Goal: Task Accomplishment & Management: Complete application form

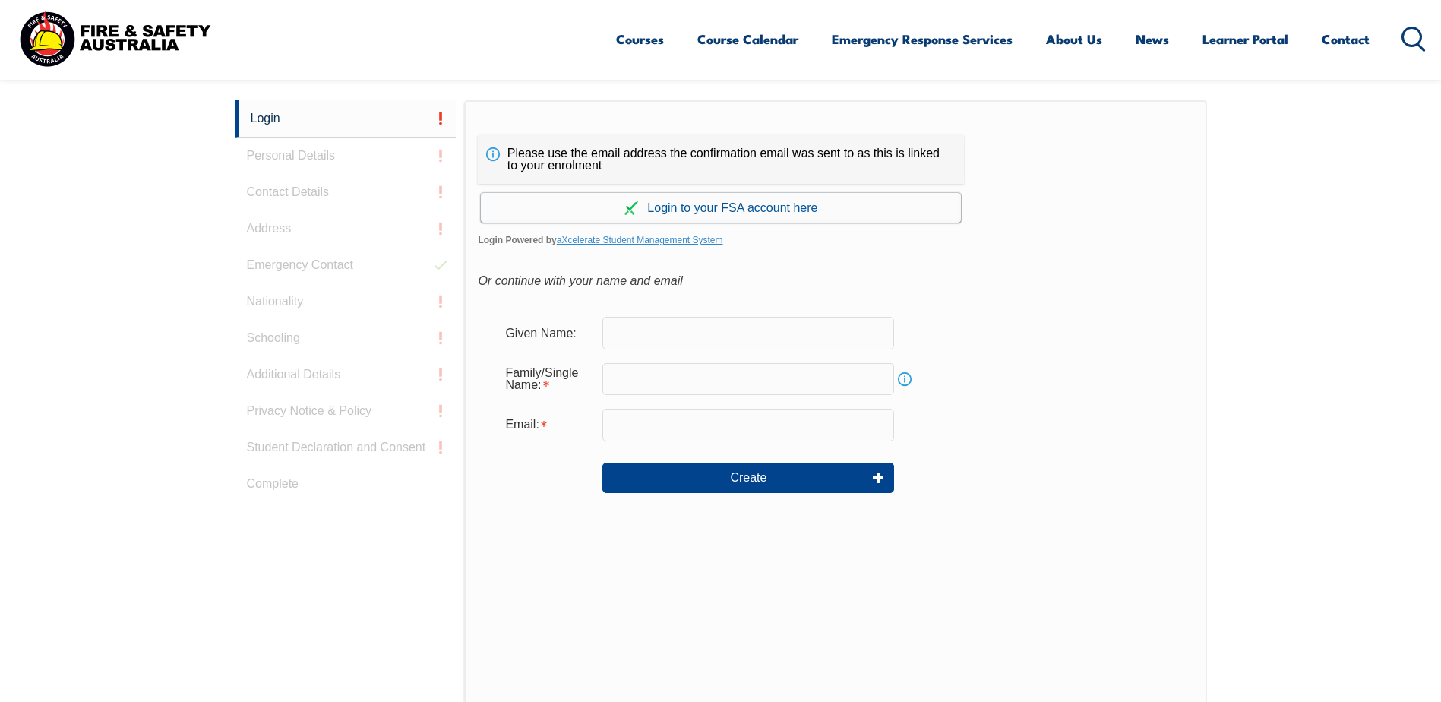
click at [734, 209] on link "Continue with aXcelerate" at bounding box center [721, 208] width 480 height 30
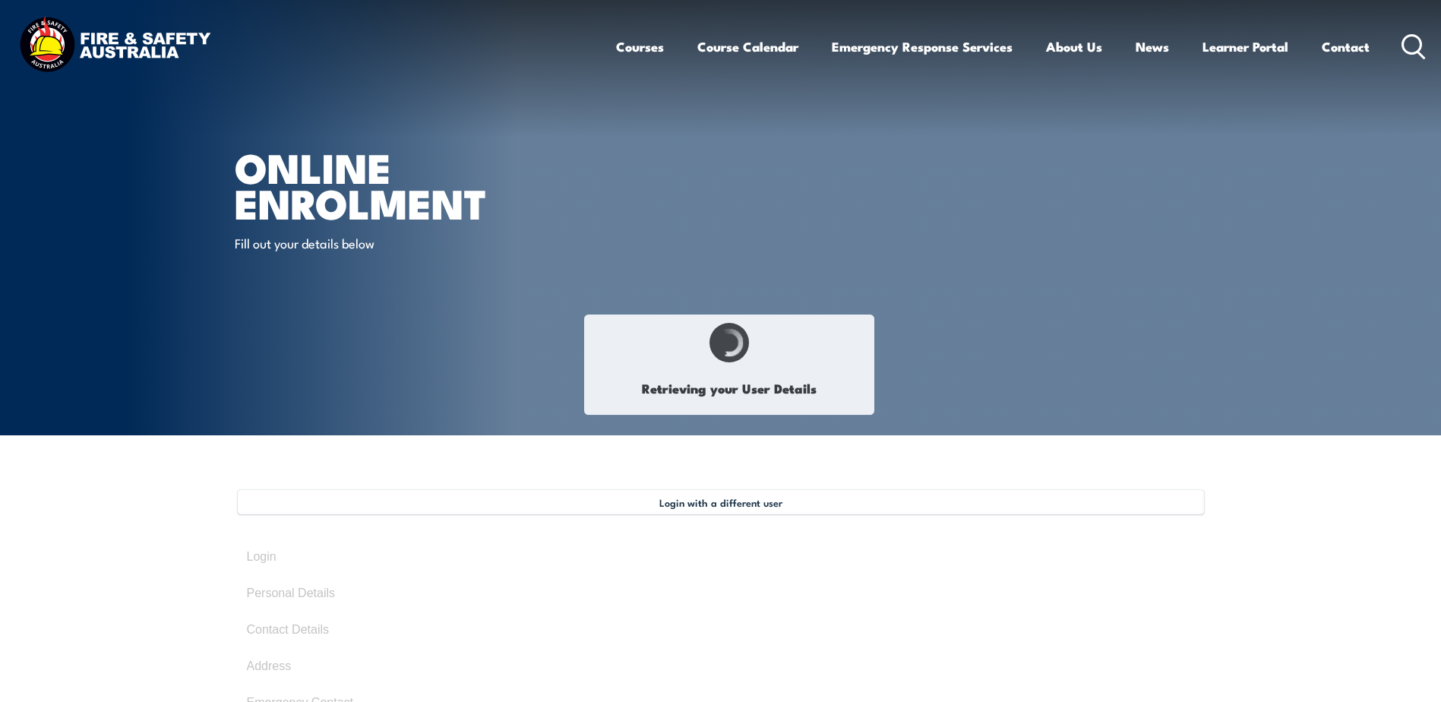
type input "Vy"
type input "Do"
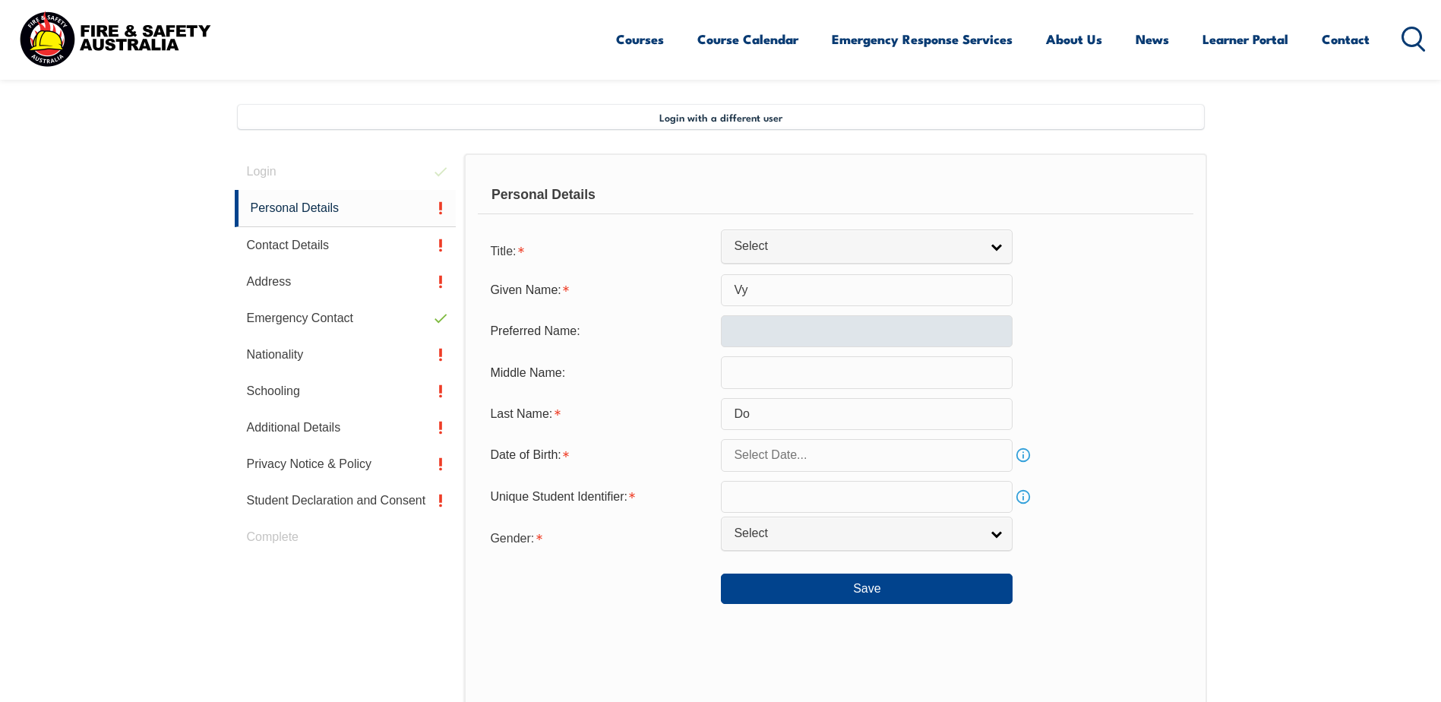
scroll to position [414, 0]
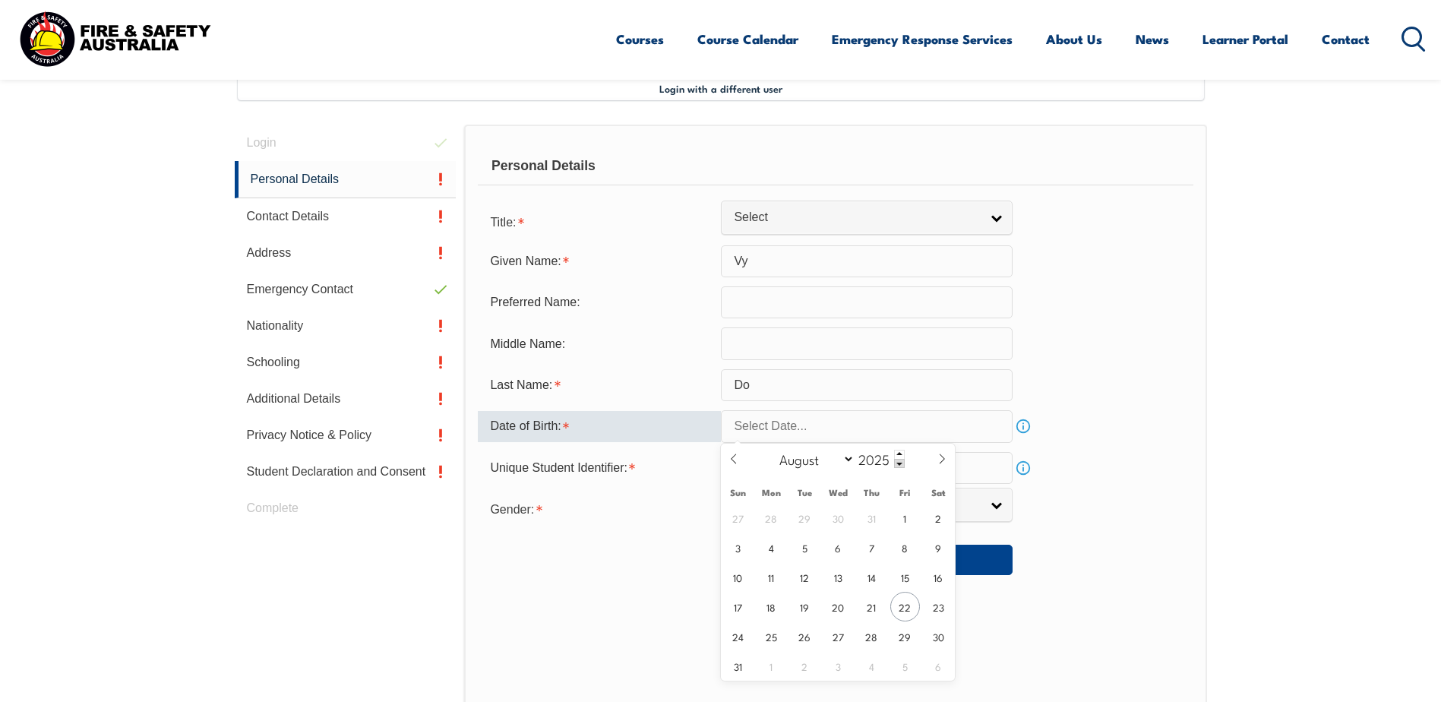
click at [808, 424] on input "text" at bounding box center [867, 426] width 292 height 32
click at [866, 550] on span "7" at bounding box center [872, 547] width 30 height 30
type input "August 7, 2025"
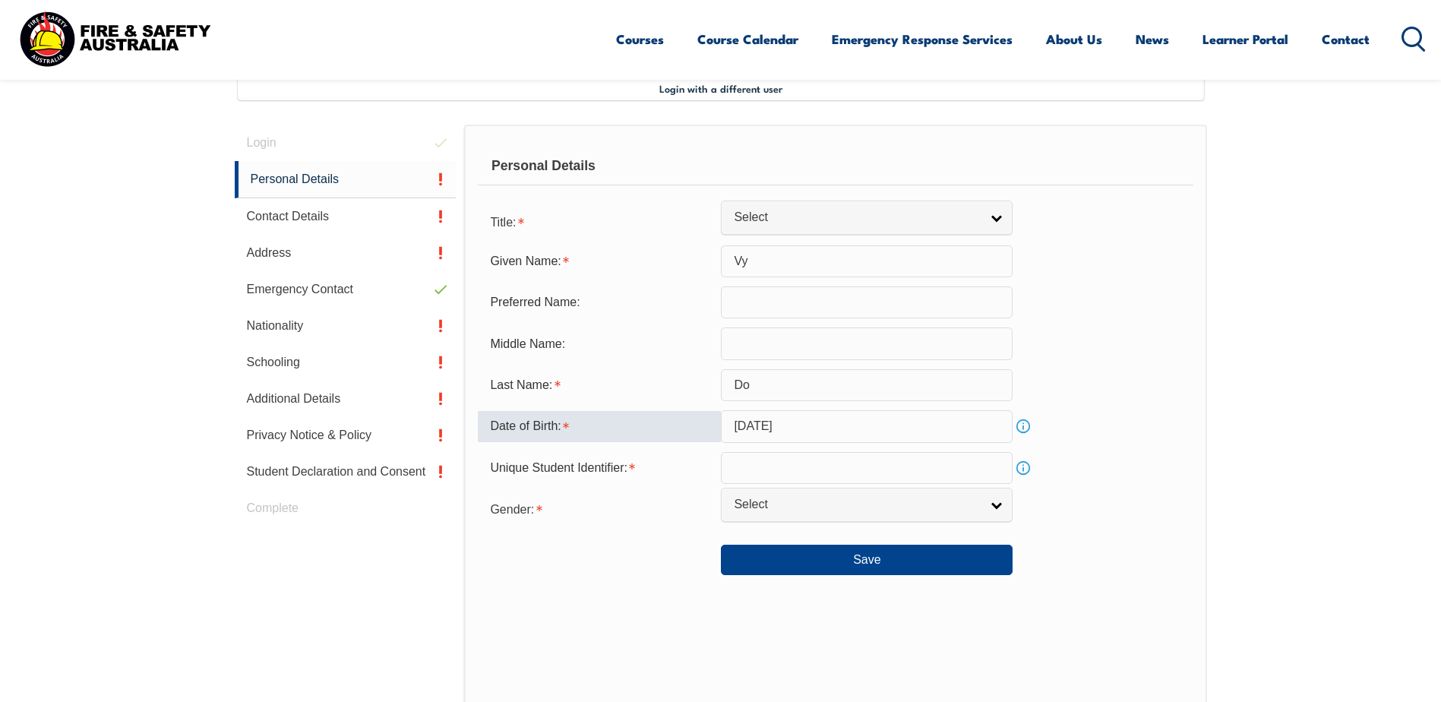
click at [771, 426] on input "August 7, 2025" at bounding box center [867, 426] width 292 height 32
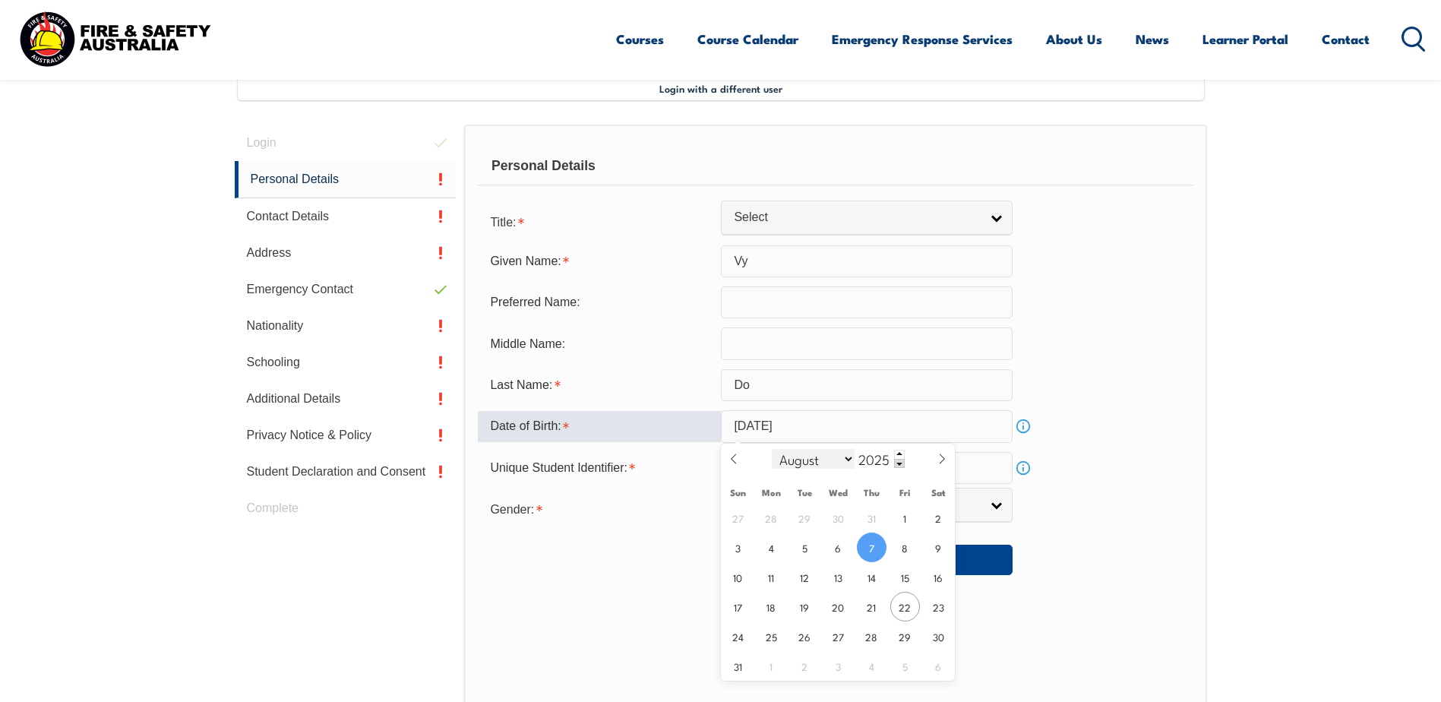
drag, startPoint x: 771, startPoint y: 426, endPoint x: 809, endPoint y: 459, distance: 50.6
click at [809, 459] on select "January February March April May June July August September October November De…" at bounding box center [813, 459] width 83 height 20
select select "5"
click at [772, 449] on select "January February March April May June July August September October November De…" at bounding box center [813, 459] width 83 height 20
click at [881, 457] on input "2025" at bounding box center [879, 459] width 50 height 18
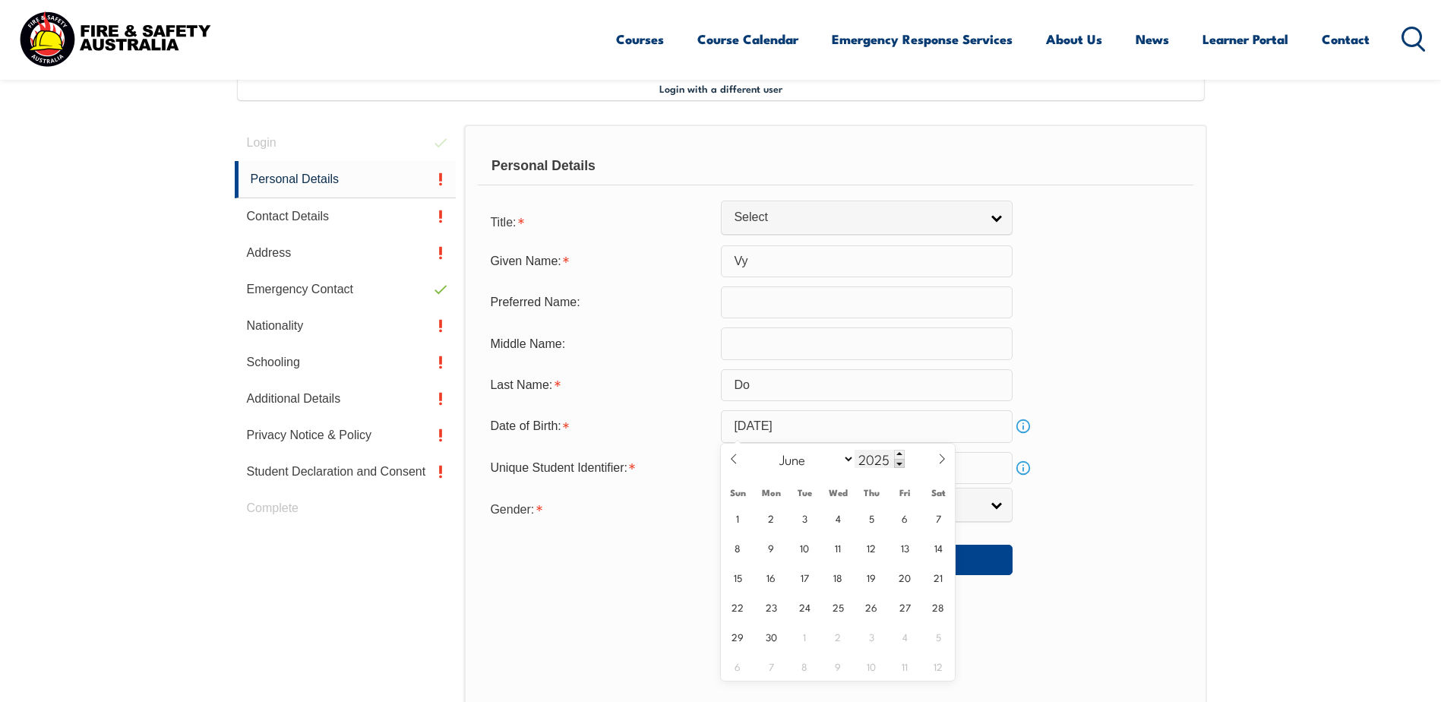
click at [880, 459] on input "2025" at bounding box center [879, 459] width 50 height 18
click at [898, 464] on span at bounding box center [899, 463] width 11 height 9
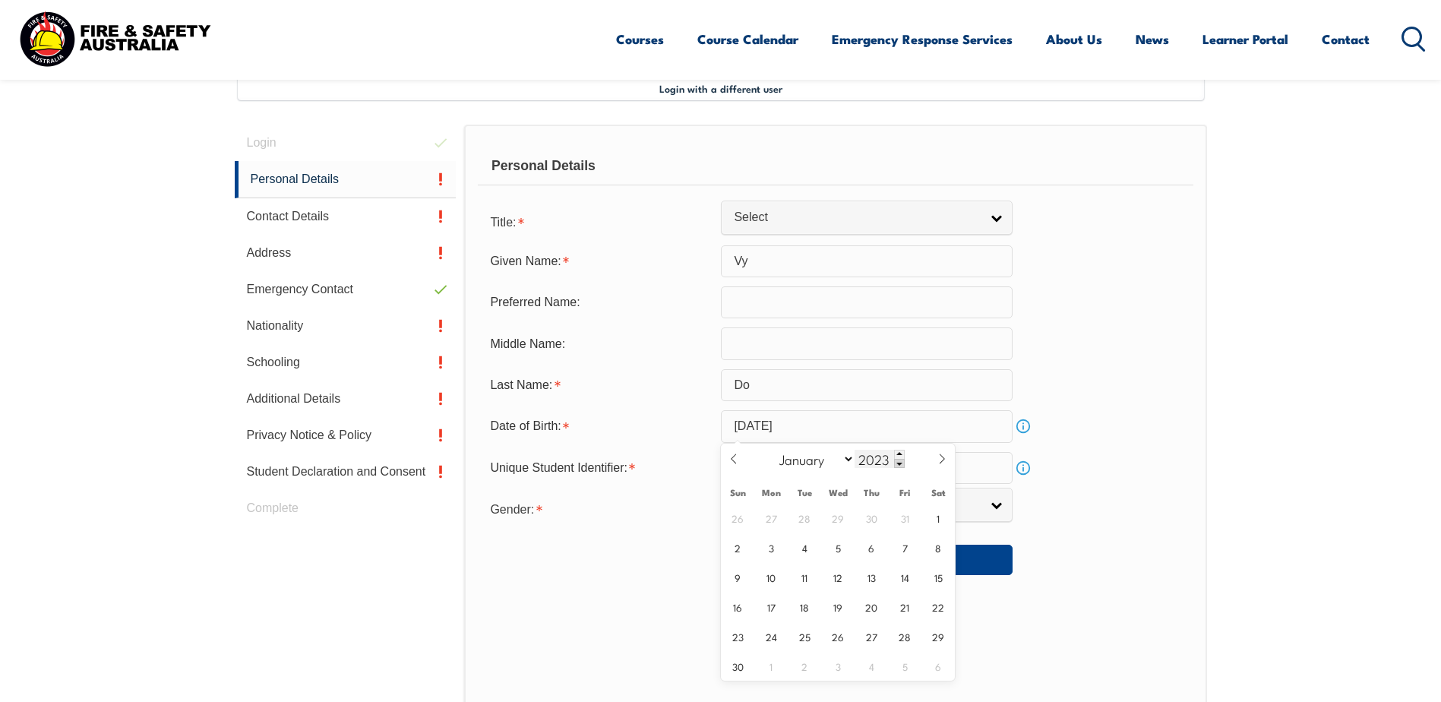
click at [898, 464] on span at bounding box center [899, 463] width 11 height 9
drag, startPoint x: 861, startPoint y: 461, endPoint x: 906, endPoint y: 457, distance: 45.0
click at [905, 462] on div "January February March April May June July August September October November De…" at bounding box center [837, 458] width 175 height 31
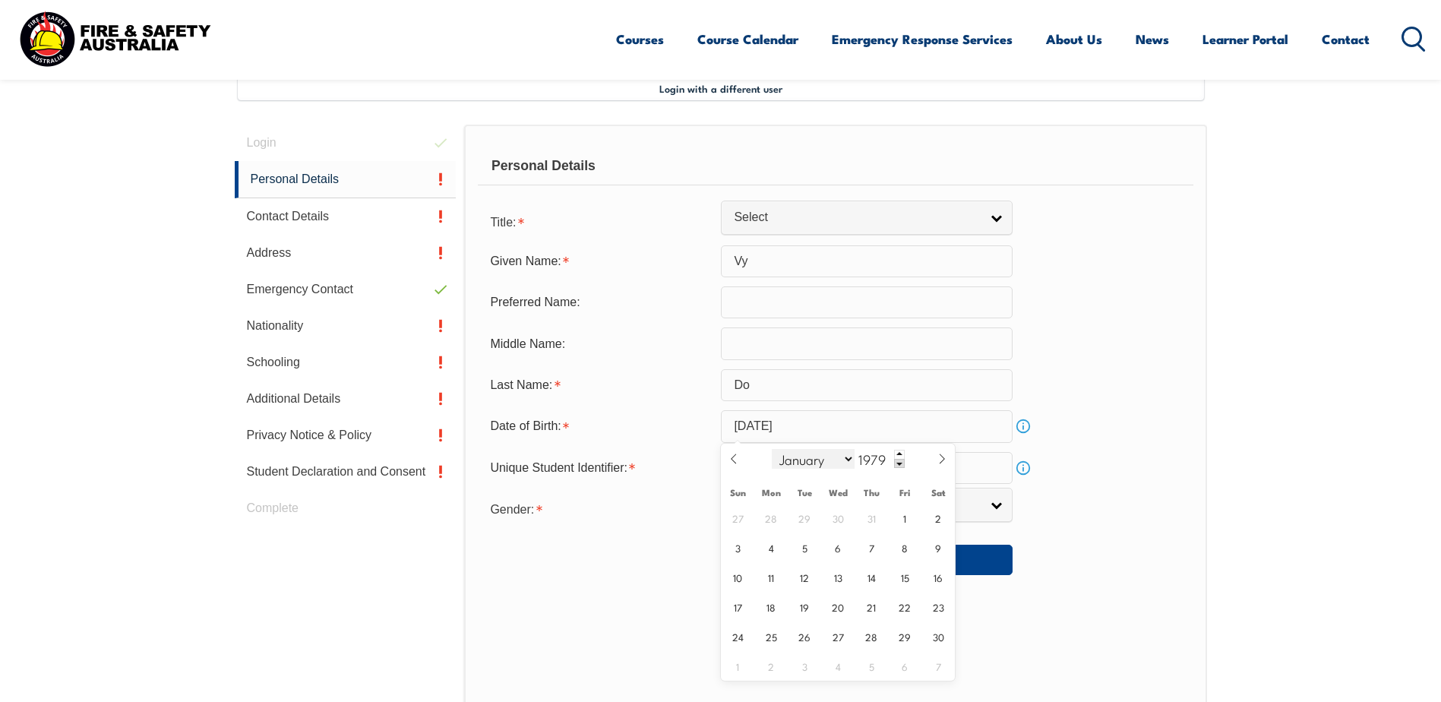
type input "1979"
click at [798, 456] on select "January February March April May June July August September October November De…" at bounding box center [813, 459] width 83 height 20
click at [772, 449] on select "January February March April May June July August September October November De…" at bounding box center [813, 459] width 83 height 20
click at [746, 428] on input "August 7, 2025" at bounding box center [867, 426] width 292 height 32
click at [876, 551] on span "7" at bounding box center [872, 547] width 30 height 30
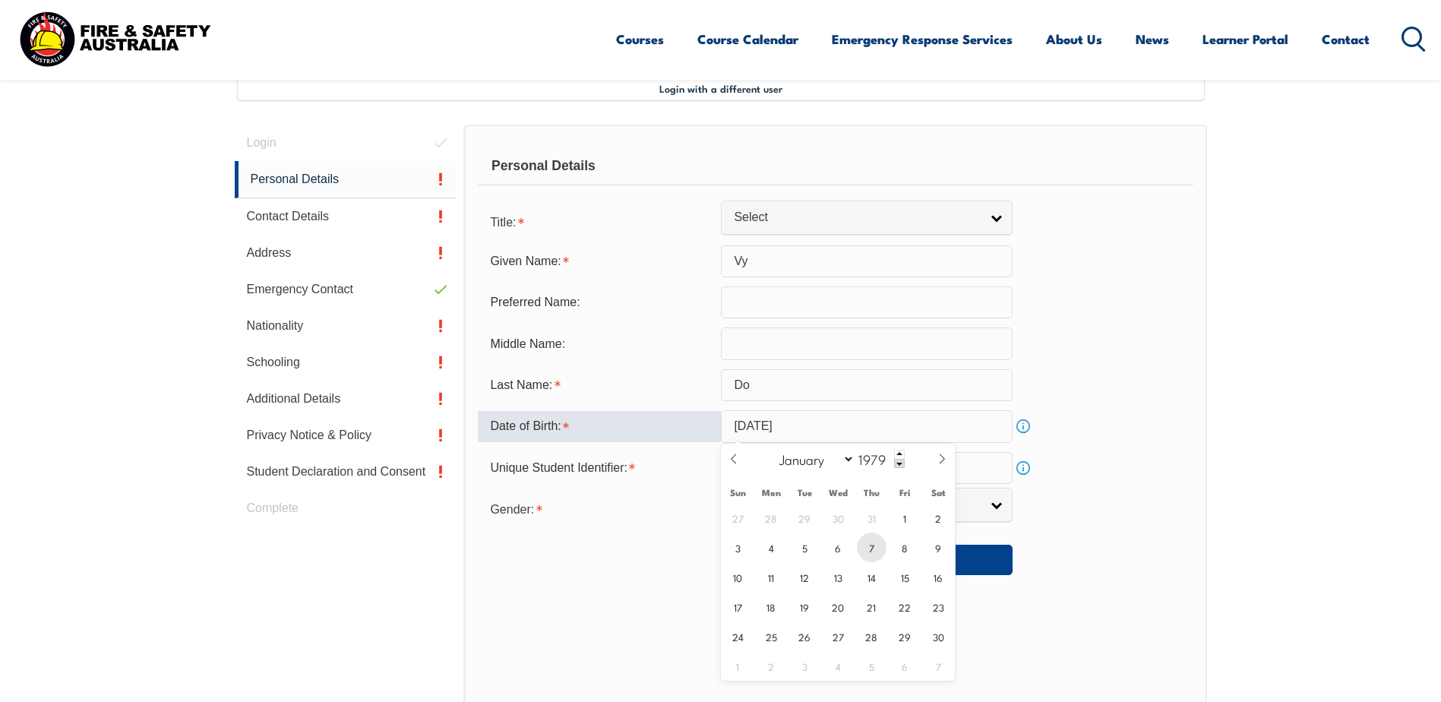
type input "June 7, 1979"
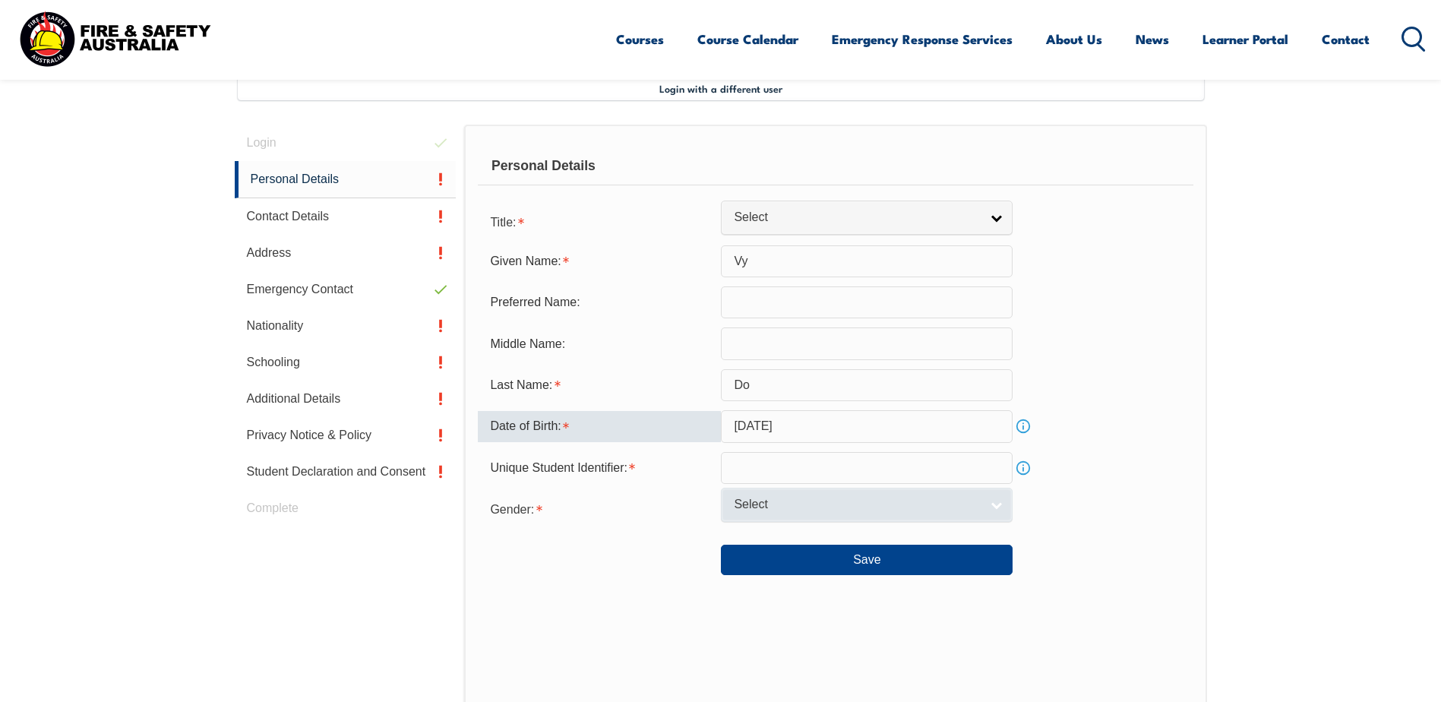
click at [769, 501] on span "Select" at bounding box center [857, 505] width 246 height 16
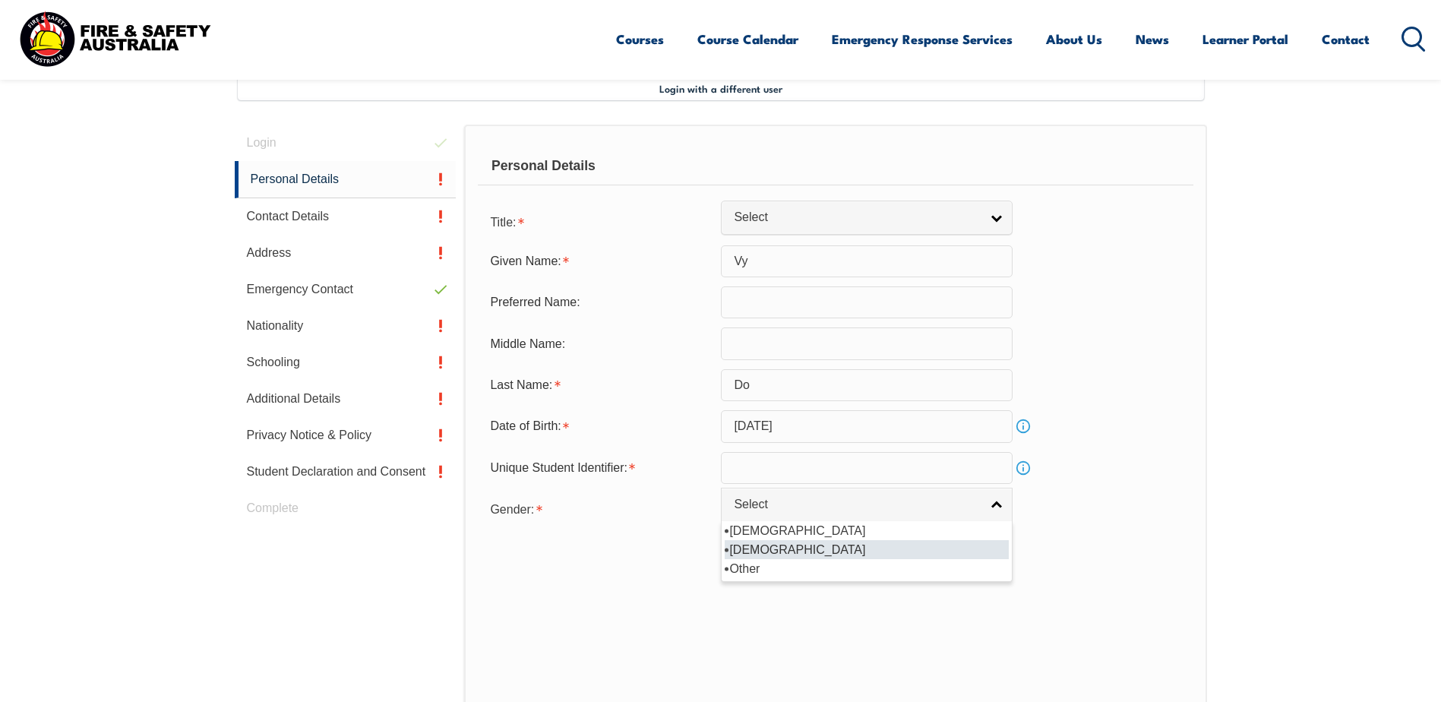
click at [765, 544] on li "Female" at bounding box center [866, 549] width 284 height 19
select select "F"
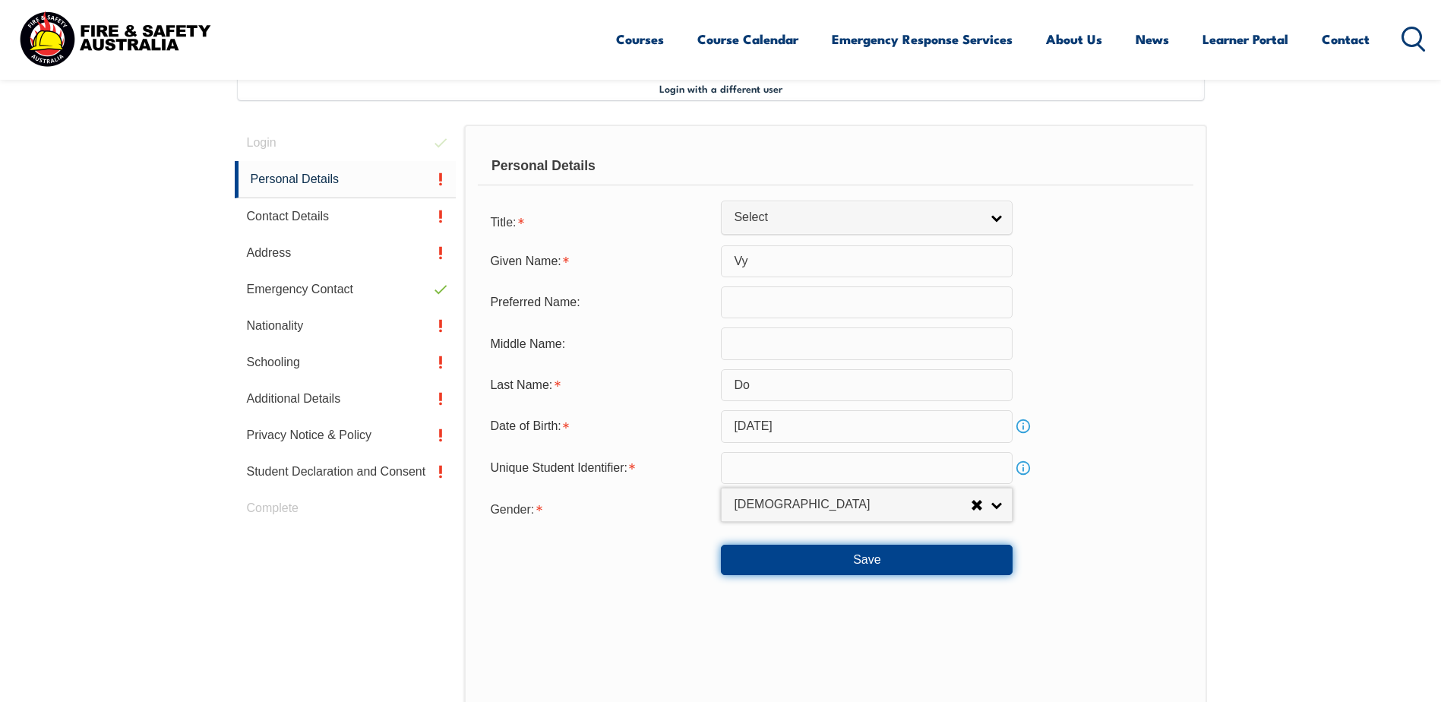
click at [873, 551] on button "Save" at bounding box center [867, 559] width 292 height 30
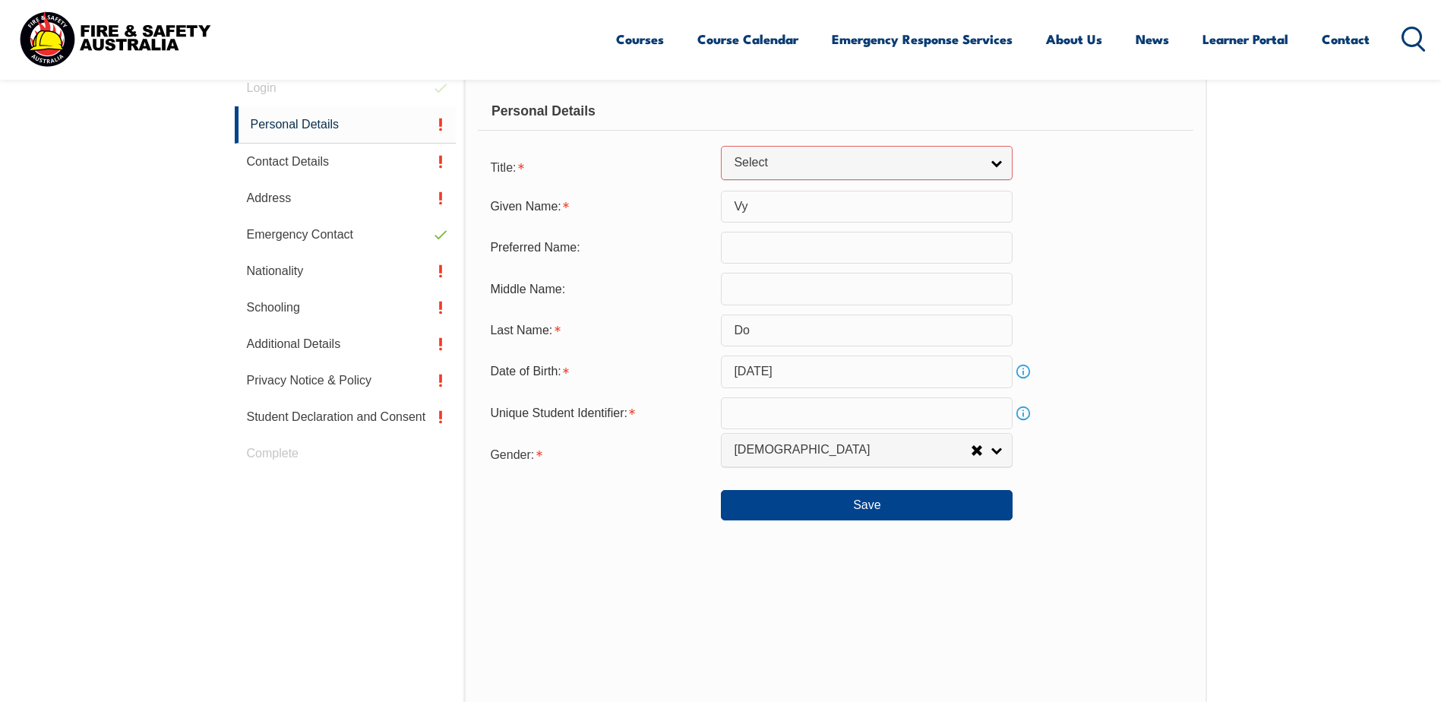
scroll to position [385, 0]
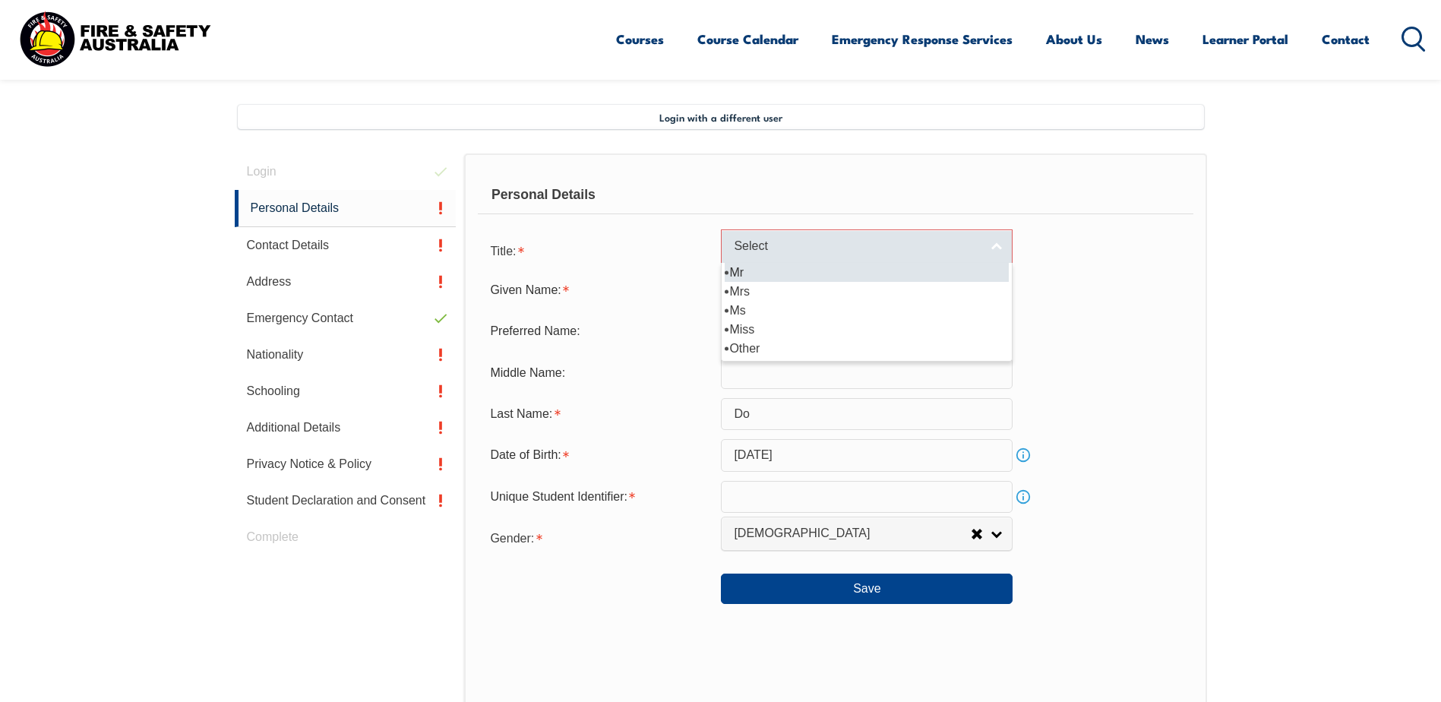
click at [977, 248] on span "Select" at bounding box center [857, 246] width 246 height 16
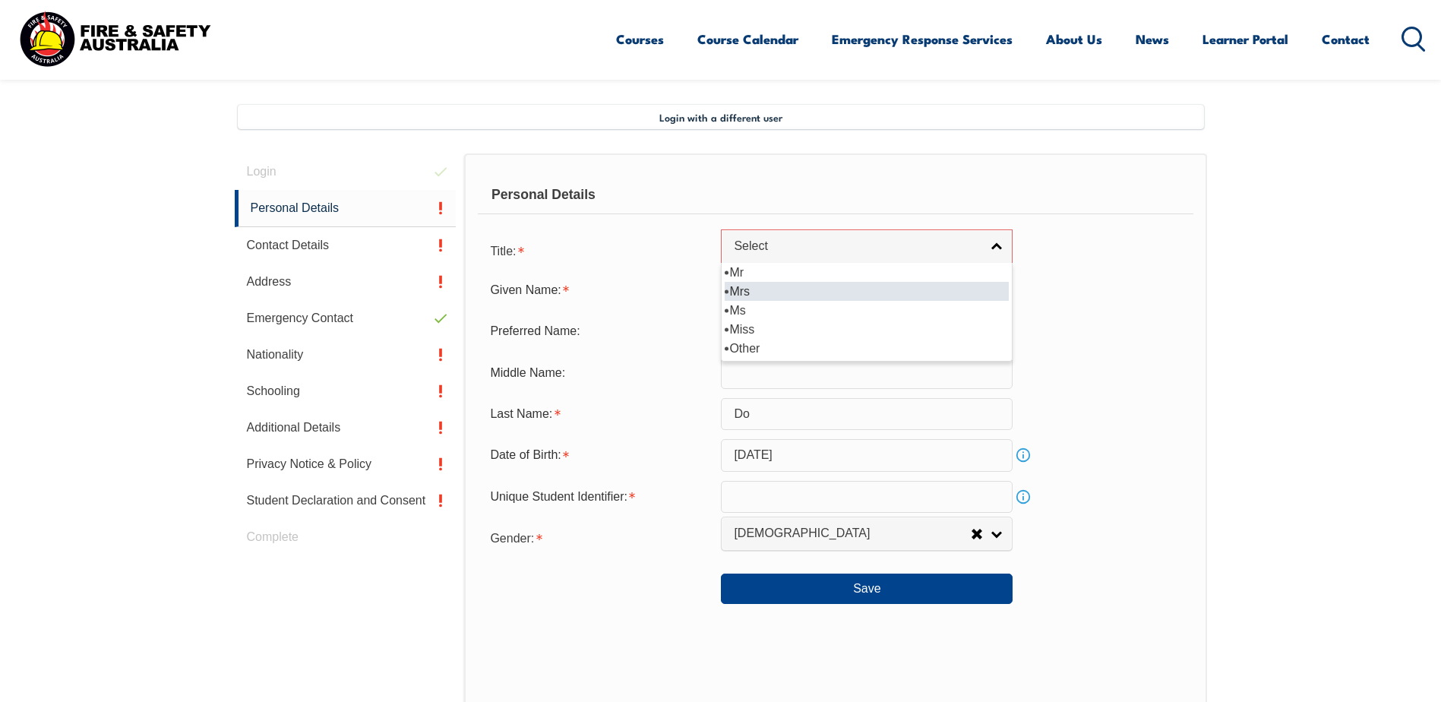
click at [762, 286] on li "Mrs" at bounding box center [866, 291] width 284 height 19
select select "Mrs"
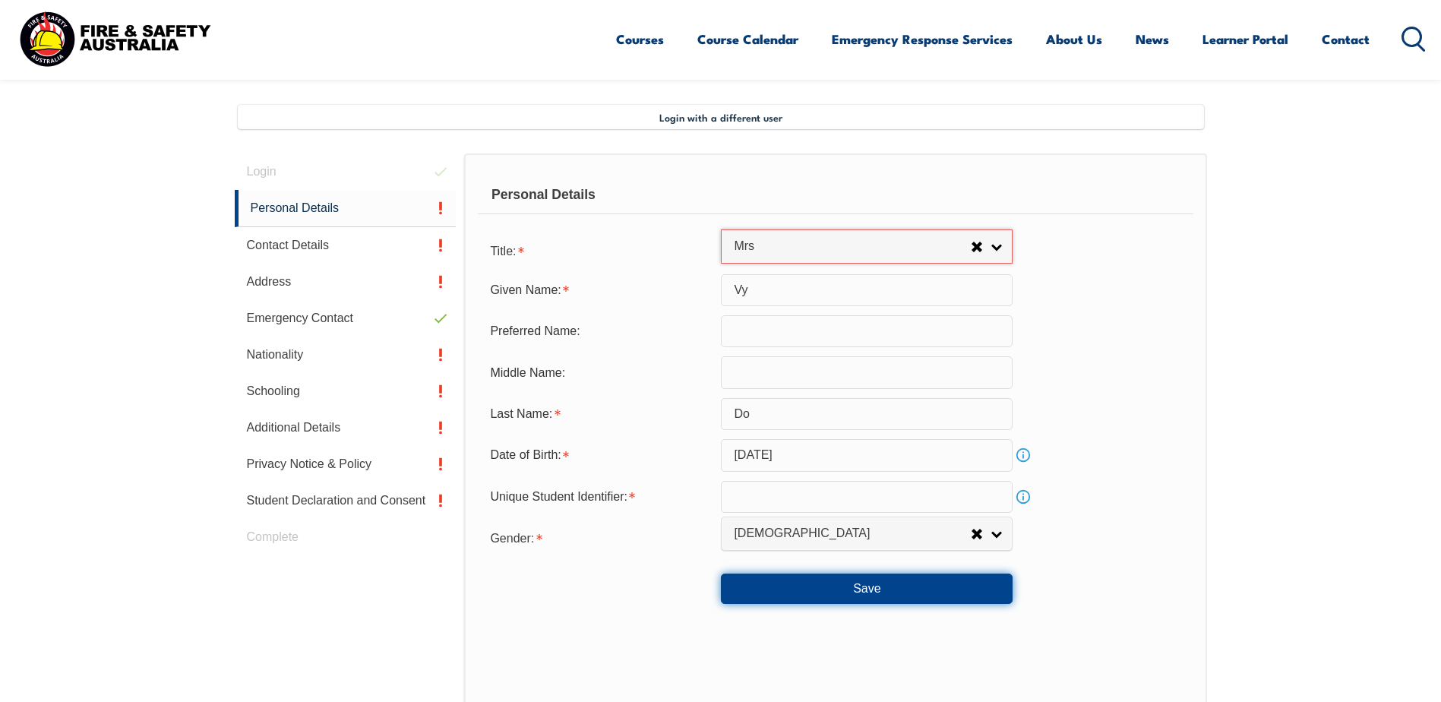
click at [849, 579] on button "Save" at bounding box center [867, 588] width 292 height 30
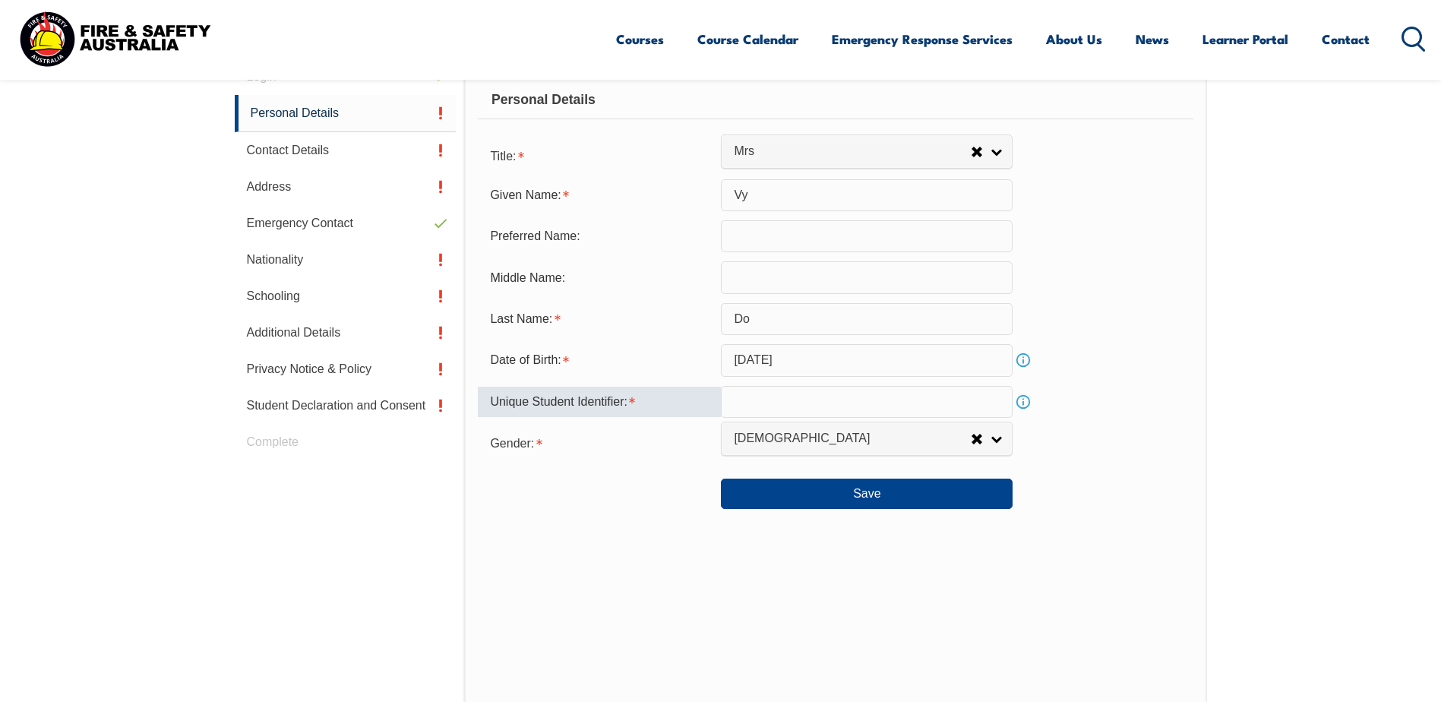
scroll to position [334, 0]
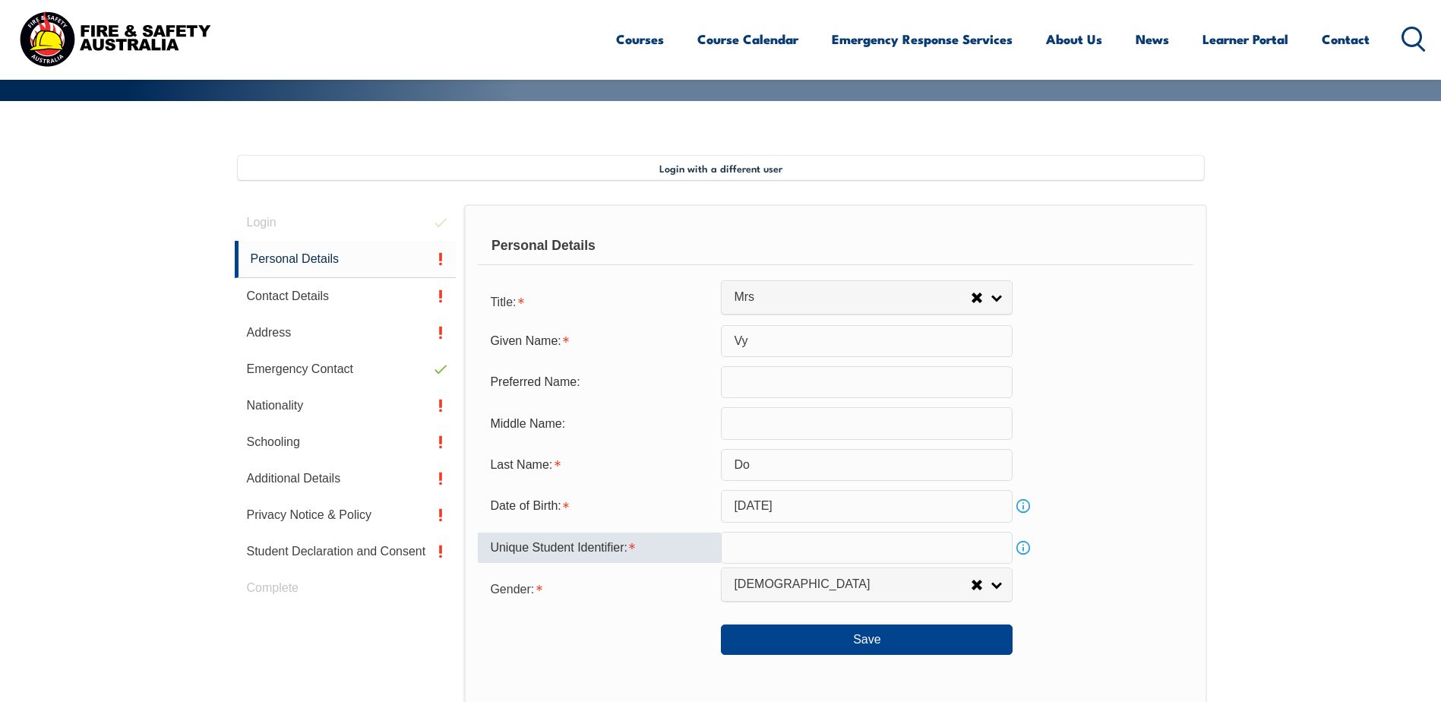
click at [746, 544] on input "text" at bounding box center [867, 548] width 292 height 32
drag, startPoint x: 1263, startPoint y: 600, endPoint x: 1176, endPoint y: 595, distance: 86.7
click at [1263, 600] on section "Login with a different user Login Personal Details Contact Details Address Emer…" at bounding box center [720, 570] width 1441 height 938
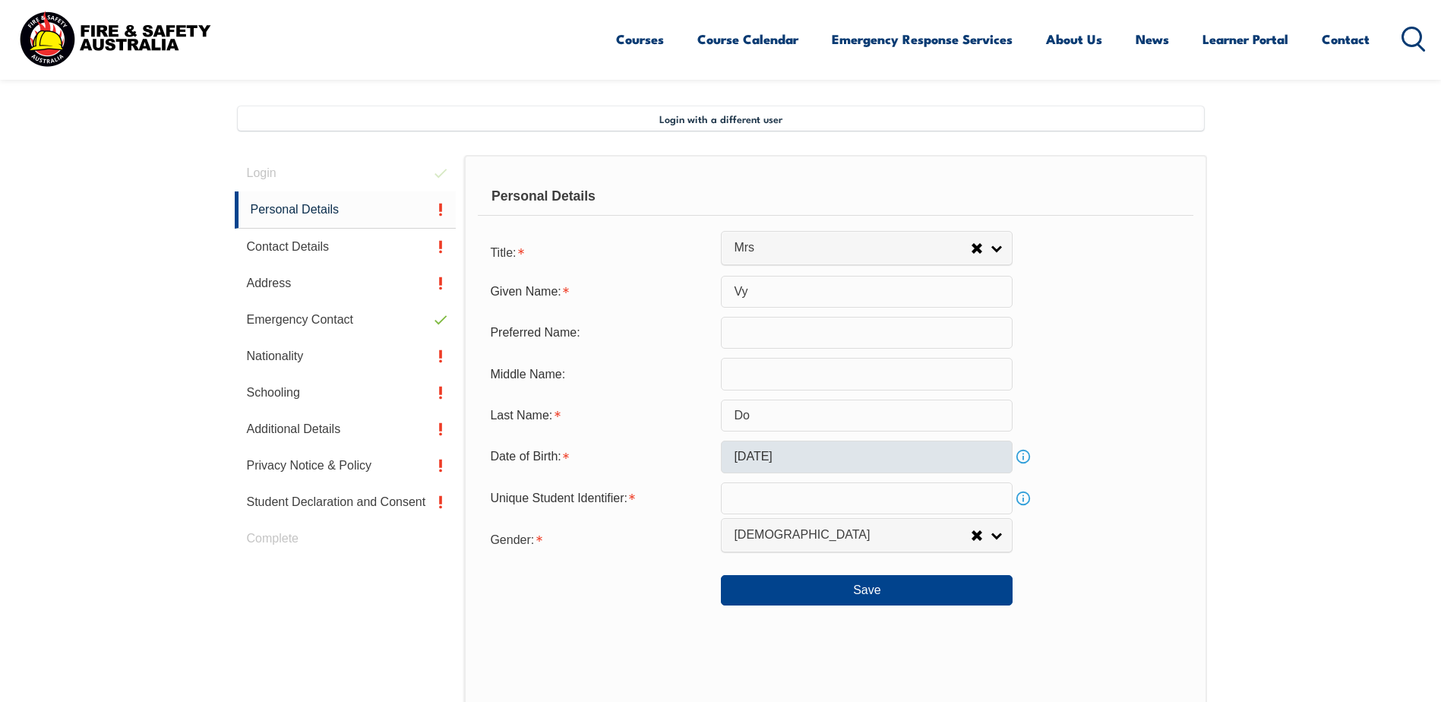
scroll to position [410, 0]
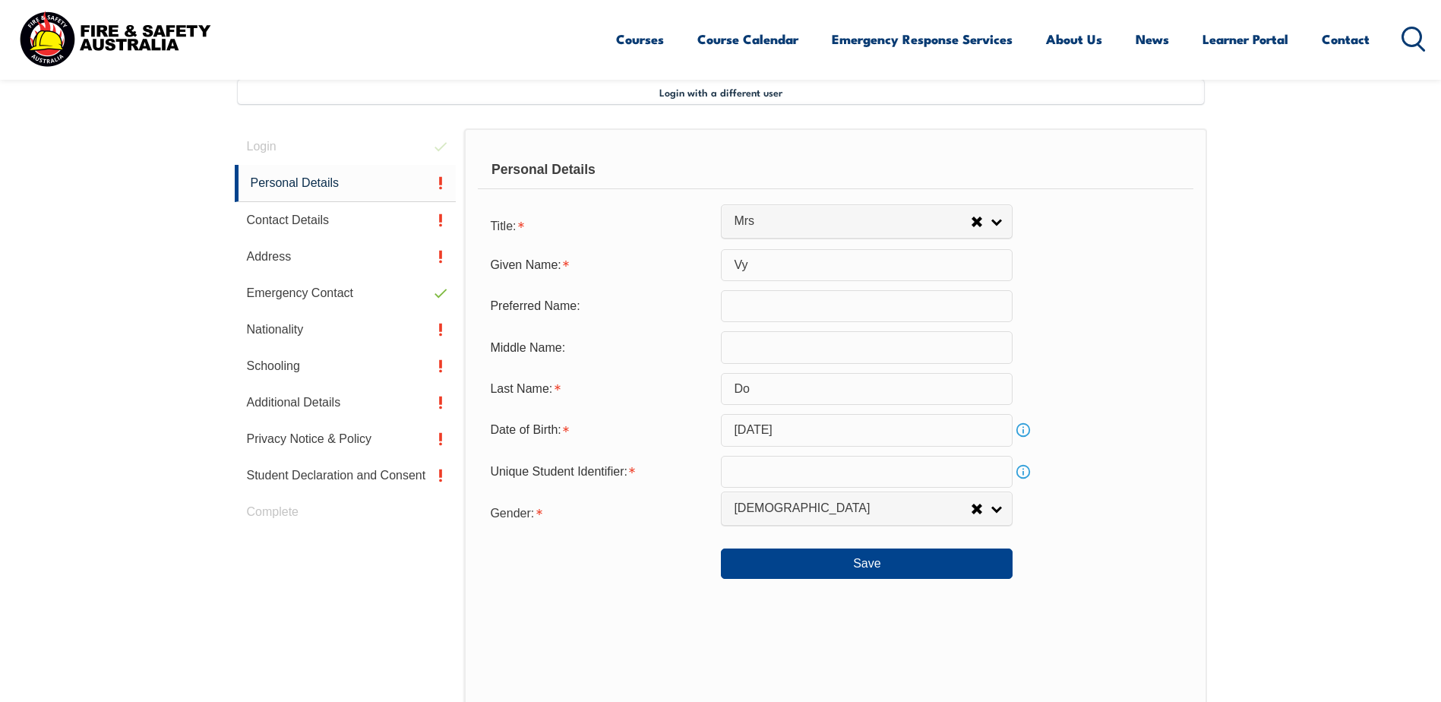
click at [1026, 473] on link "Info" at bounding box center [1022, 471] width 21 height 21
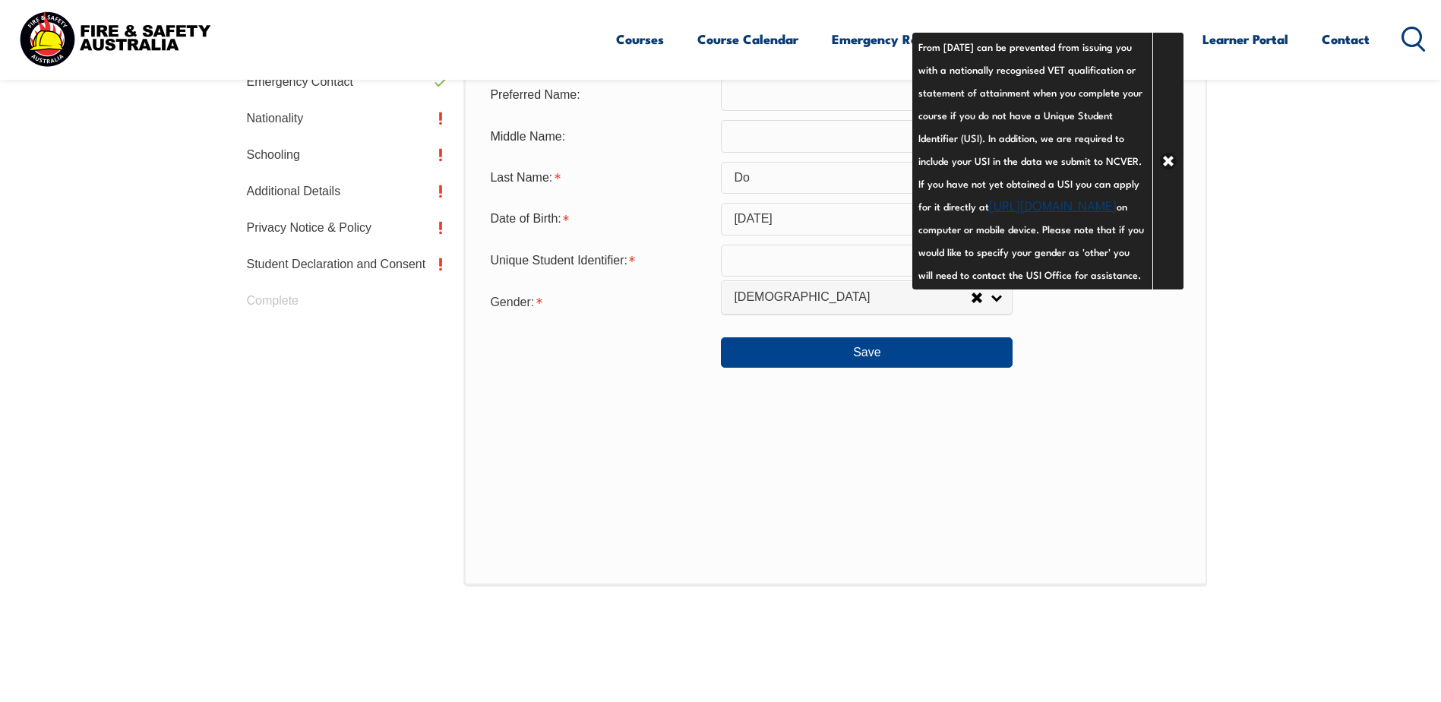
scroll to position [638, 0]
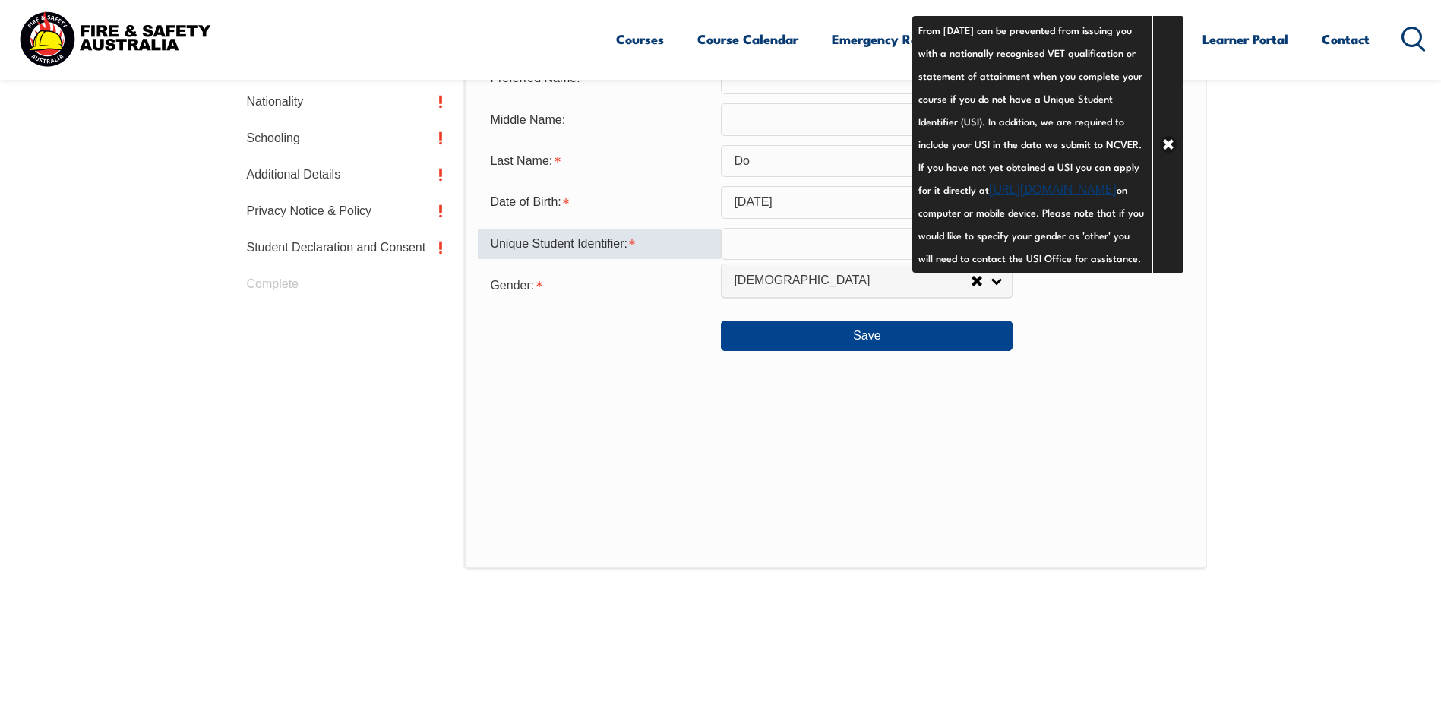
click at [816, 257] on input "text" at bounding box center [867, 244] width 292 height 32
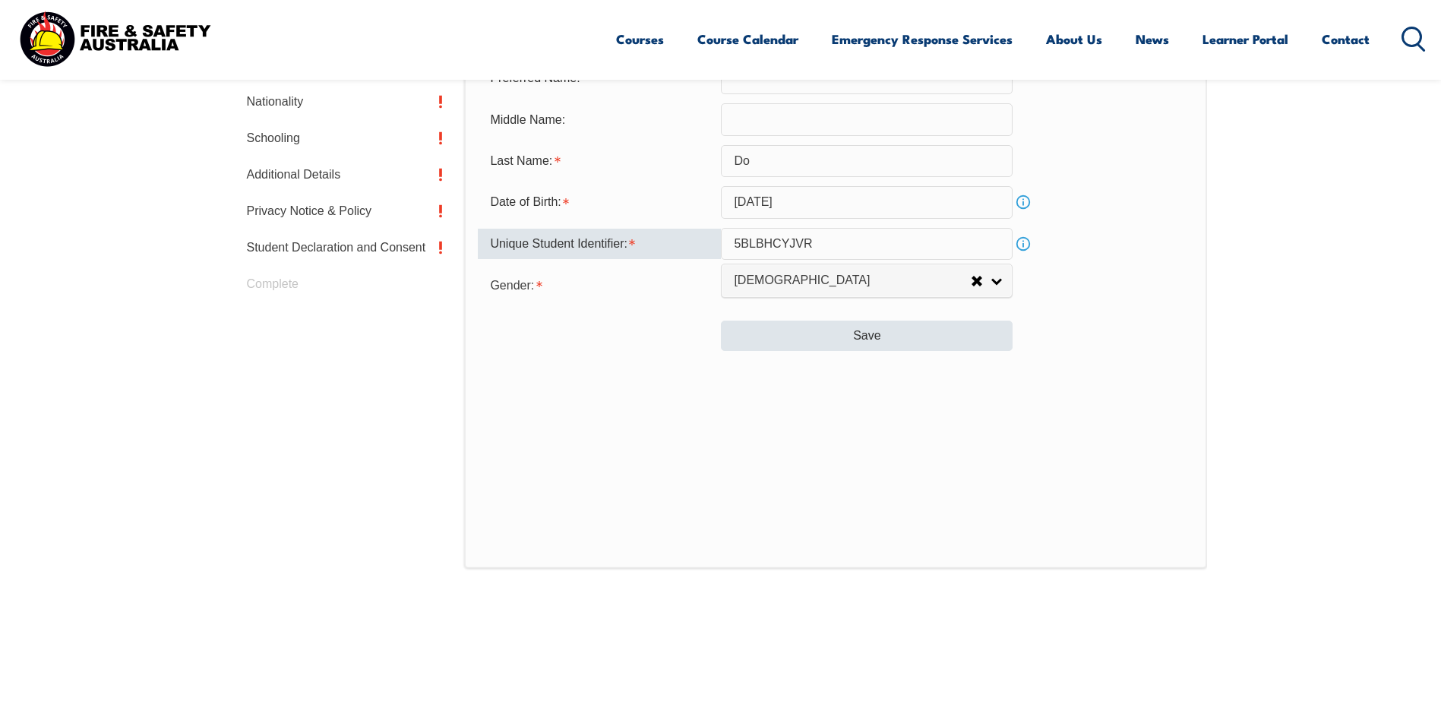
type input "5BLBHCYJVR"
click at [826, 328] on button "Save" at bounding box center [867, 335] width 292 height 30
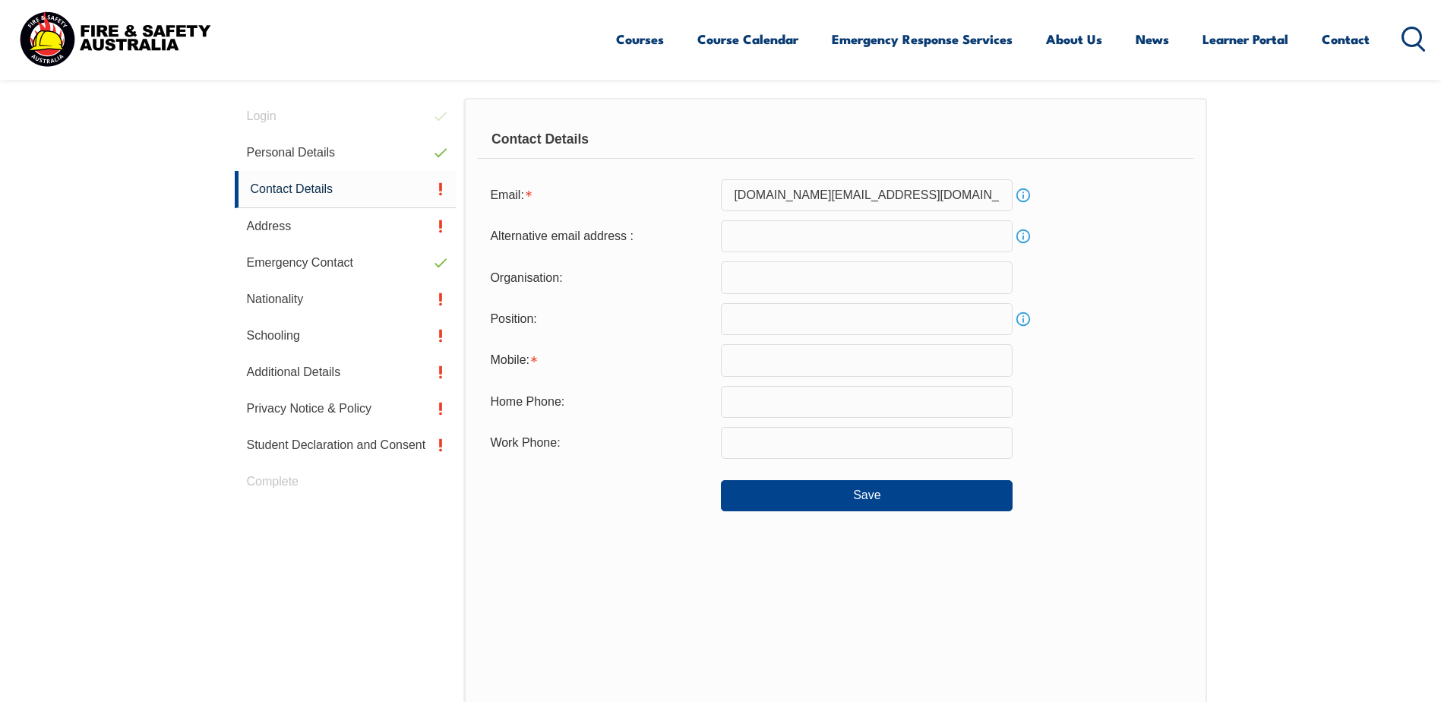
scroll to position [414, 0]
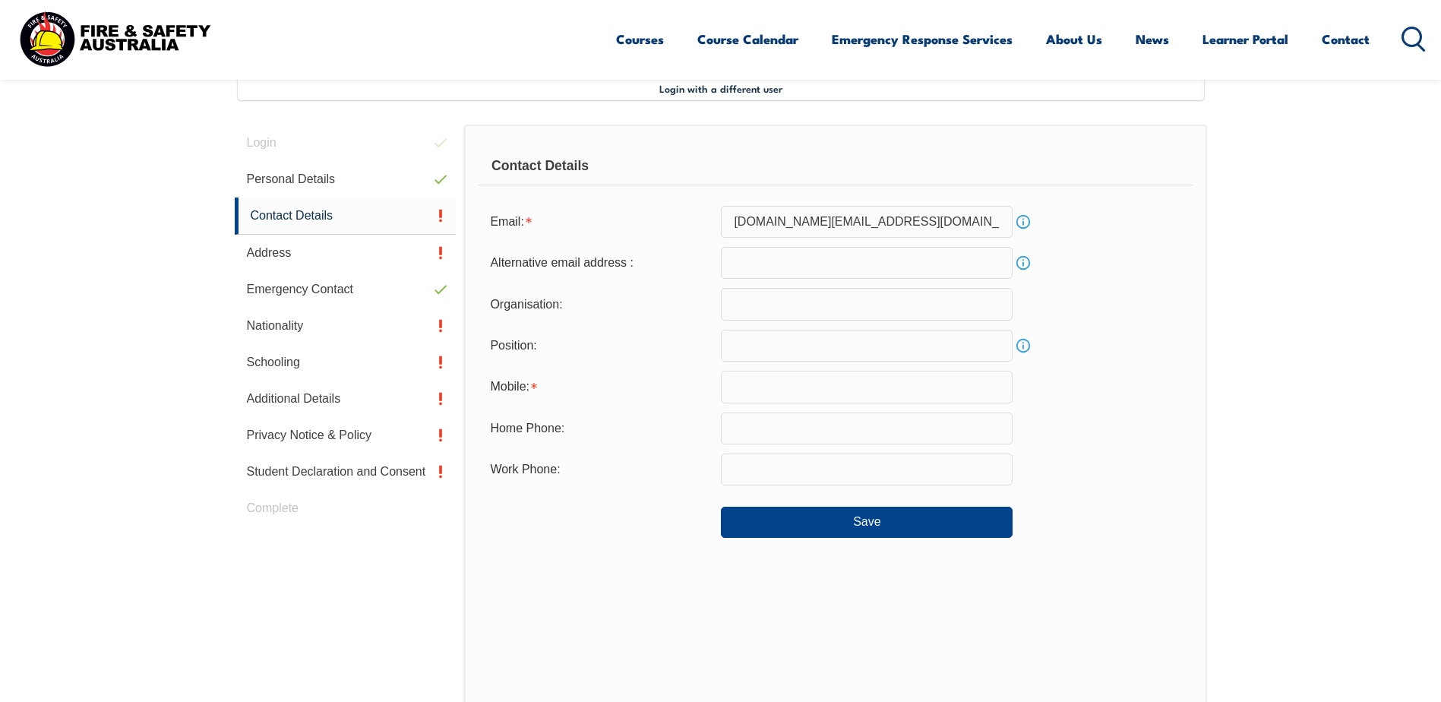
click at [778, 386] on input "text" at bounding box center [867, 387] width 292 height 32
type input "0499546002"
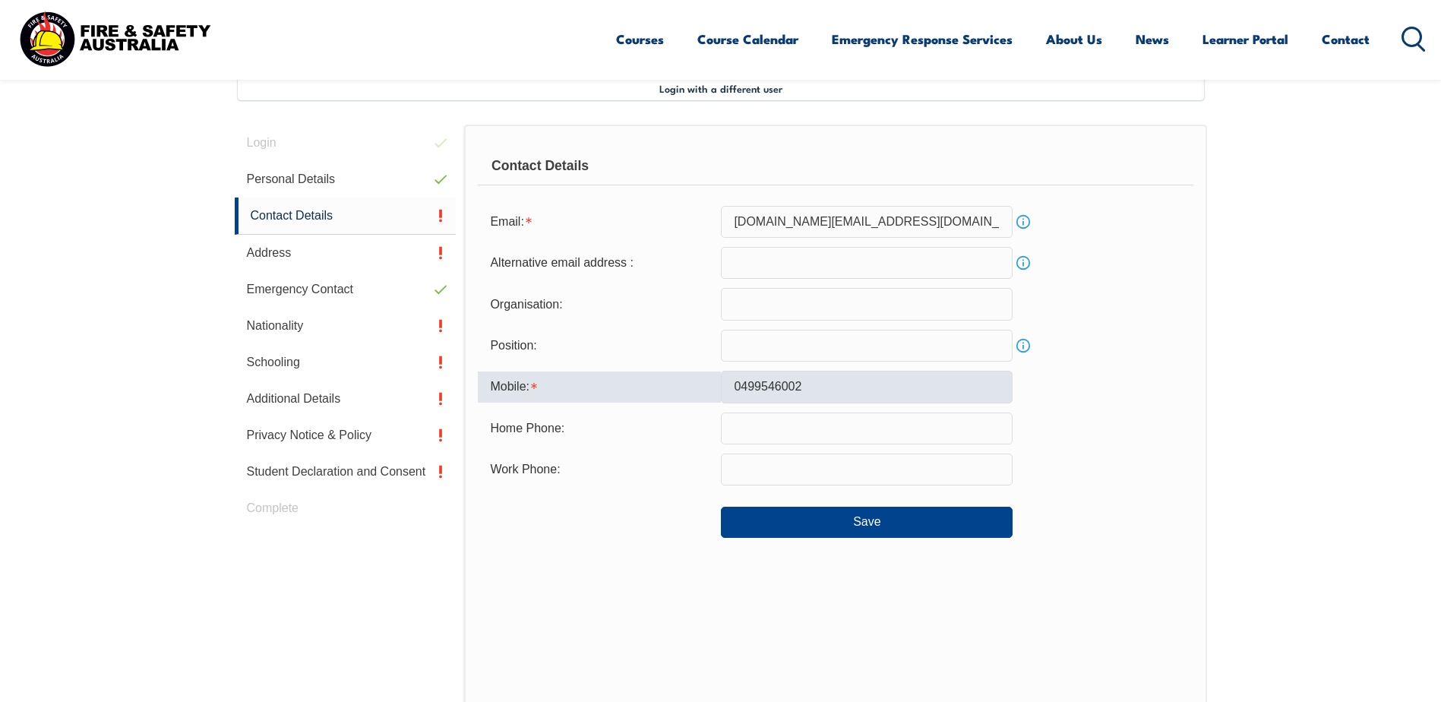
type input "vy.do@thermofisher.com"
type input "Thermofisher"
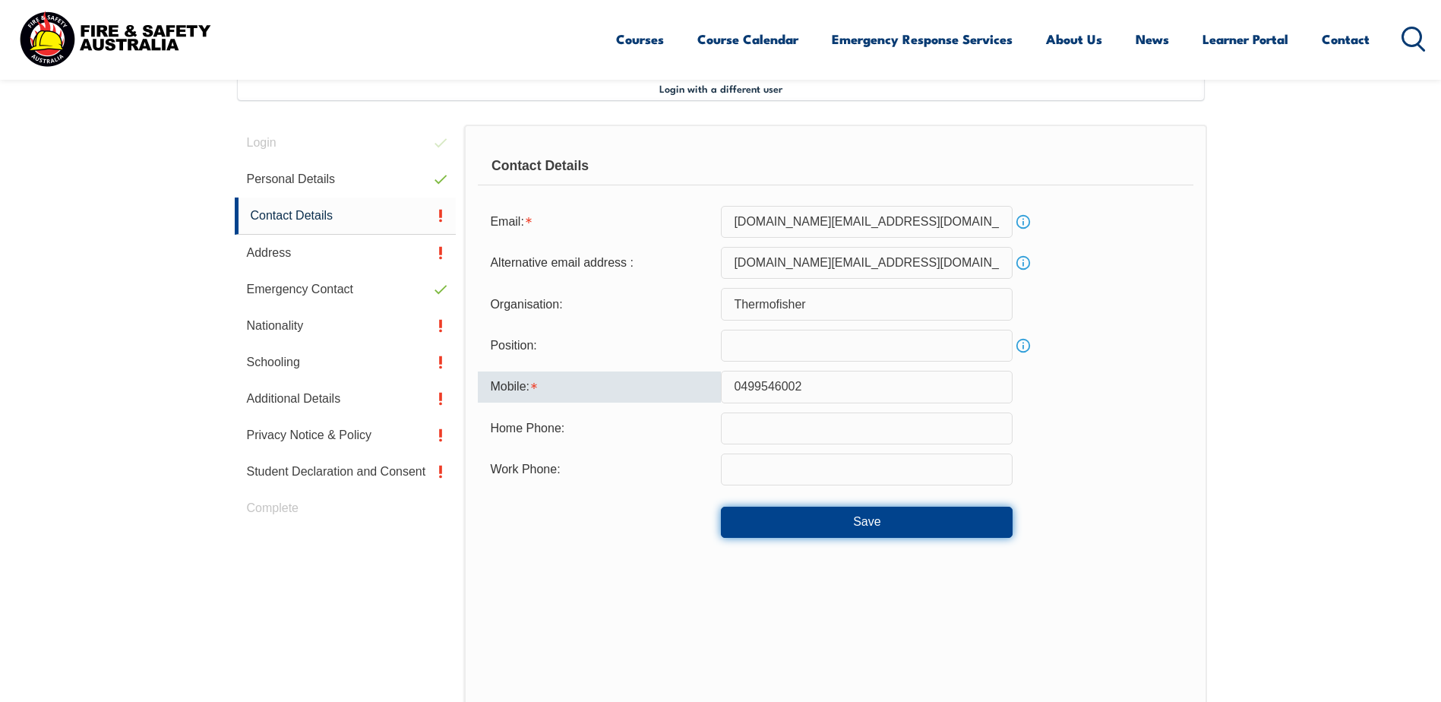
click at [859, 519] on button "Save" at bounding box center [867, 521] width 292 height 30
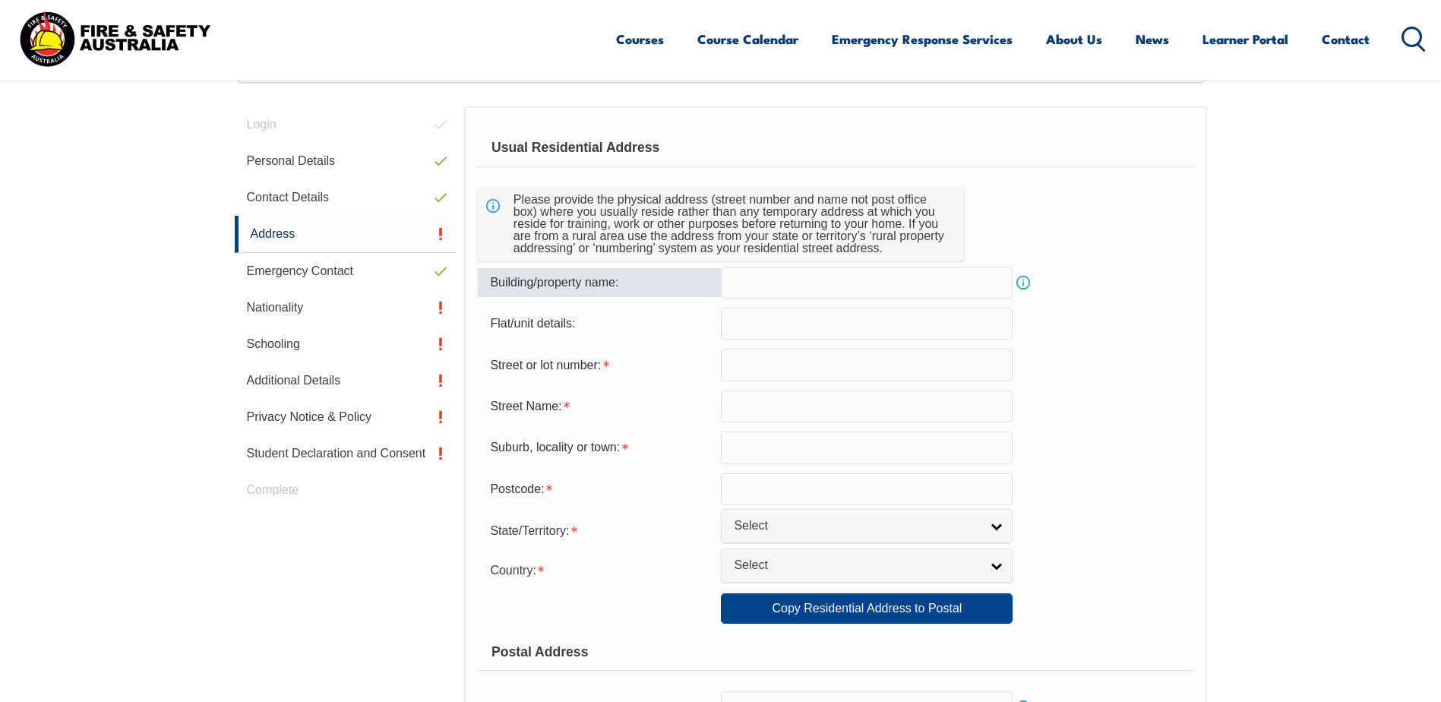
scroll to position [338, 0]
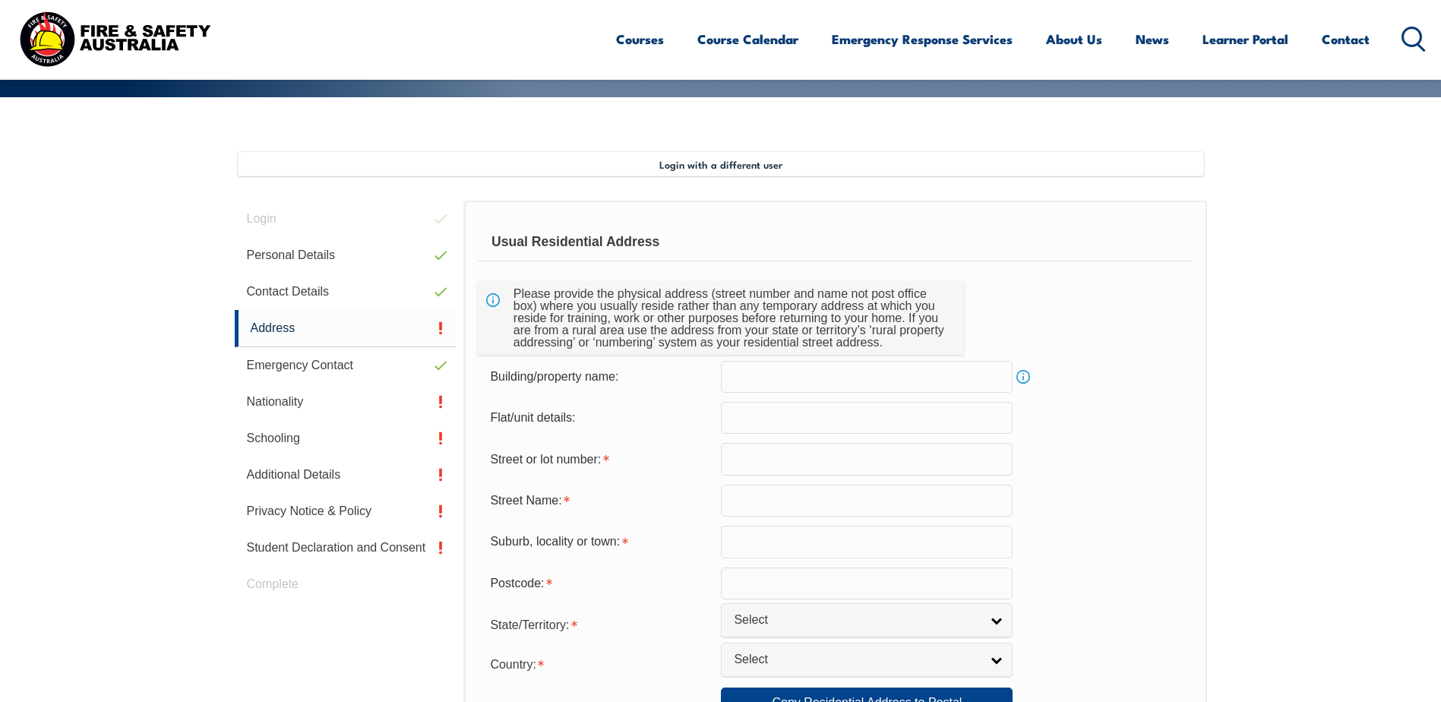
drag, startPoint x: 782, startPoint y: 463, endPoint x: 1045, endPoint y: 488, distance: 263.9
click at [782, 463] on input "text" at bounding box center [867, 459] width 292 height 32
type input "15"
type input "Poulter Cres"
type input "Clarinda"
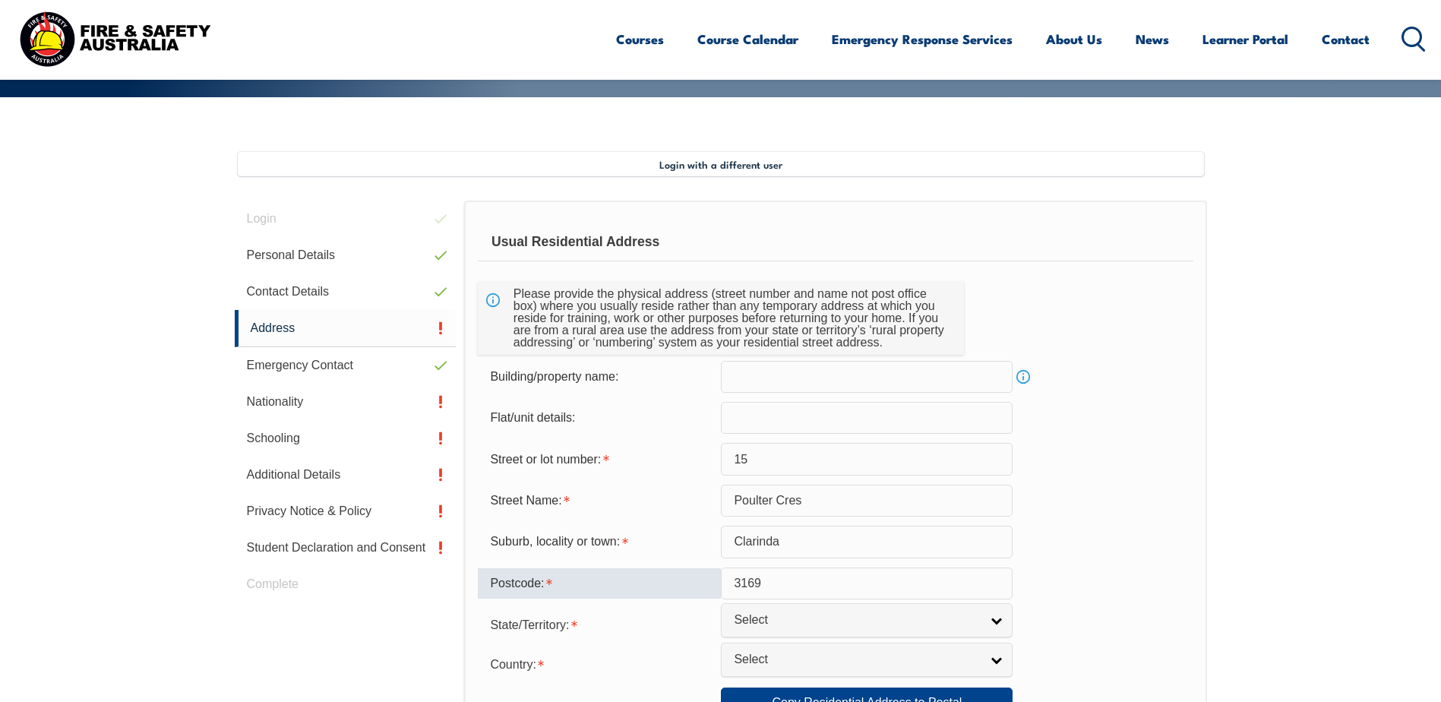
type input "3169"
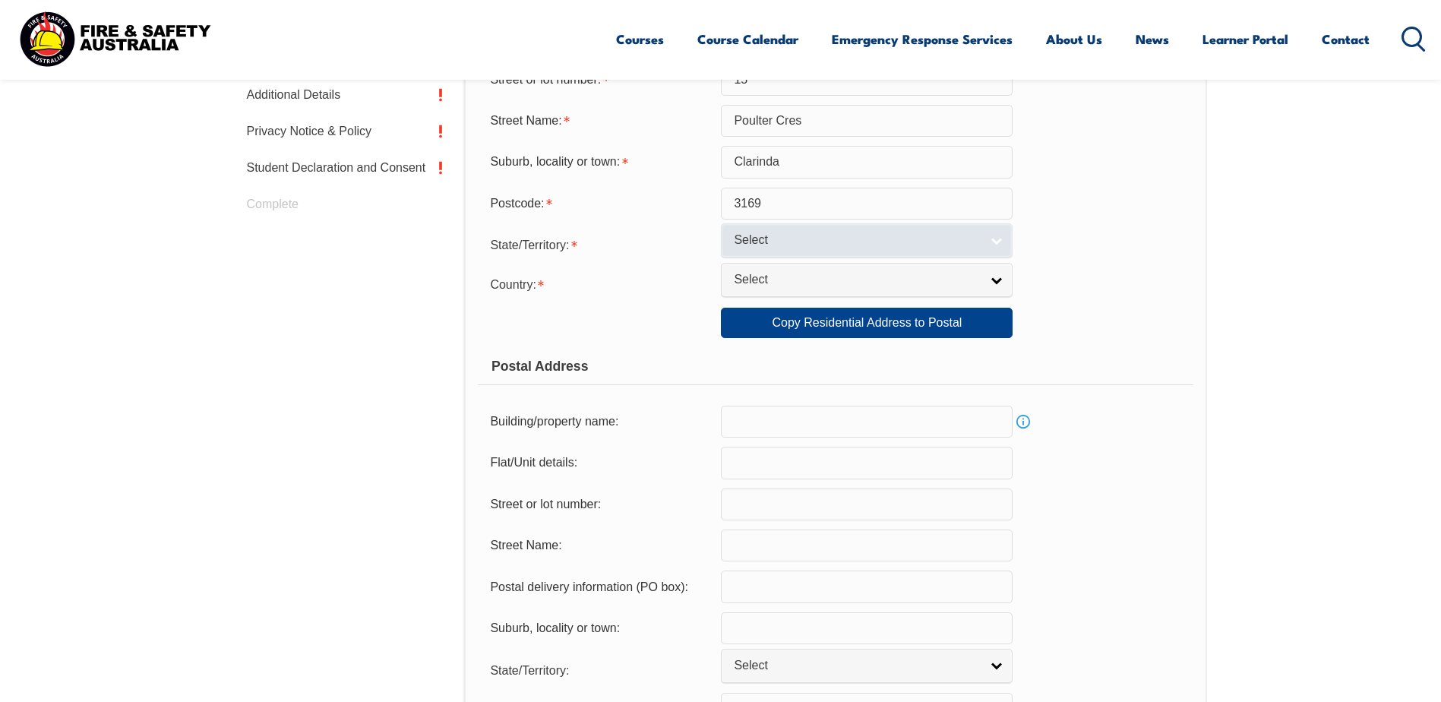
click at [783, 246] on span "Select" at bounding box center [857, 240] width 246 height 16
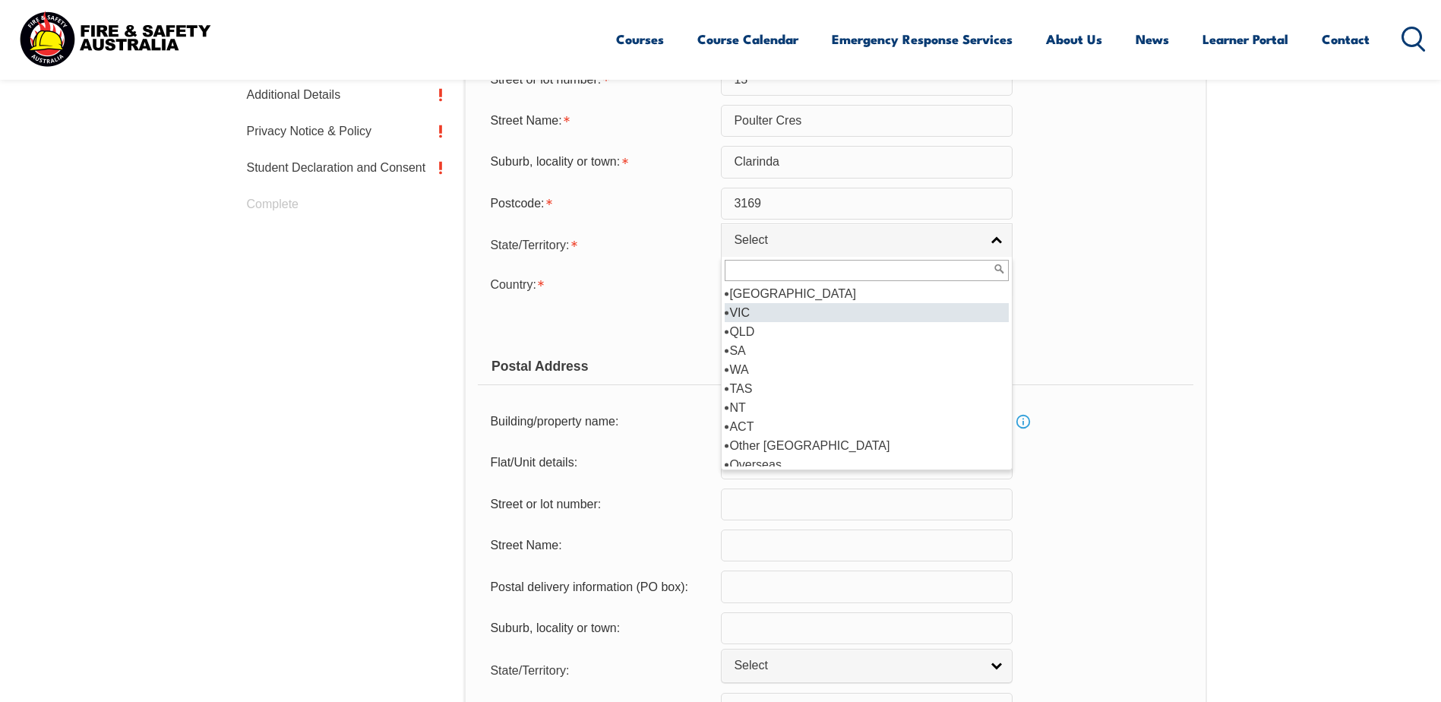
click at [763, 308] on li "VIC" at bounding box center [866, 312] width 284 height 19
select select "VIC"
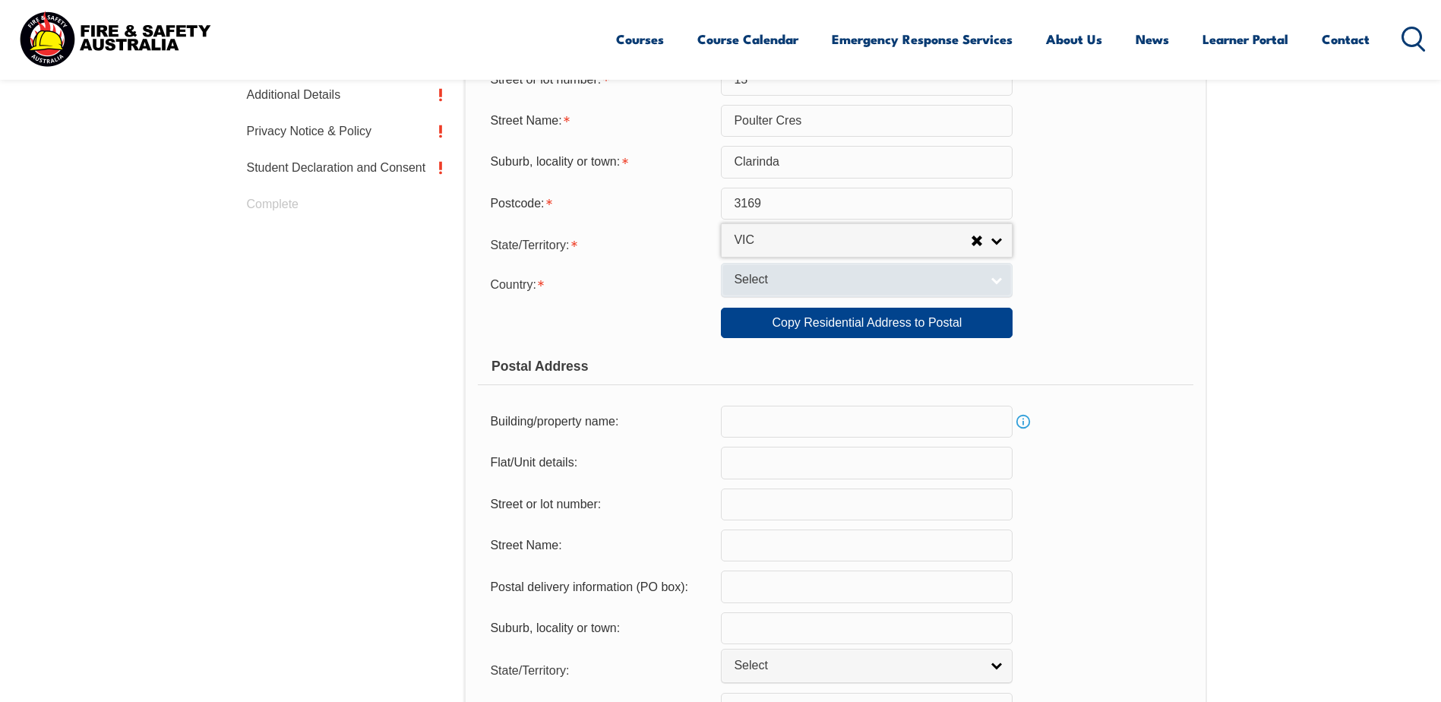
click at [776, 283] on span "Select" at bounding box center [857, 280] width 246 height 16
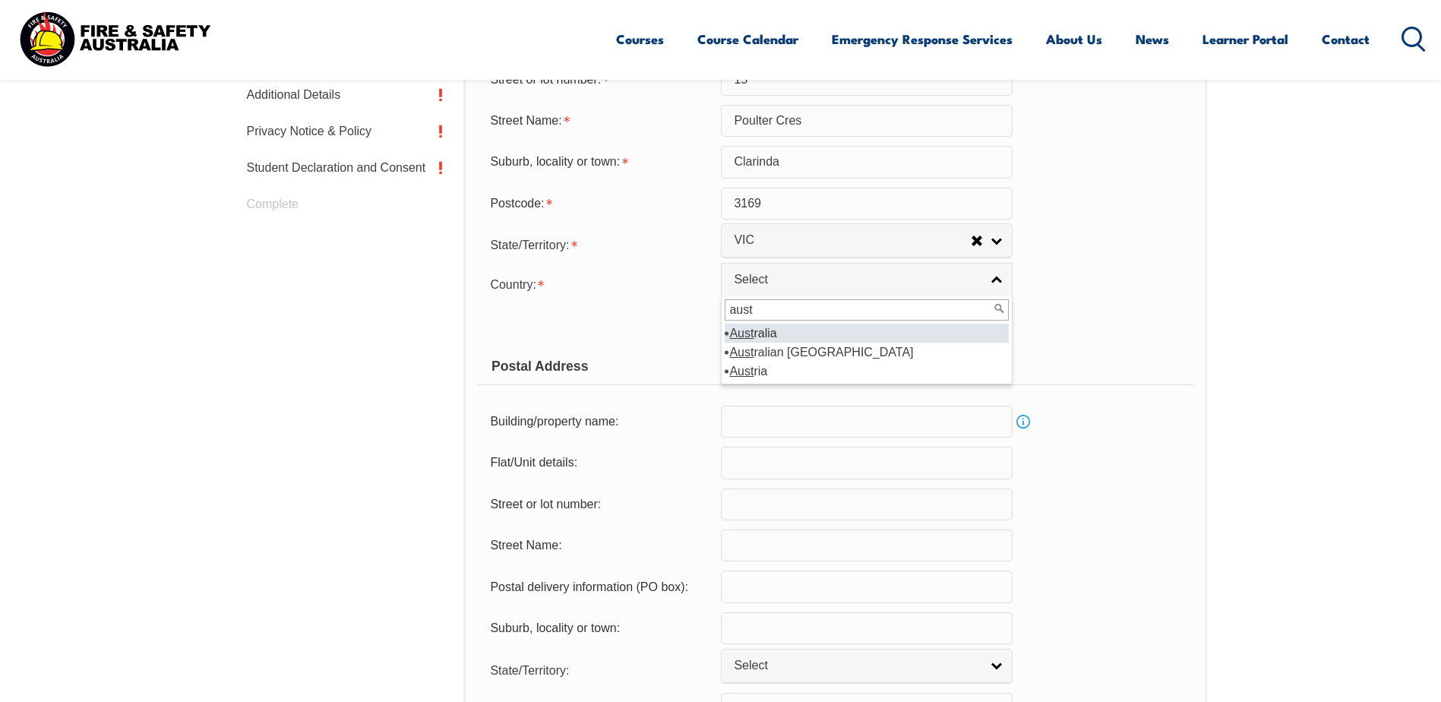
type input "aust"
click at [754, 333] on li "Aust ralia" at bounding box center [866, 332] width 284 height 19
select select "1101"
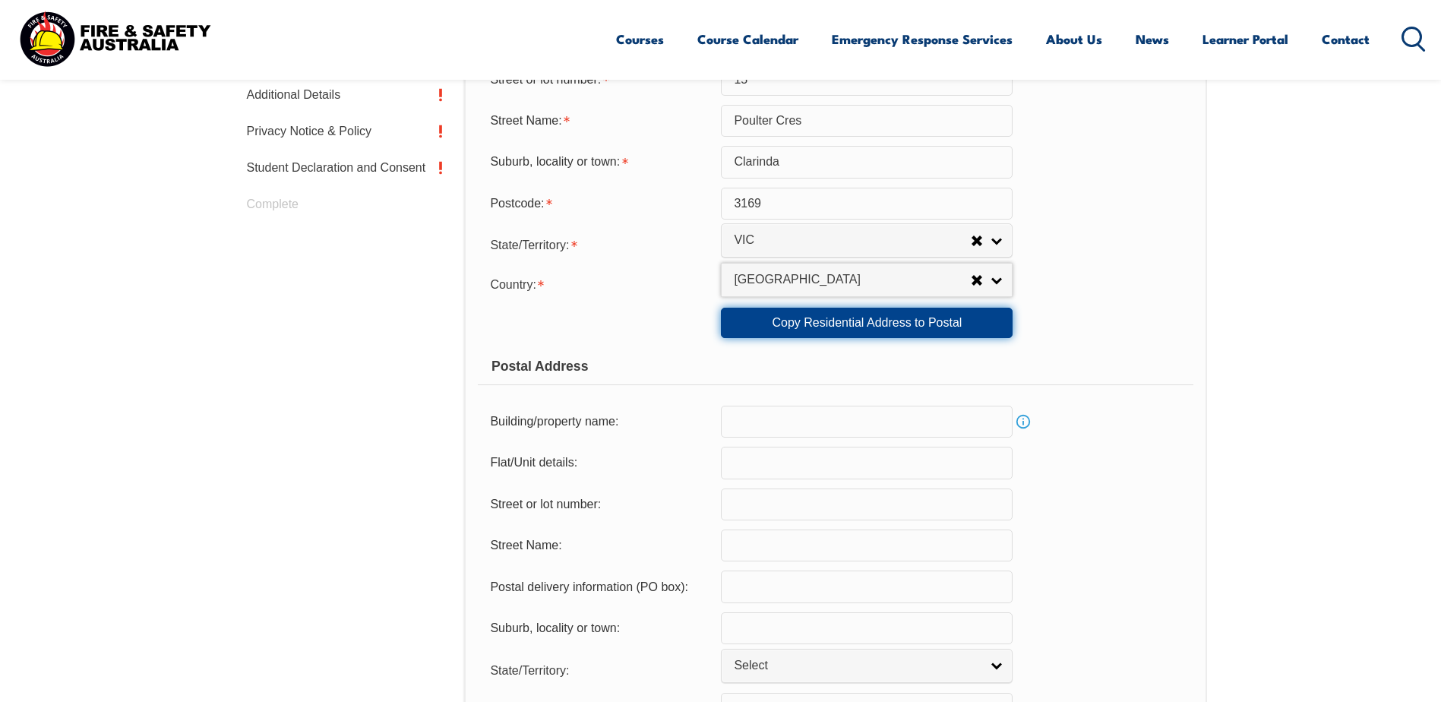
click at [885, 324] on link "Copy Residential Address to Postal" at bounding box center [867, 323] width 292 height 30
type input "15"
type input "Poulter Cres"
type input "Clarinda"
select select "VIC"
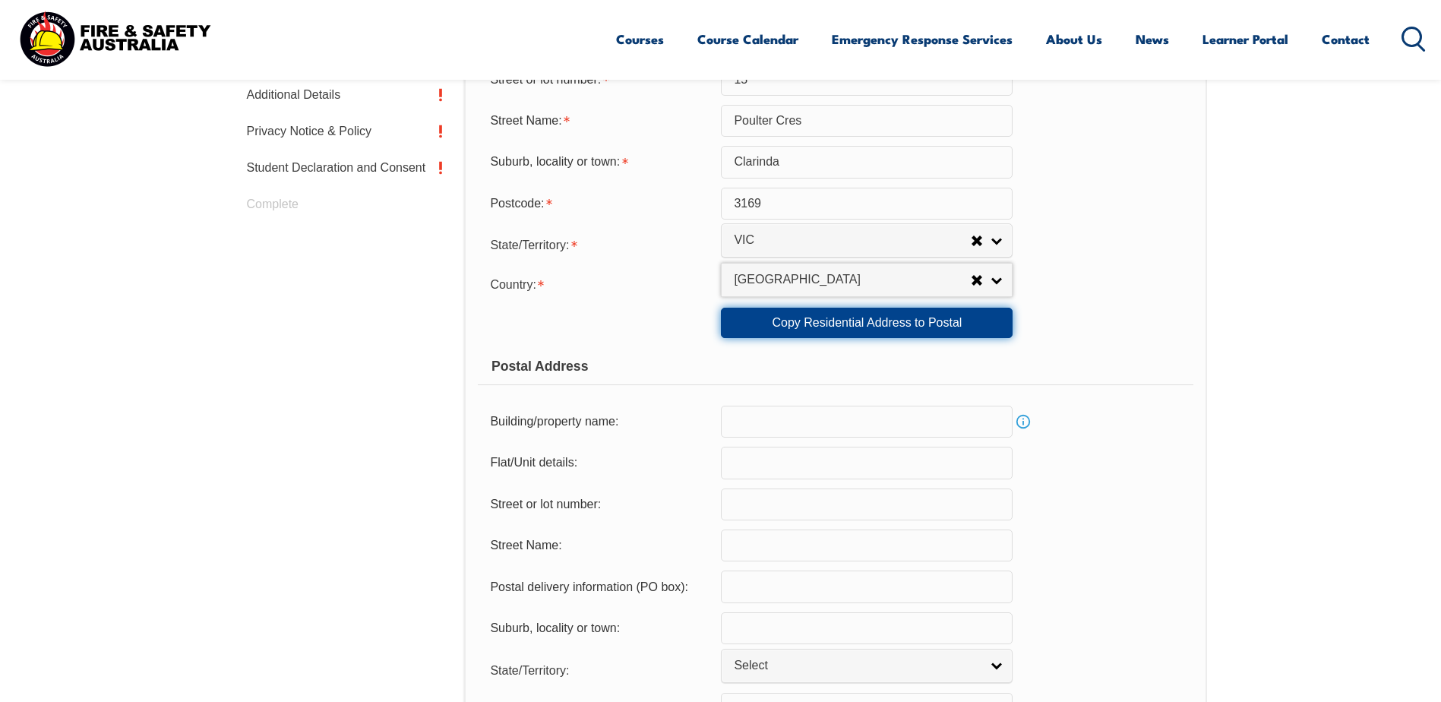
type input "3169"
select select "1101"
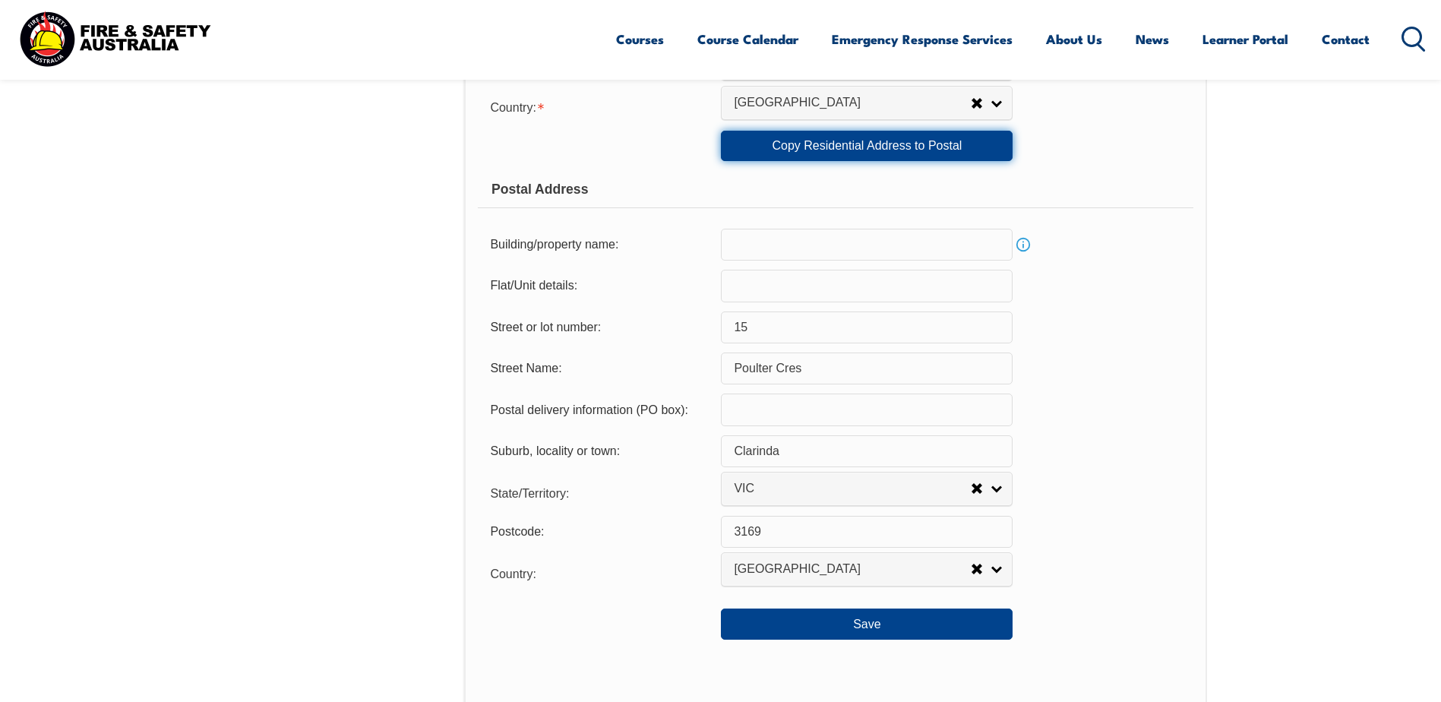
scroll to position [1021, 0]
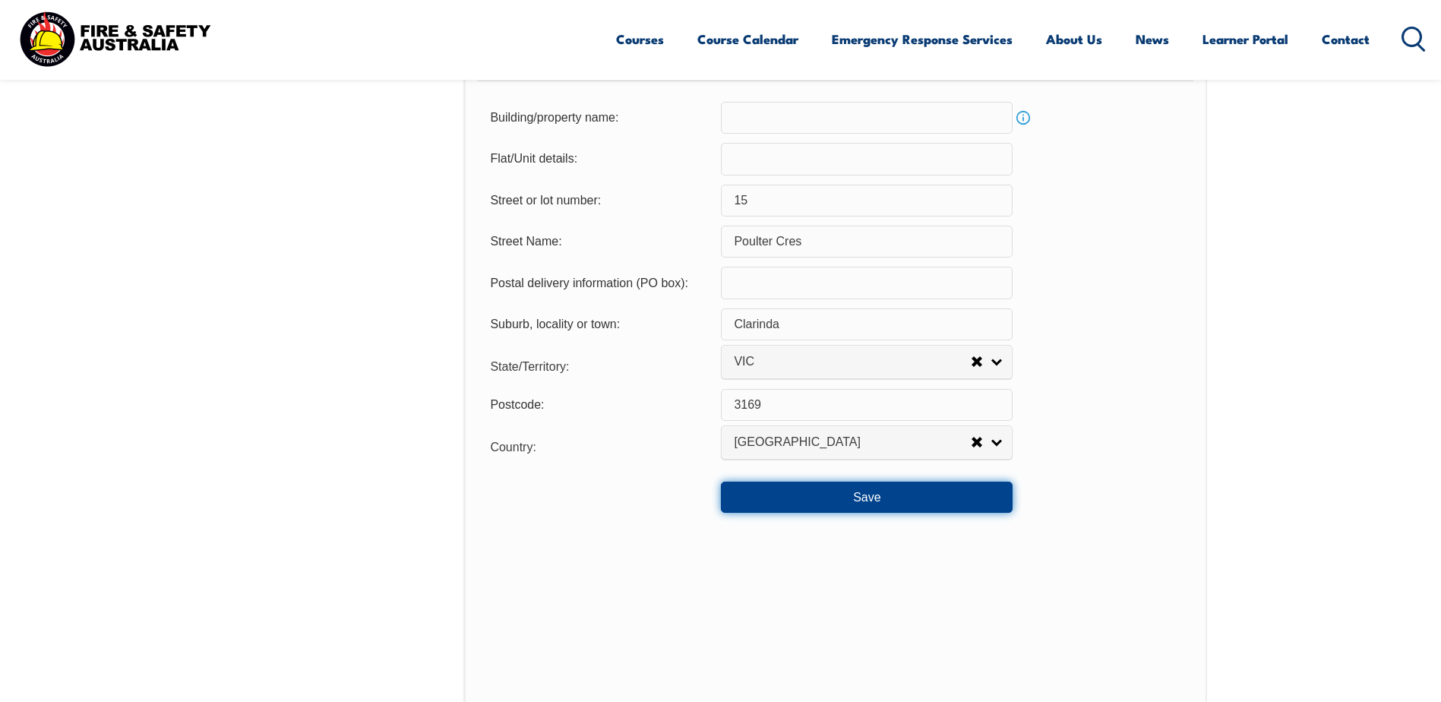
click at [868, 506] on button "Save" at bounding box center [867, 496] width 292 height 30
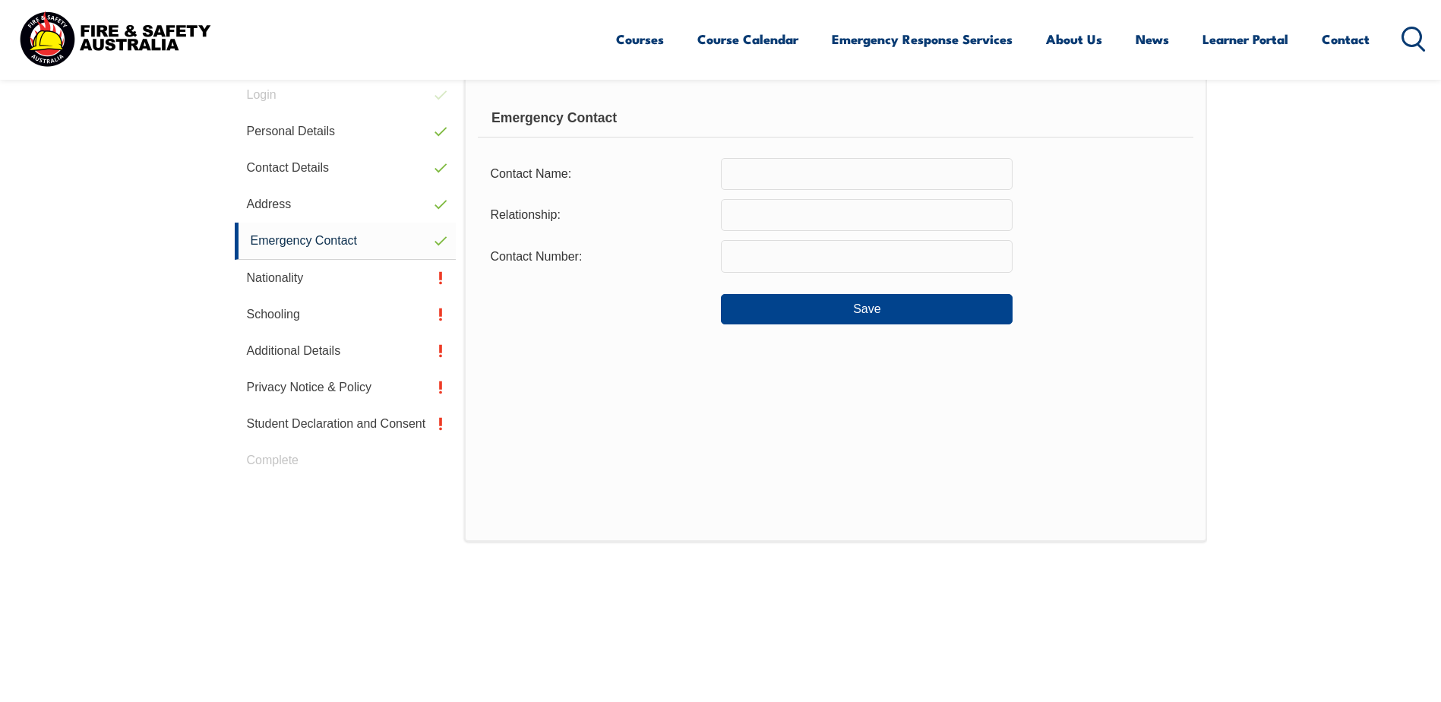
scroll to position [414, 0]
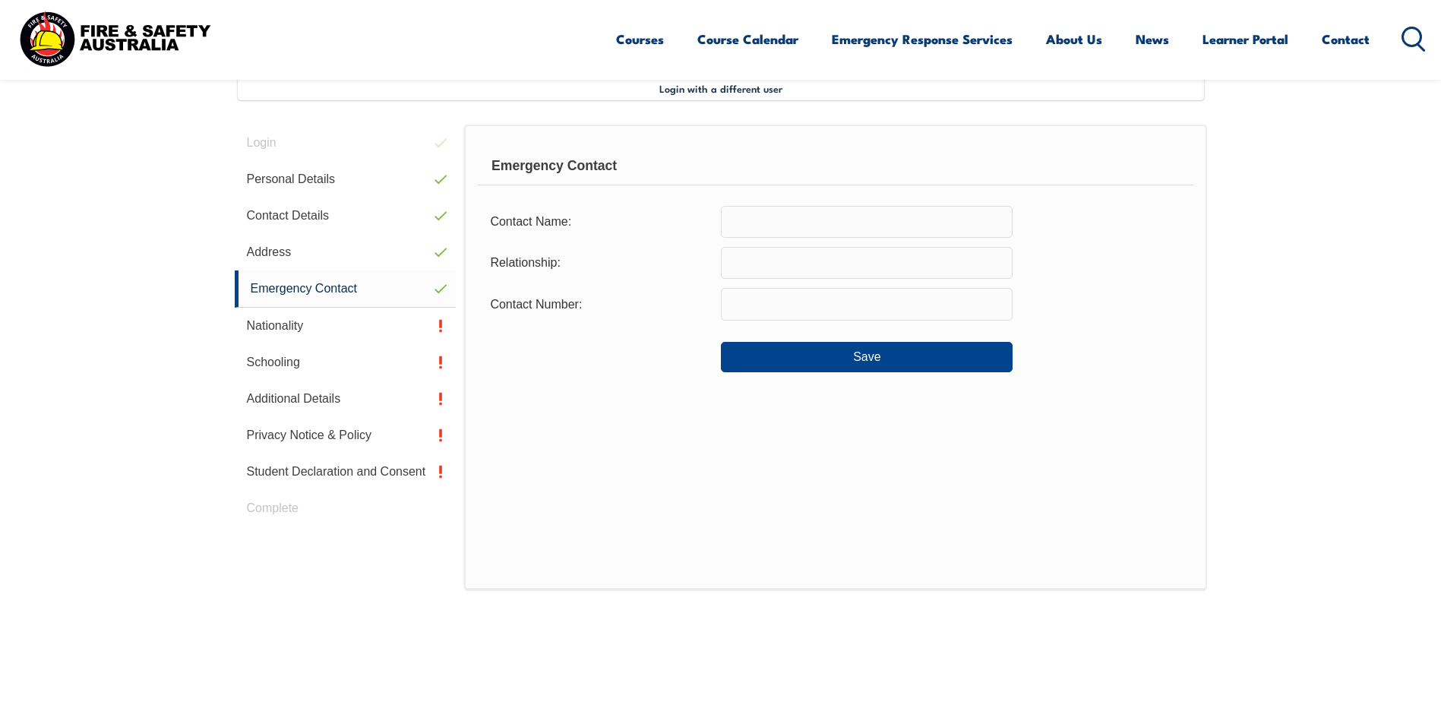
click at [784, 220] on input "text" at bounding box center [867, 222] width 292 height 32
type input "Long Do"
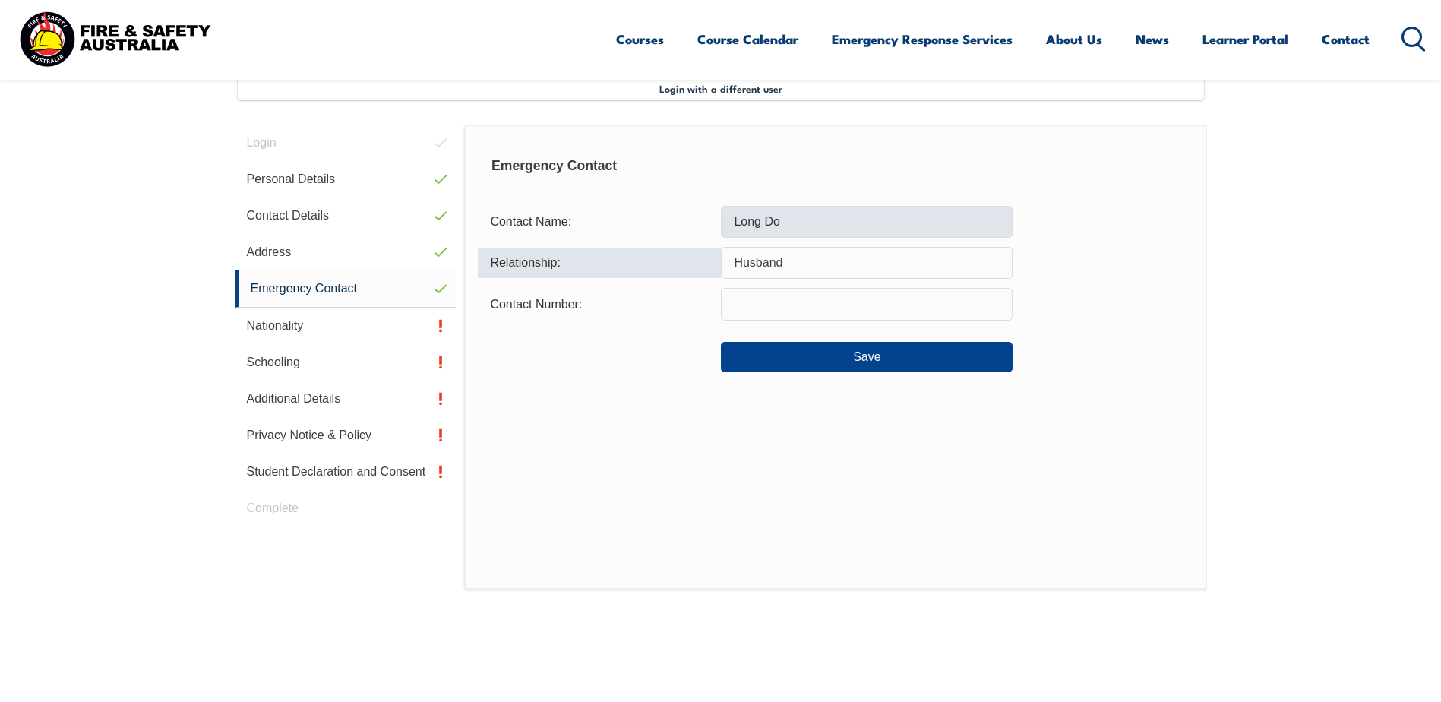
type input "Husband"
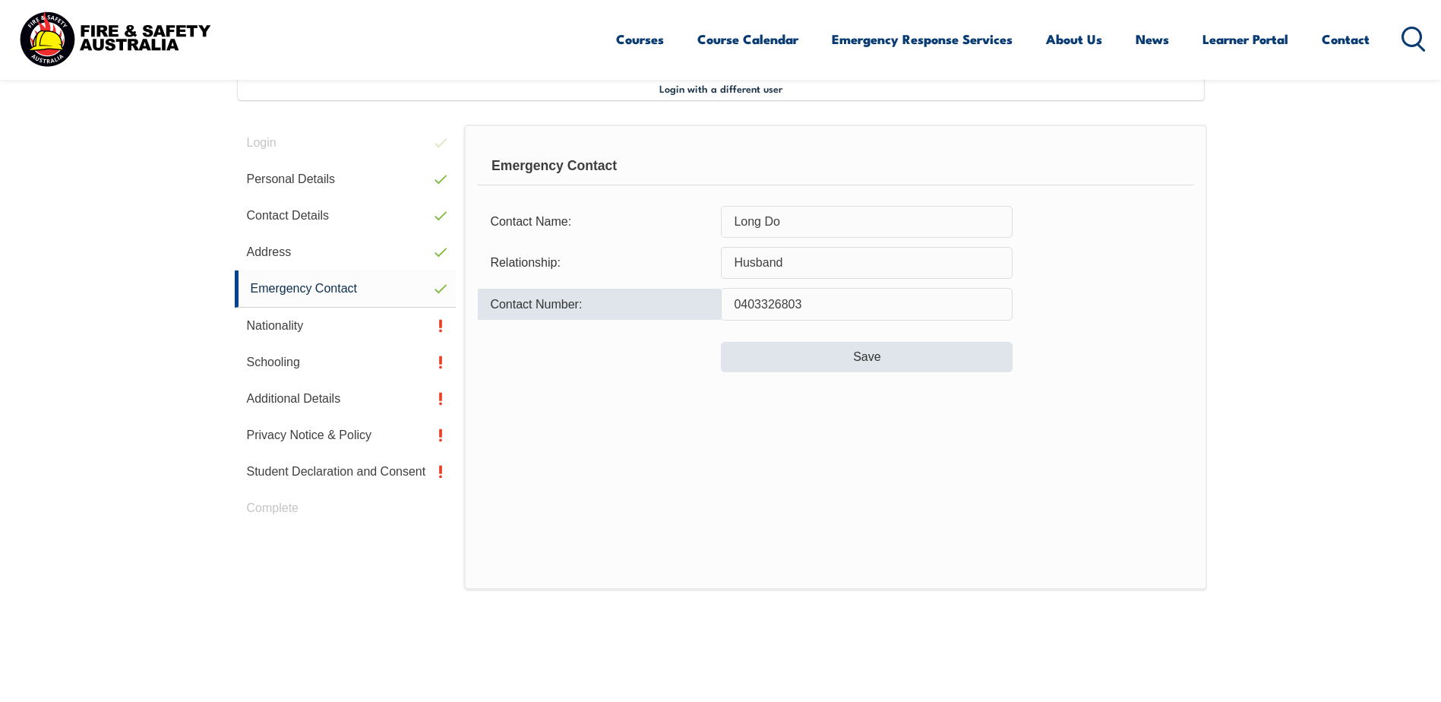
type input "0403326803"
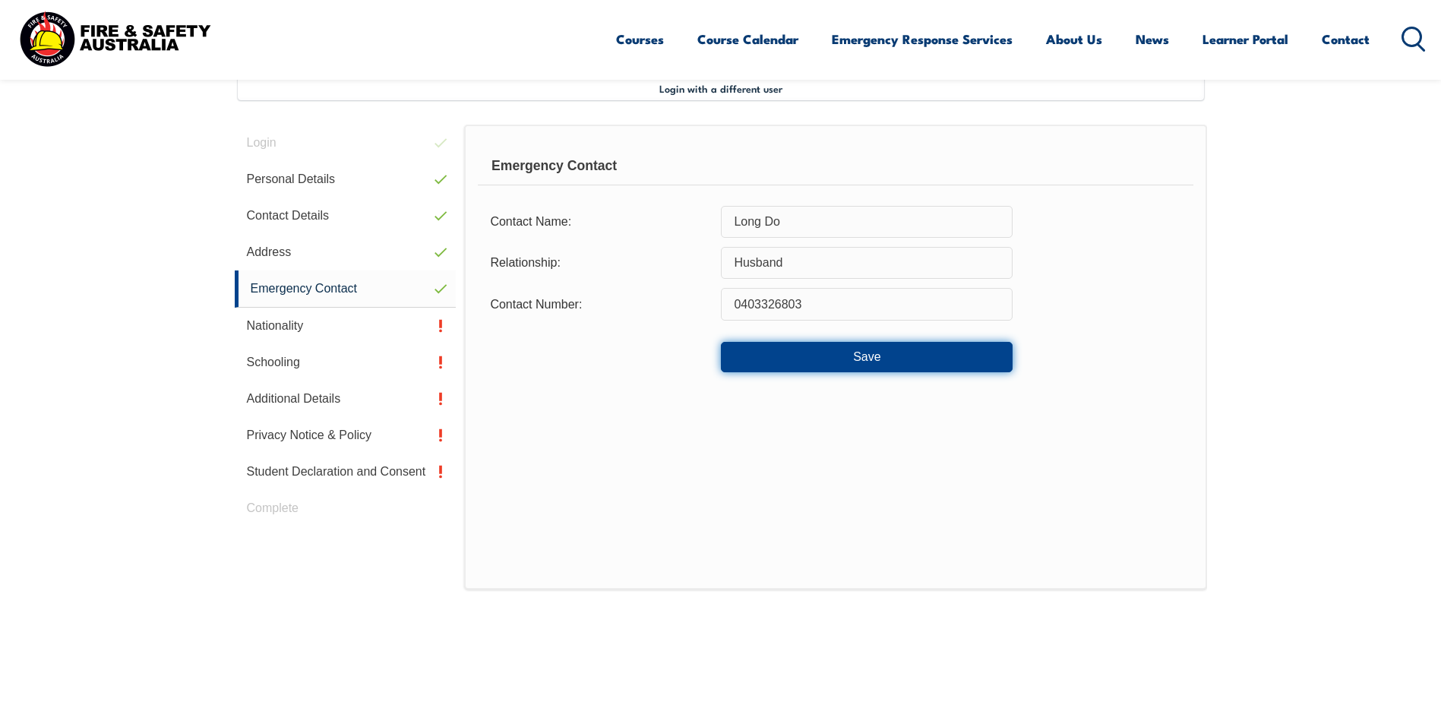
click at [881, 355] on button "Save" at bounding box center [867, 357] width 292 height 30
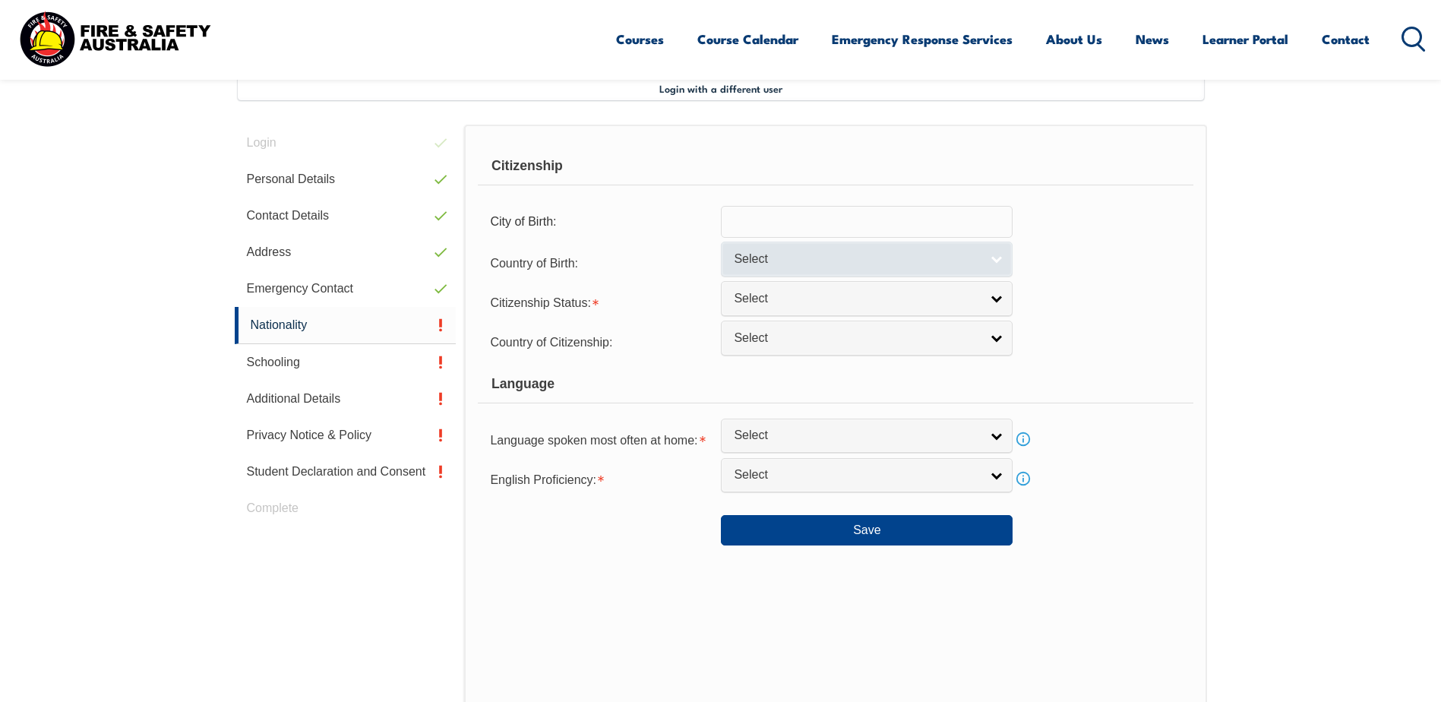
click at [833, 267] on span "Select" at bounding box center [857, 259] width 246 height 16
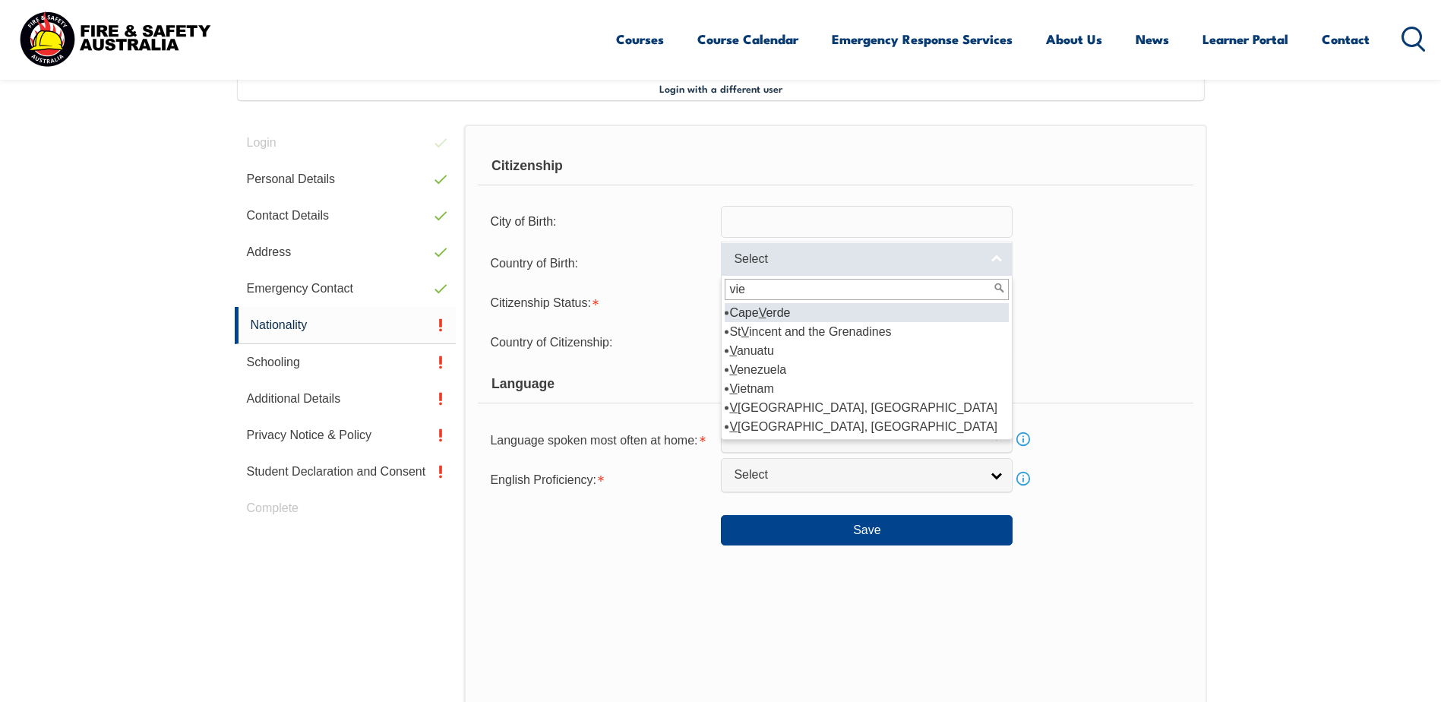
type input "viet"
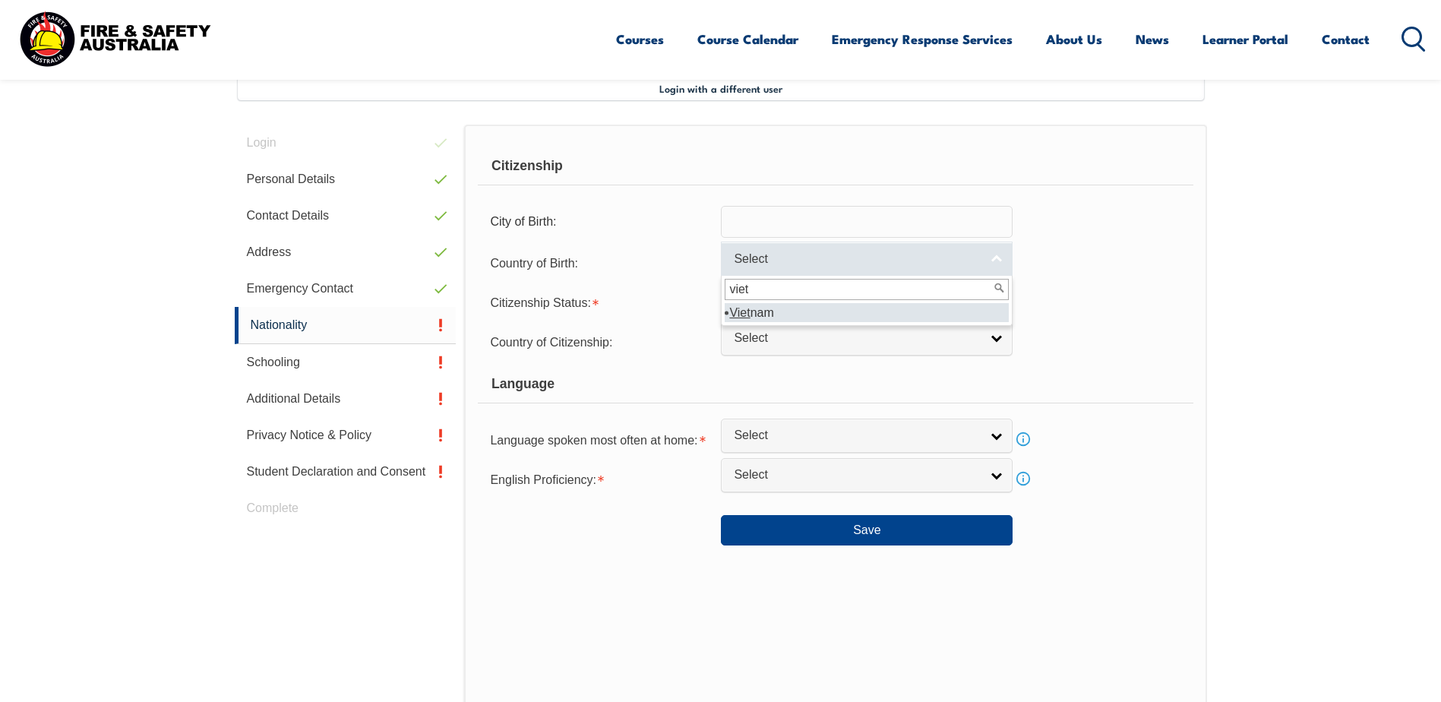
select select "5105"
click at [787, 295] on span "Select" at bounding box center [857, 299] width 246 height 16
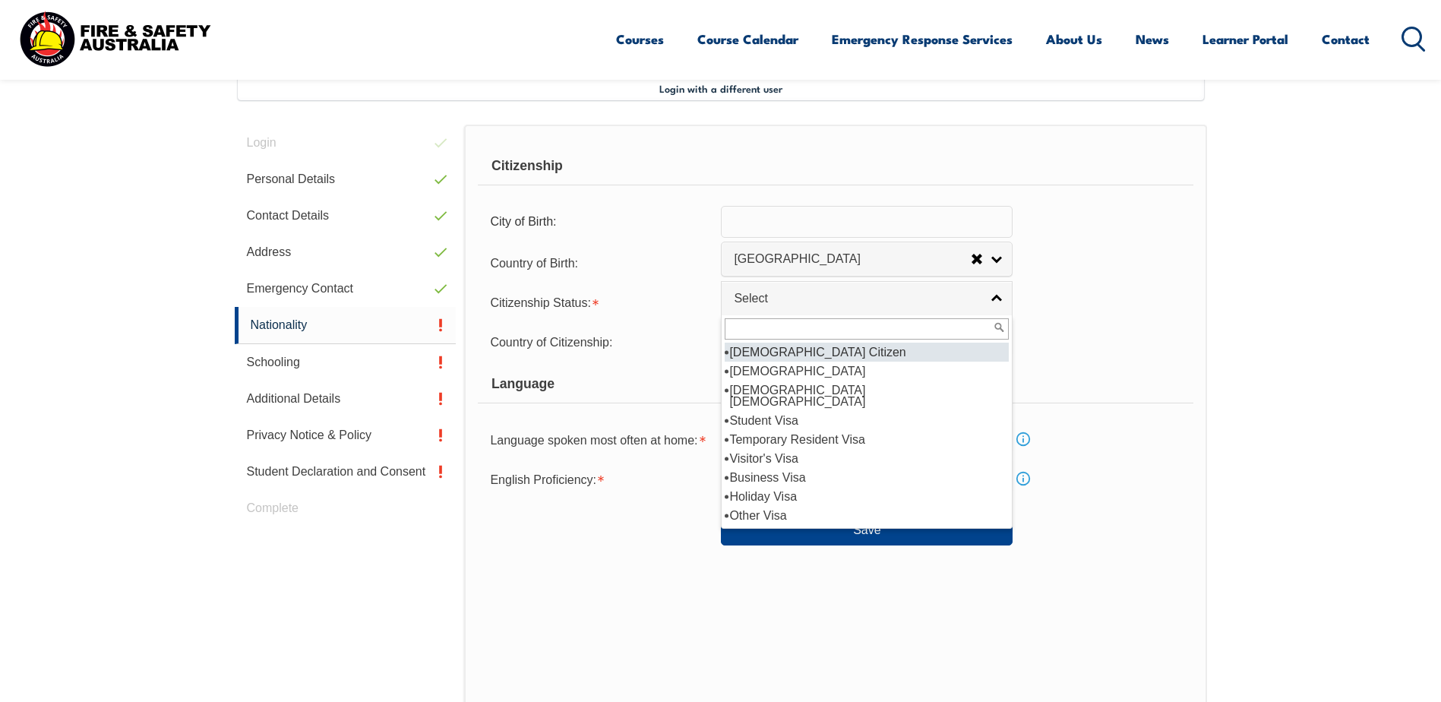
click at [783, 350] on li "Australian Citizen" at bounding box center [866, 351] width 284 height 19
select select "1"
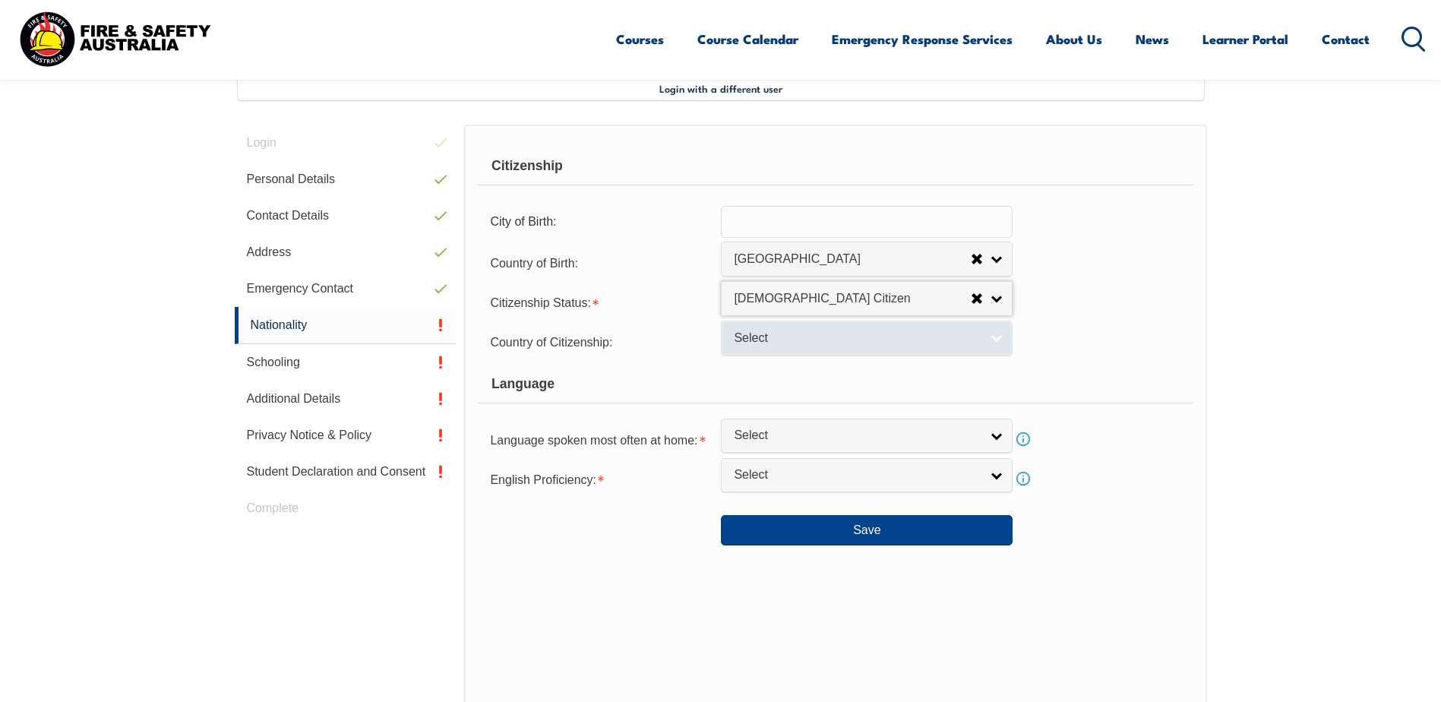
click at [786, 340] on span "Select" at bounding box center [857, 338] width 246 height 16
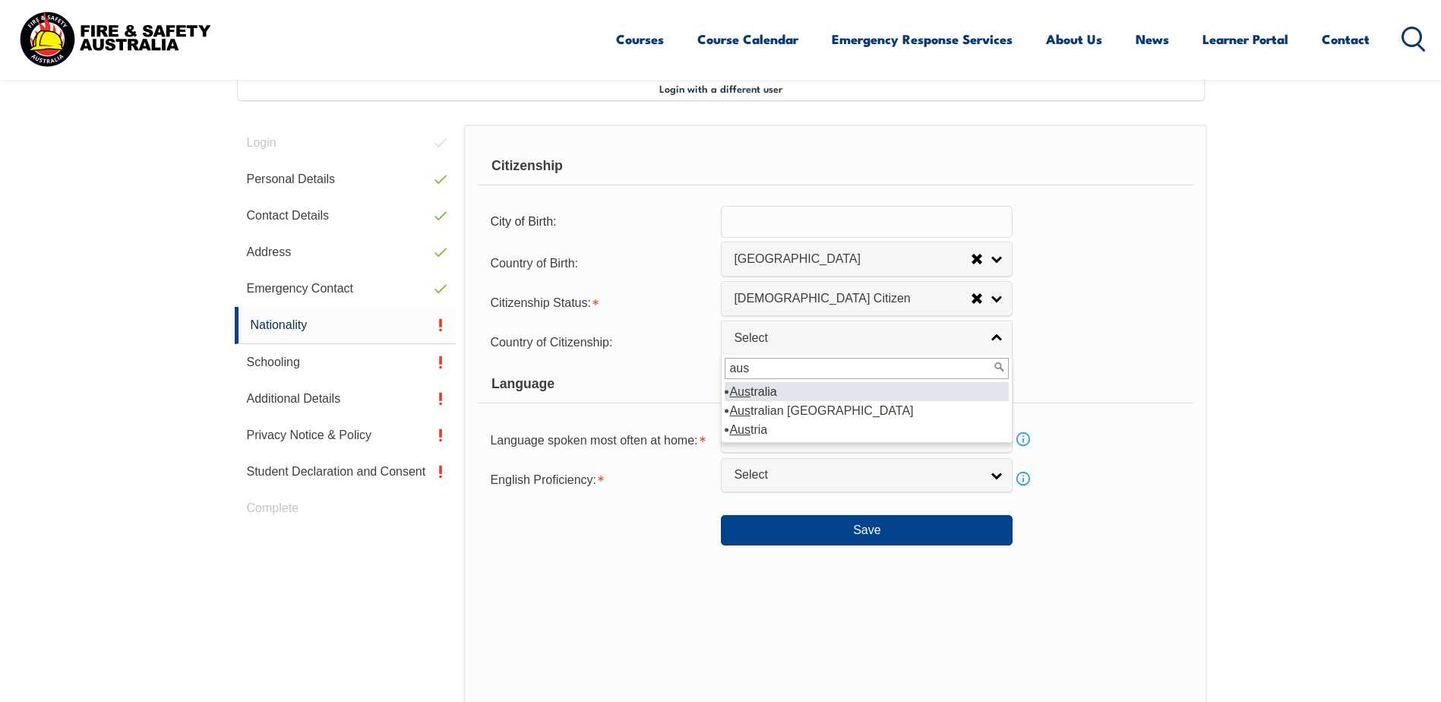
type input "aus"
click at [755, 392] on li "Aus tralia" at bounding box center [866, 391] width 284 height 19
select select "1101"
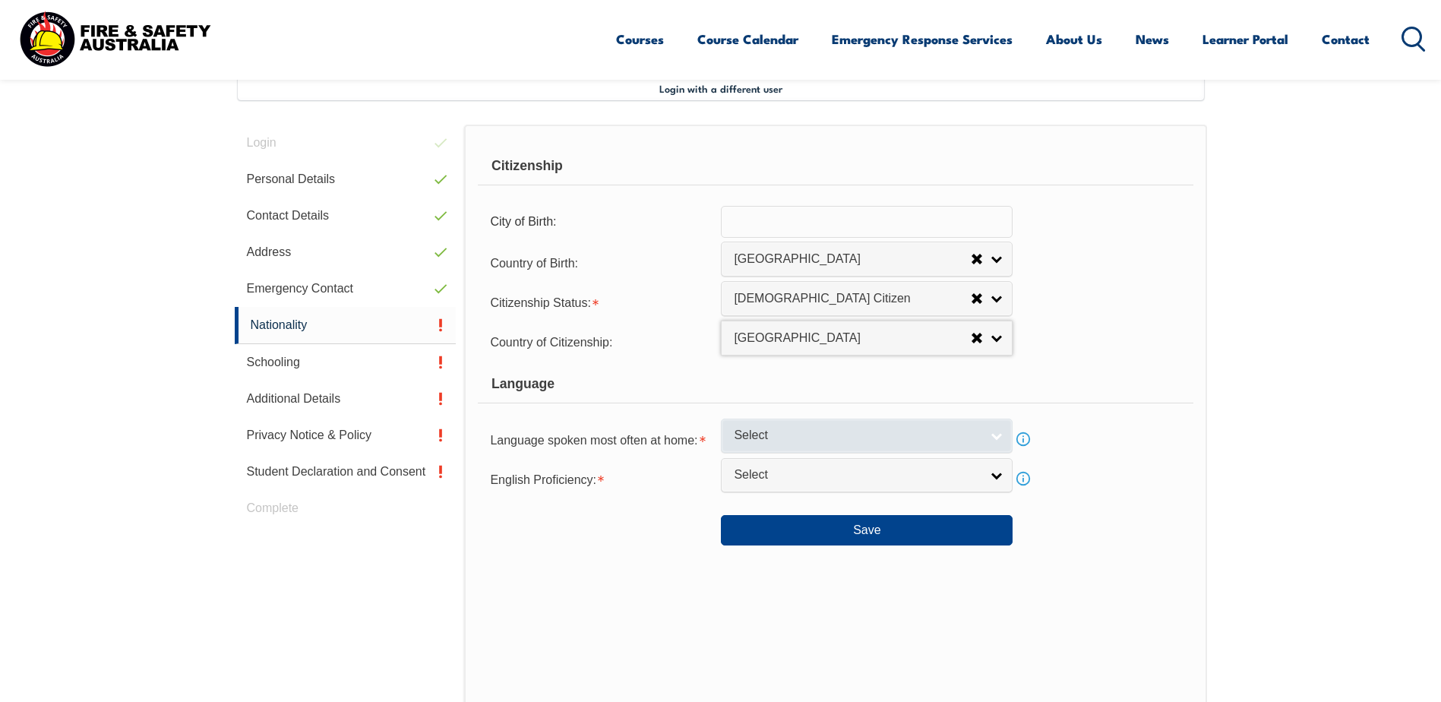
click at [760, 424] on link "Select" at bounding box center [867, 435] width 292 height 34
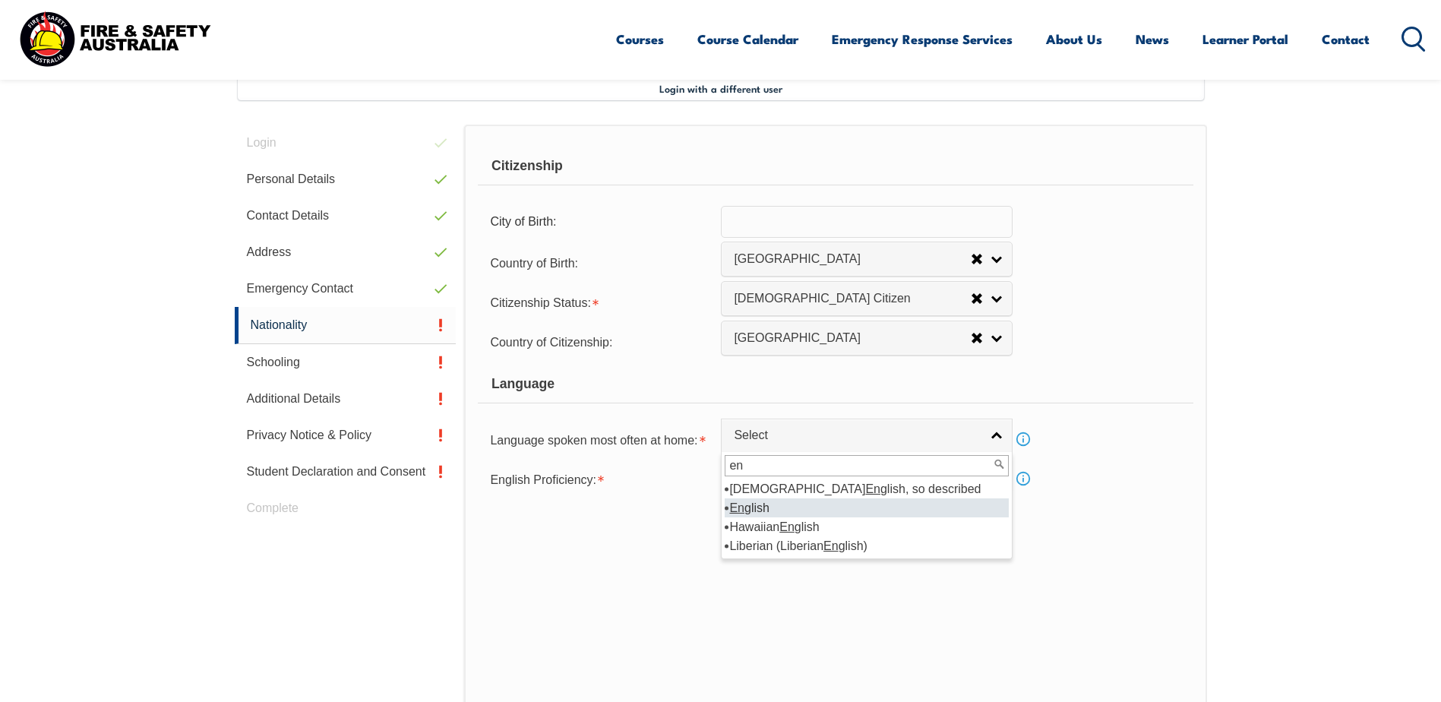
type input "en"
click at [740, 511] on em "En" at bounding box center [736, 507] width 15 height 13
select select "1201"
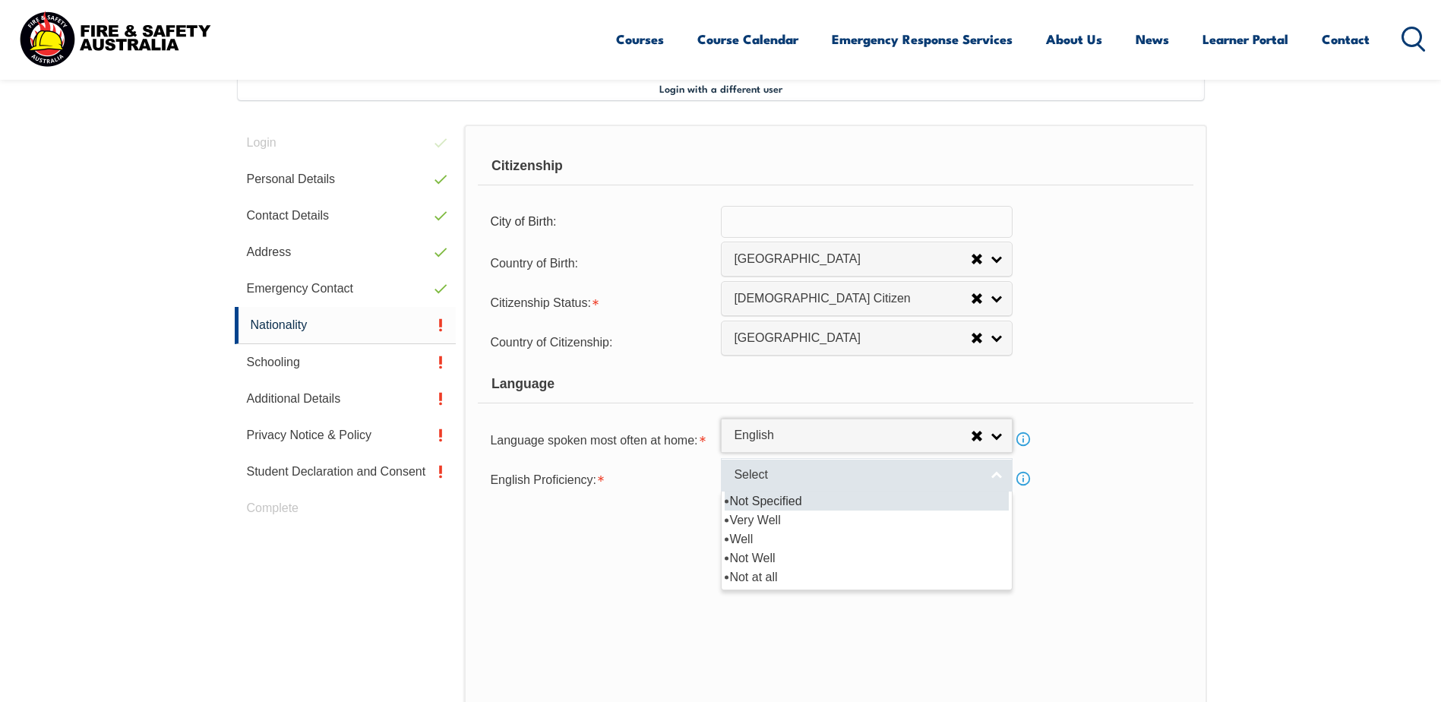
click at [759, 473] on span "Select" at bounding box center [857, 475] width 246 height 16
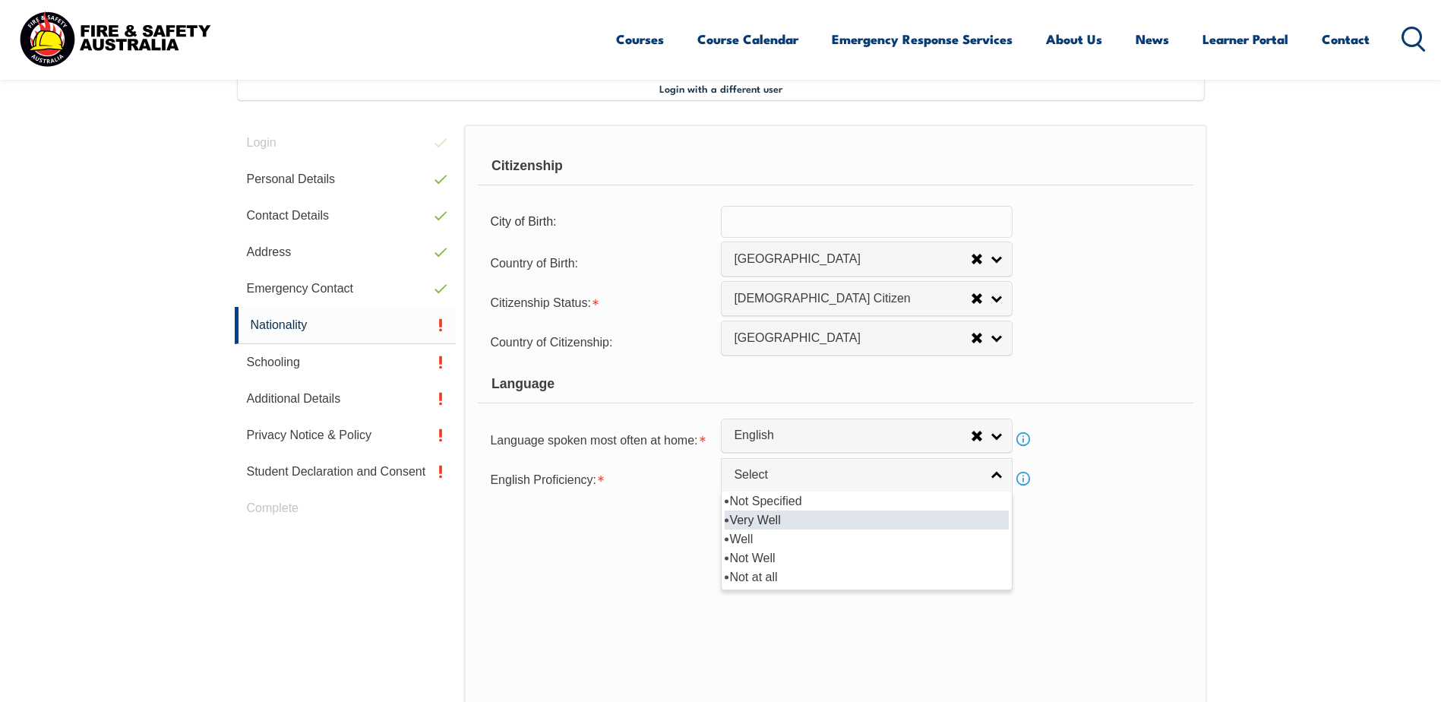
click at [757, 522] on li "Very Well" at bounding box center [866, 519] width 284 height 19
select select "1"
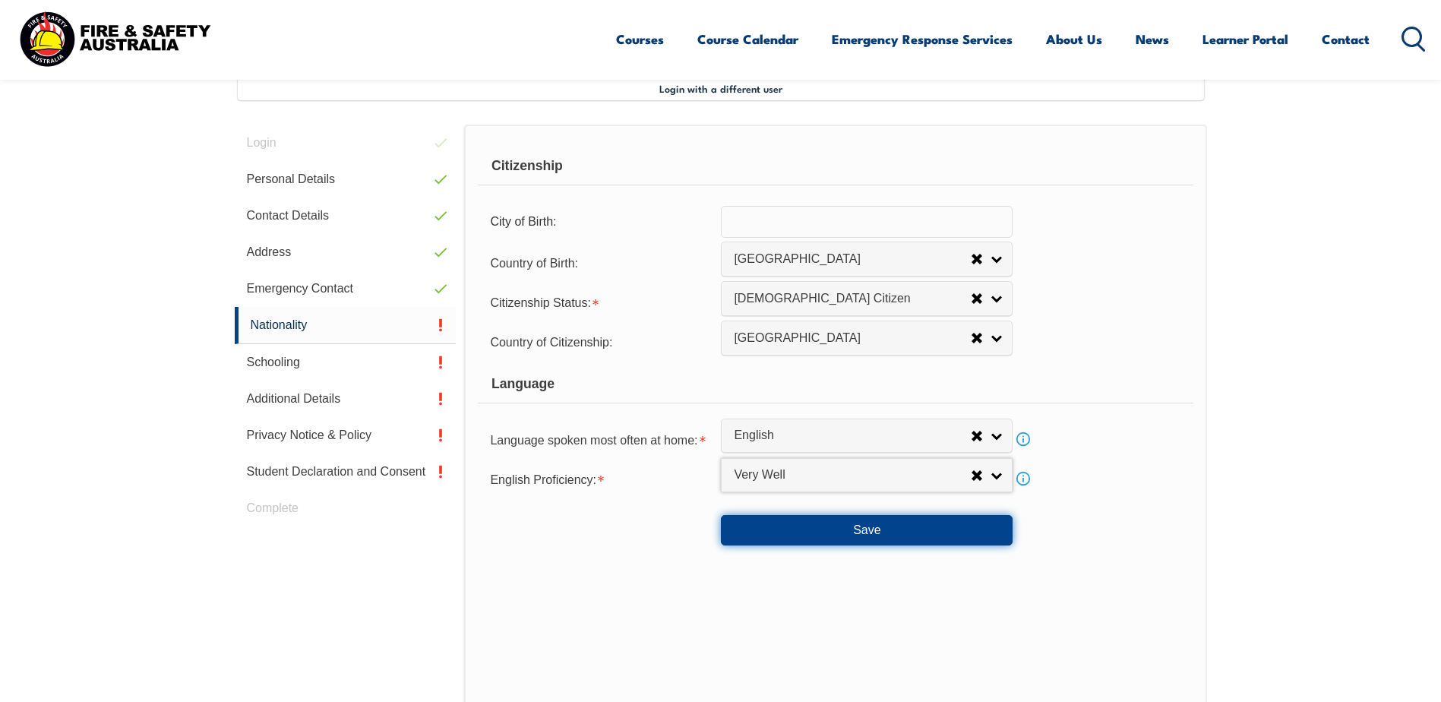
click at [860, 536] on button "Save" at bounding box center [867, 530] width 292 height 30
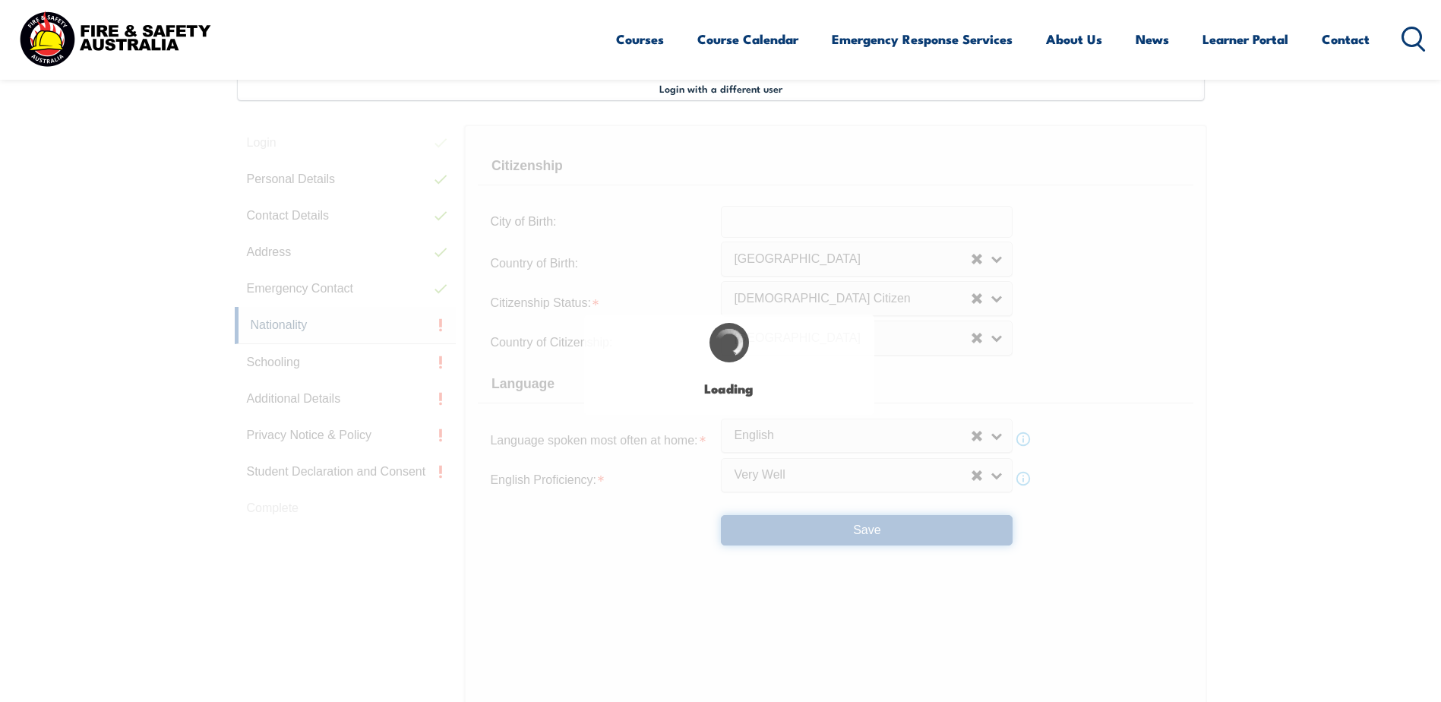
select select "false"
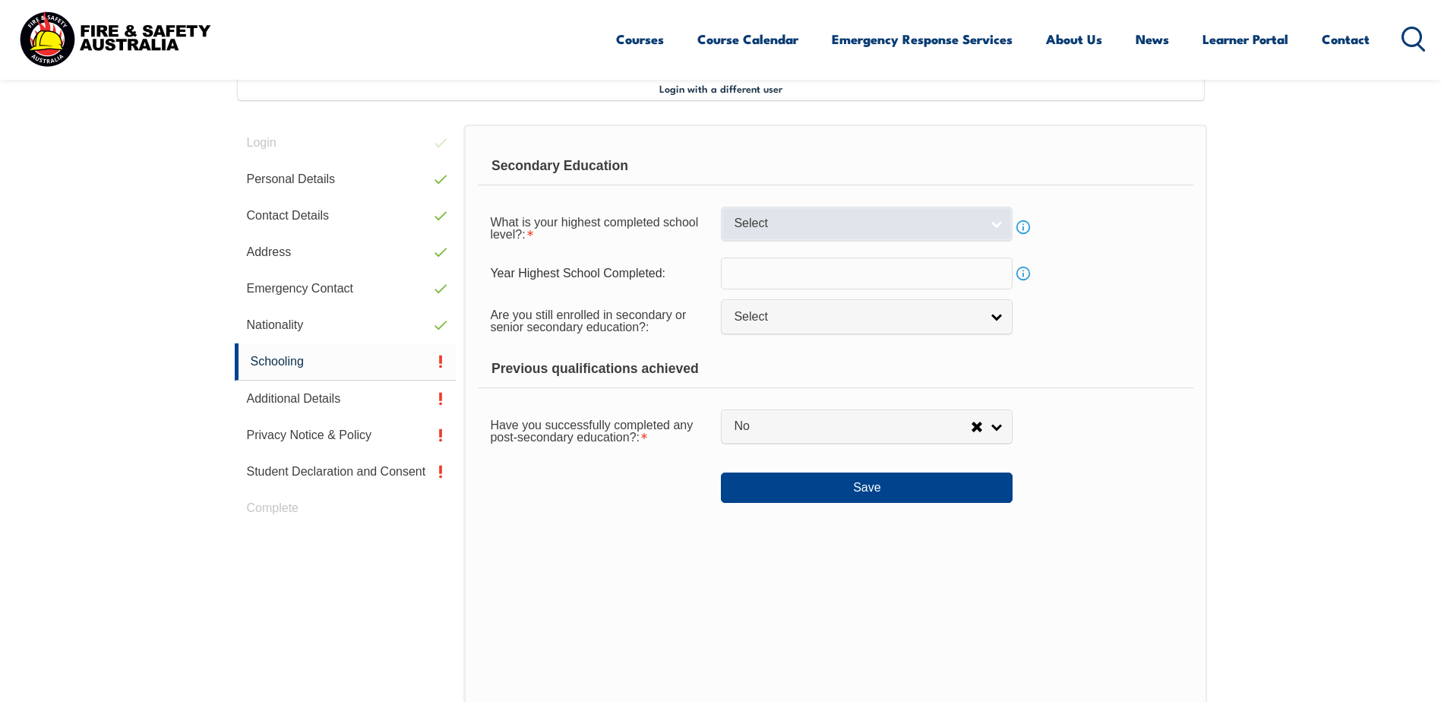
click at [808, 227] on span "Select" at bounding box center [857, 224] width 246 height 16
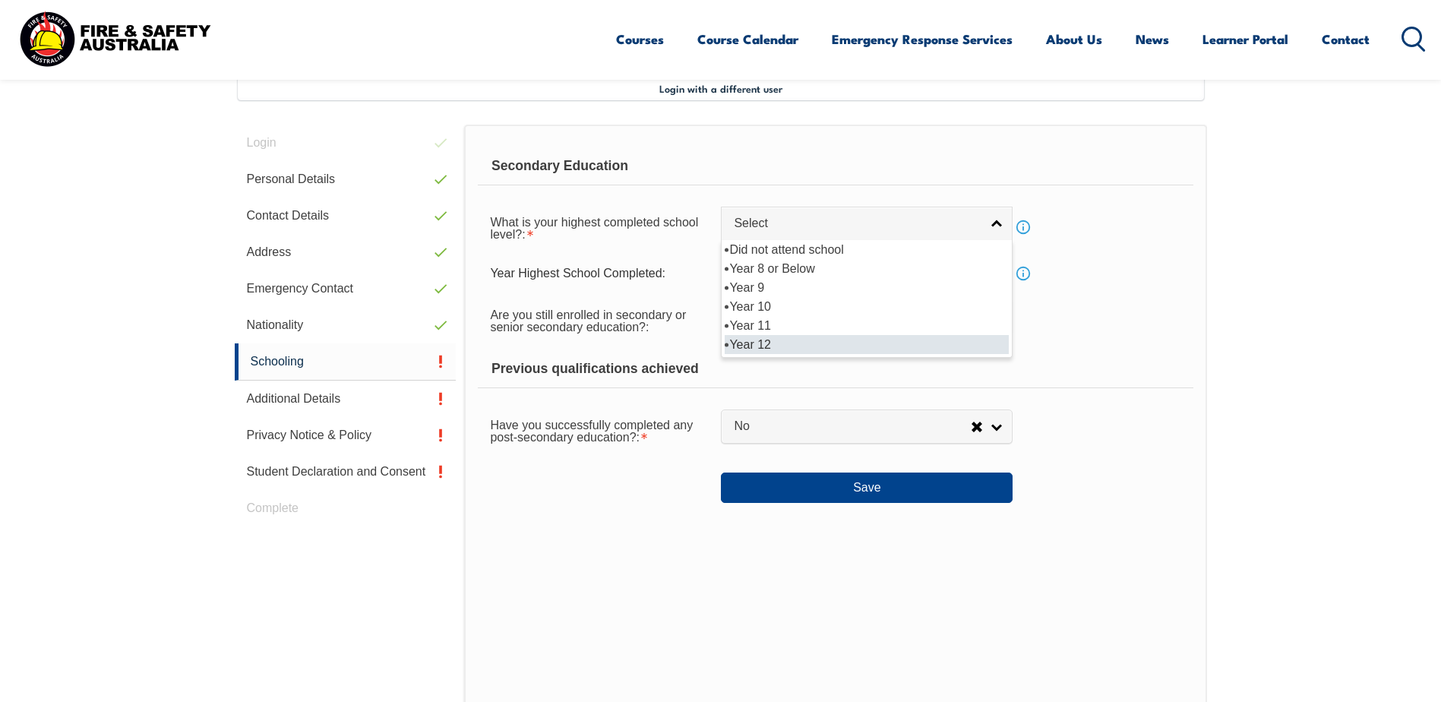
click at [753, 343] on li "Year 12" at bounding box center [866, 344] width 284 height 19
select select "12"
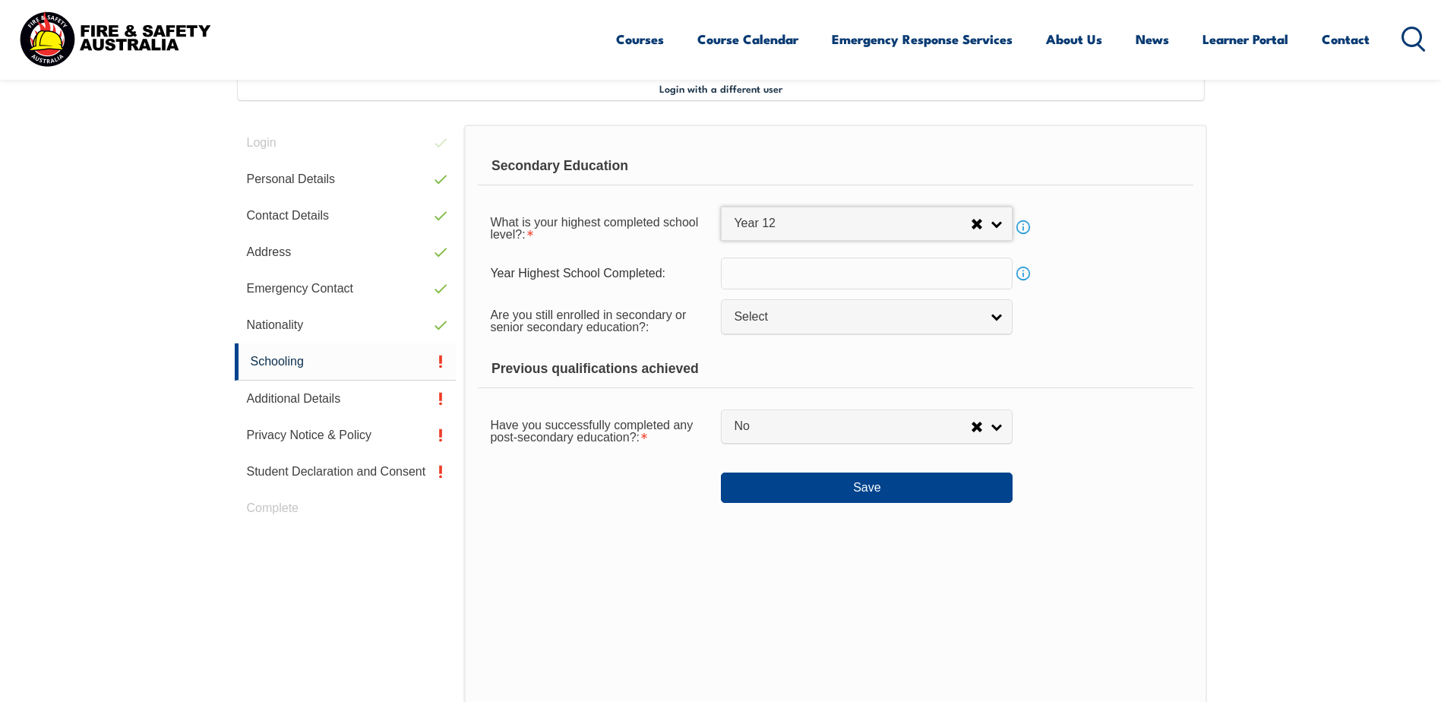
click at [780, 279] on input "text" at bounding box center [867, 273] width 292 height 32
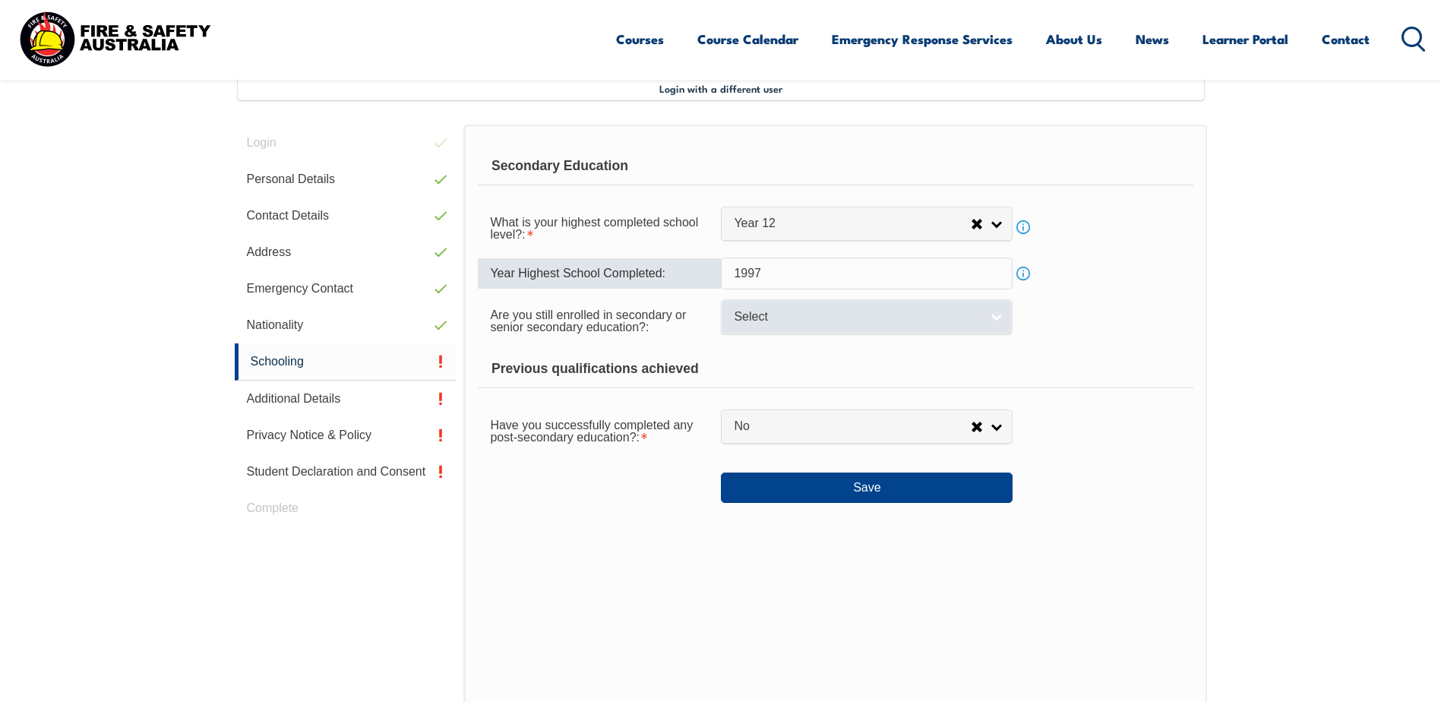
type input "1997"
click at [771, 323] on span "Select" at bounding box center [857, 317] width 246 height 16
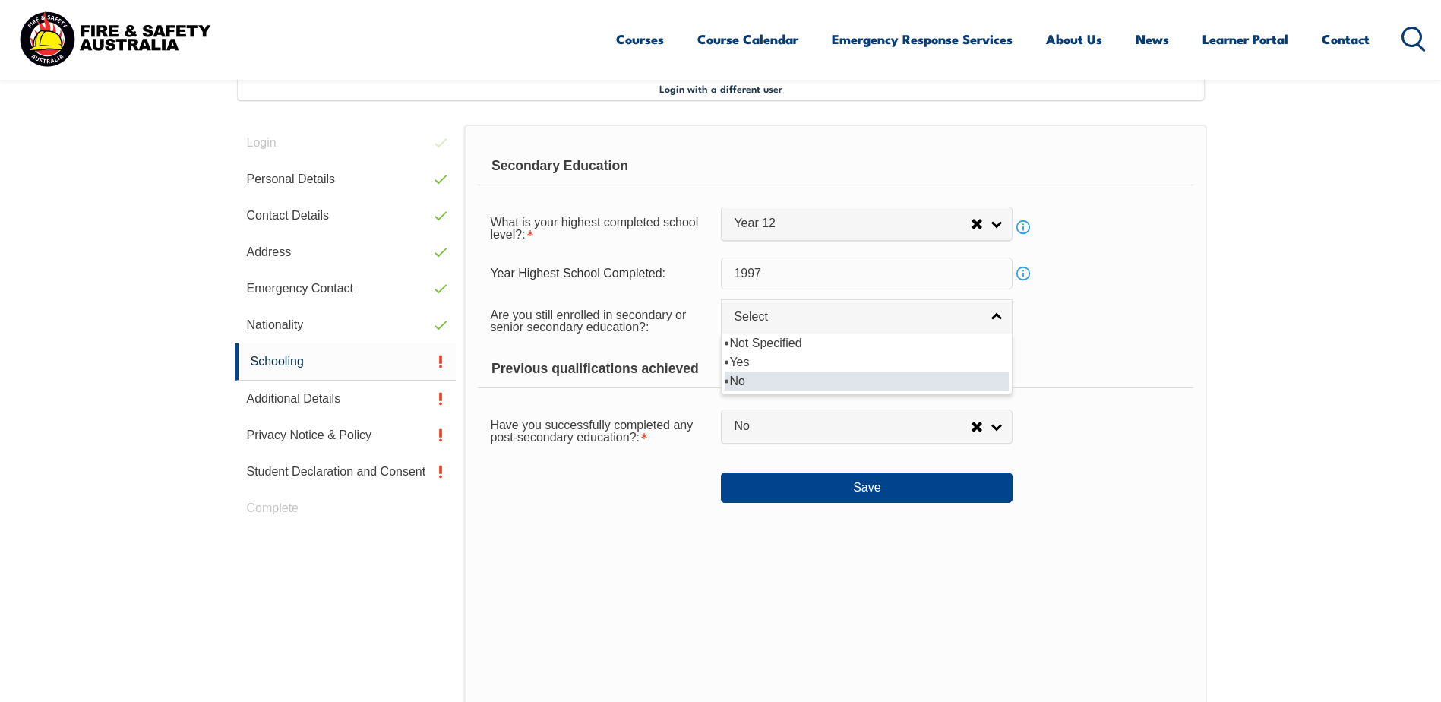
click at [754, 376] on li "No" at bounding box center [866, 380] width 284 height 19
select select "false"
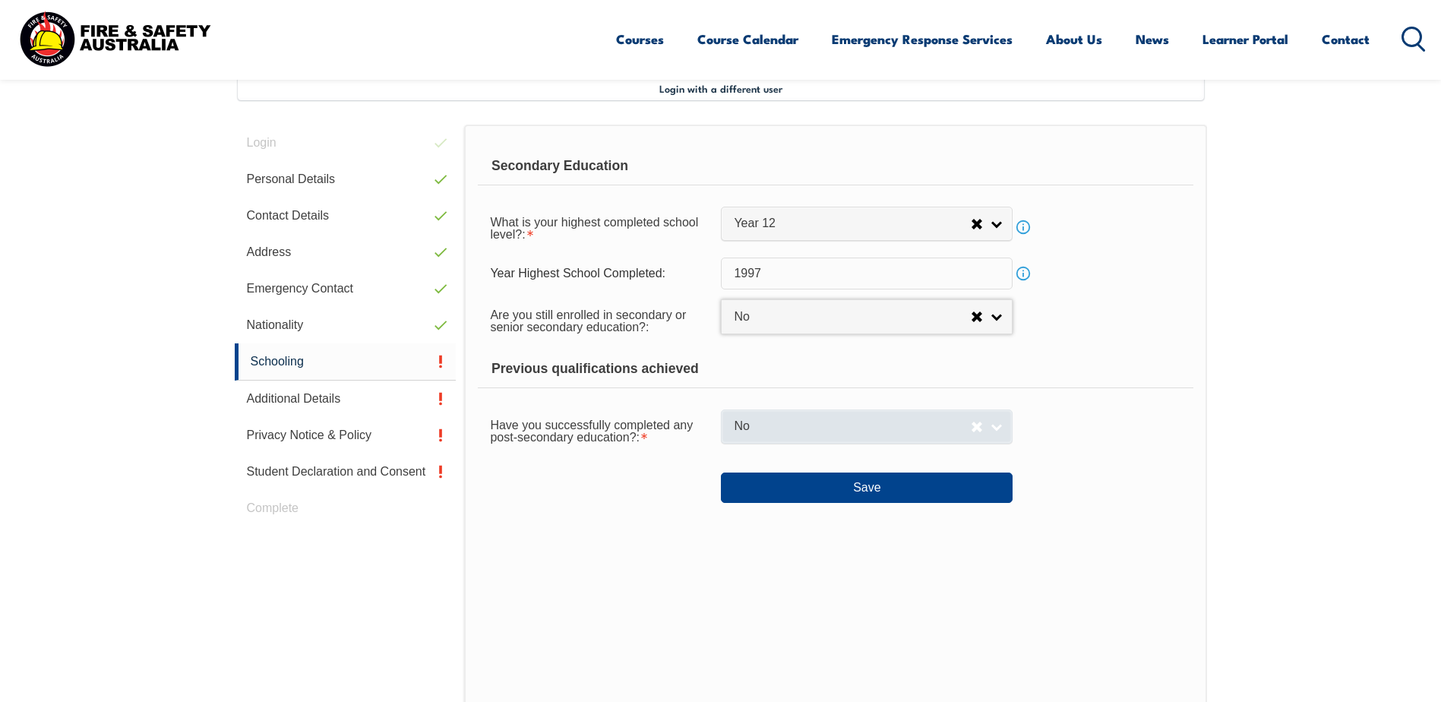
click at [746, 433] on span "No" at bounding box center [852, 426] width 237 height 16
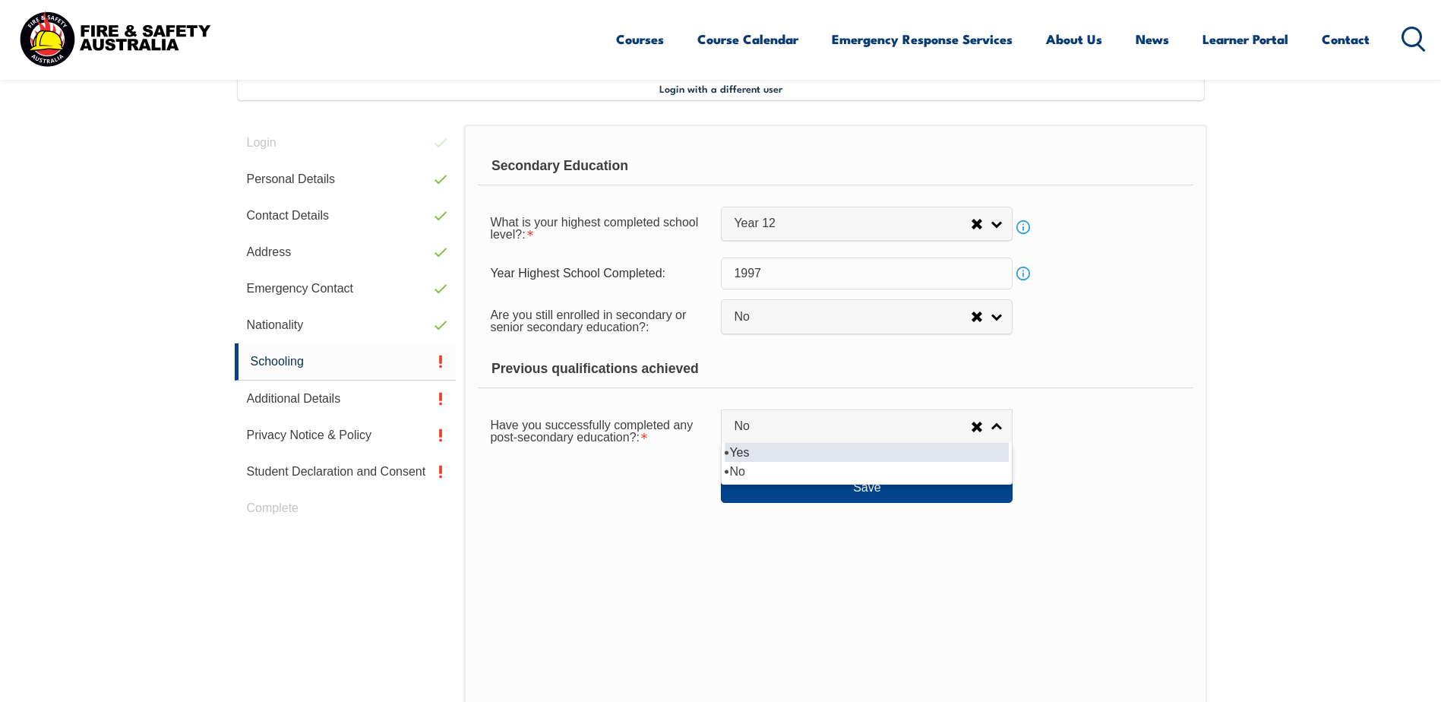
click at [746, 450] on li "Yes" at bounding box center [866, 452] width 284 height 19
select select "true"
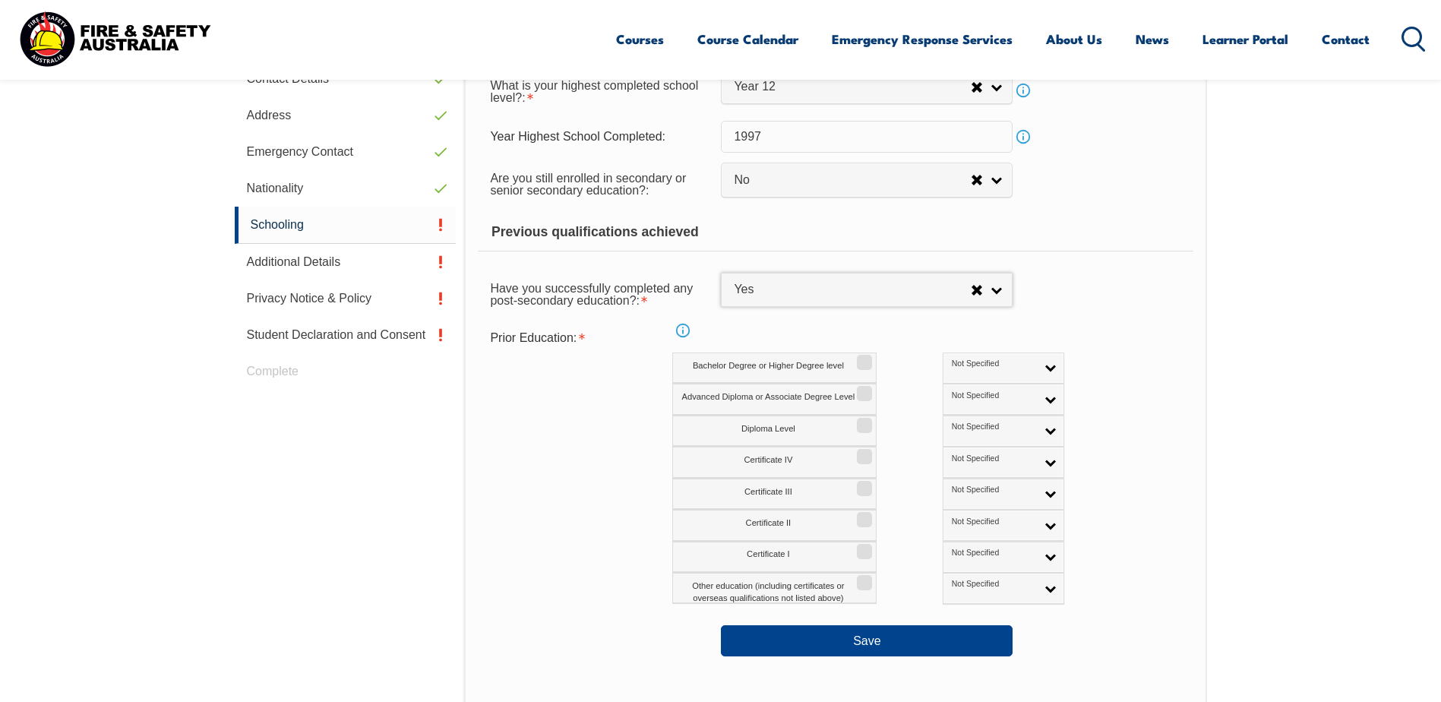
scroll to position [566, 0]
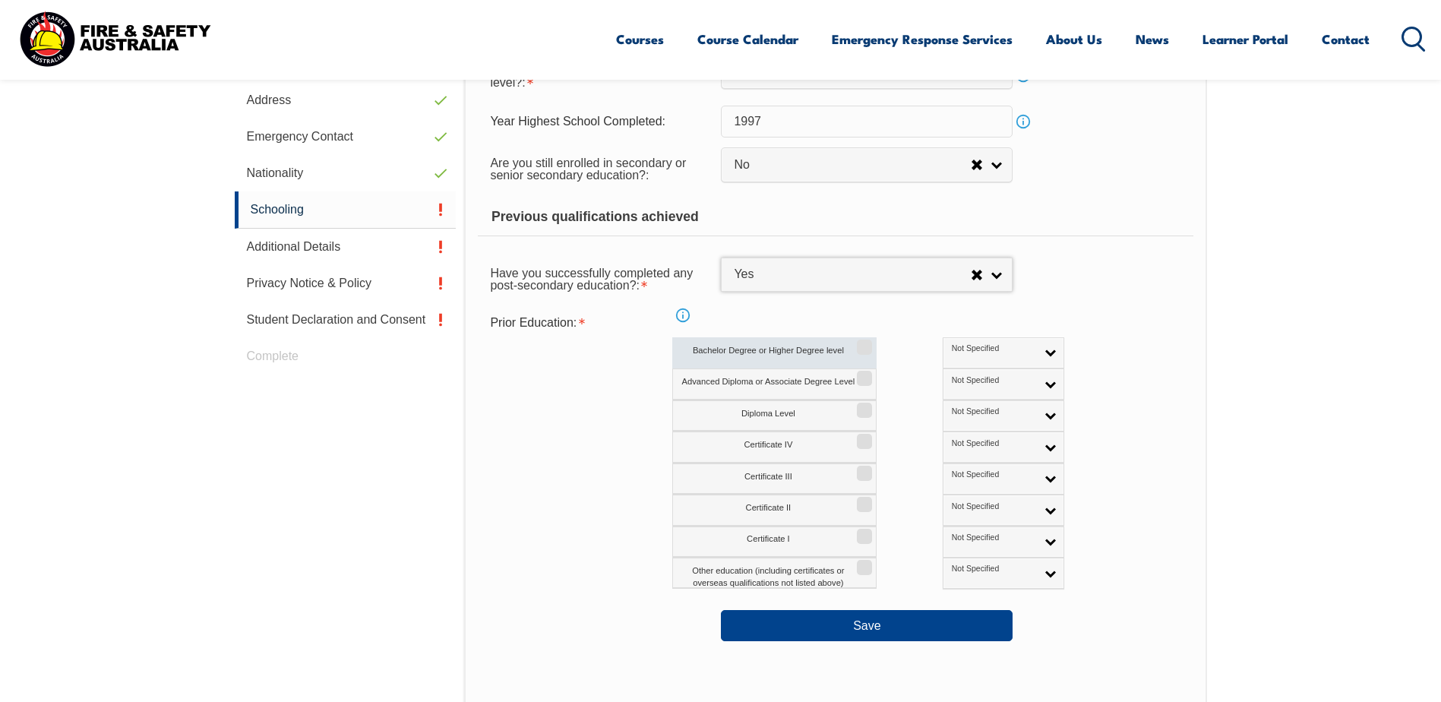
click at [857, 342] on input "Bachelor Degree or Higher Degree level" at bounding box center [861, 342] width 9 height 2
checkbox input "true"
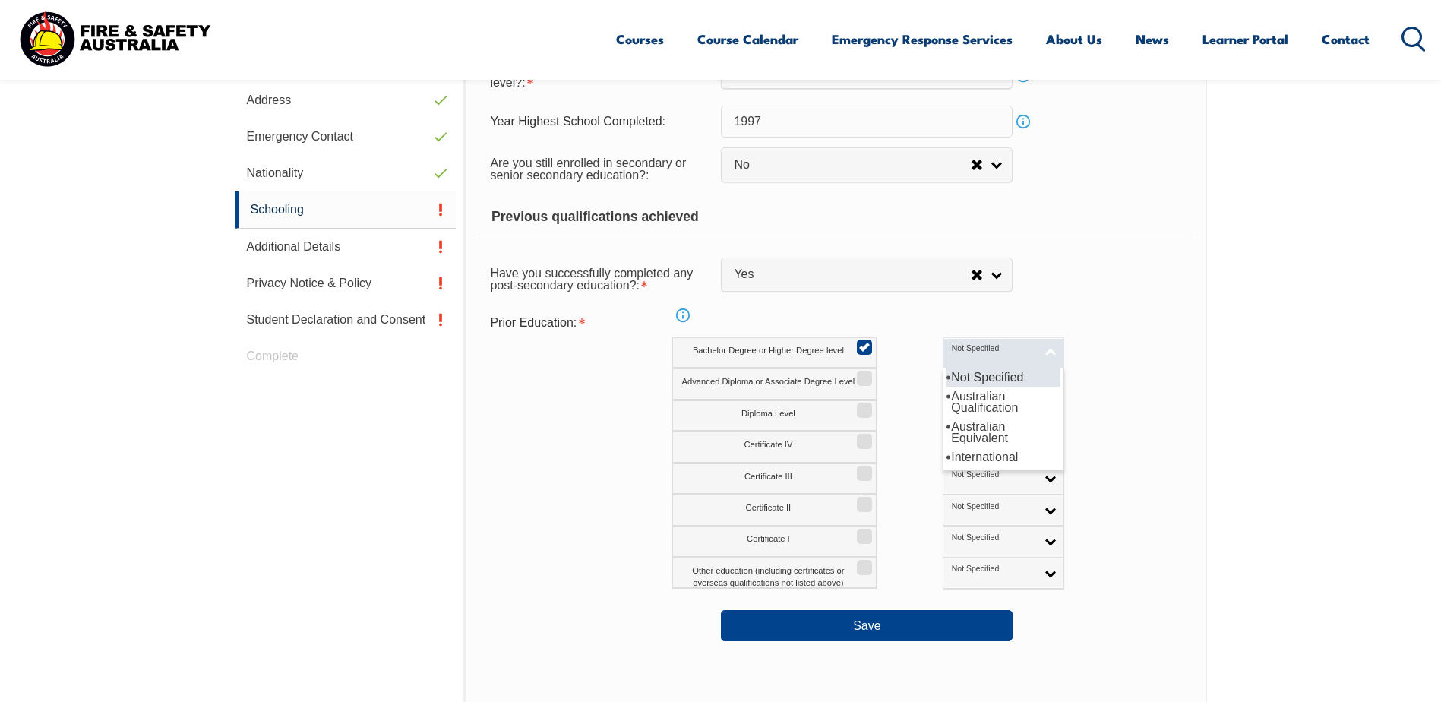
click at [951, 352] on span "Not Specified" at bounding box center [993, 348] width 84 height 11
click at [946, 395] on li "Australian Qualification" at bounding box center [1003, 402] width 114 height 30
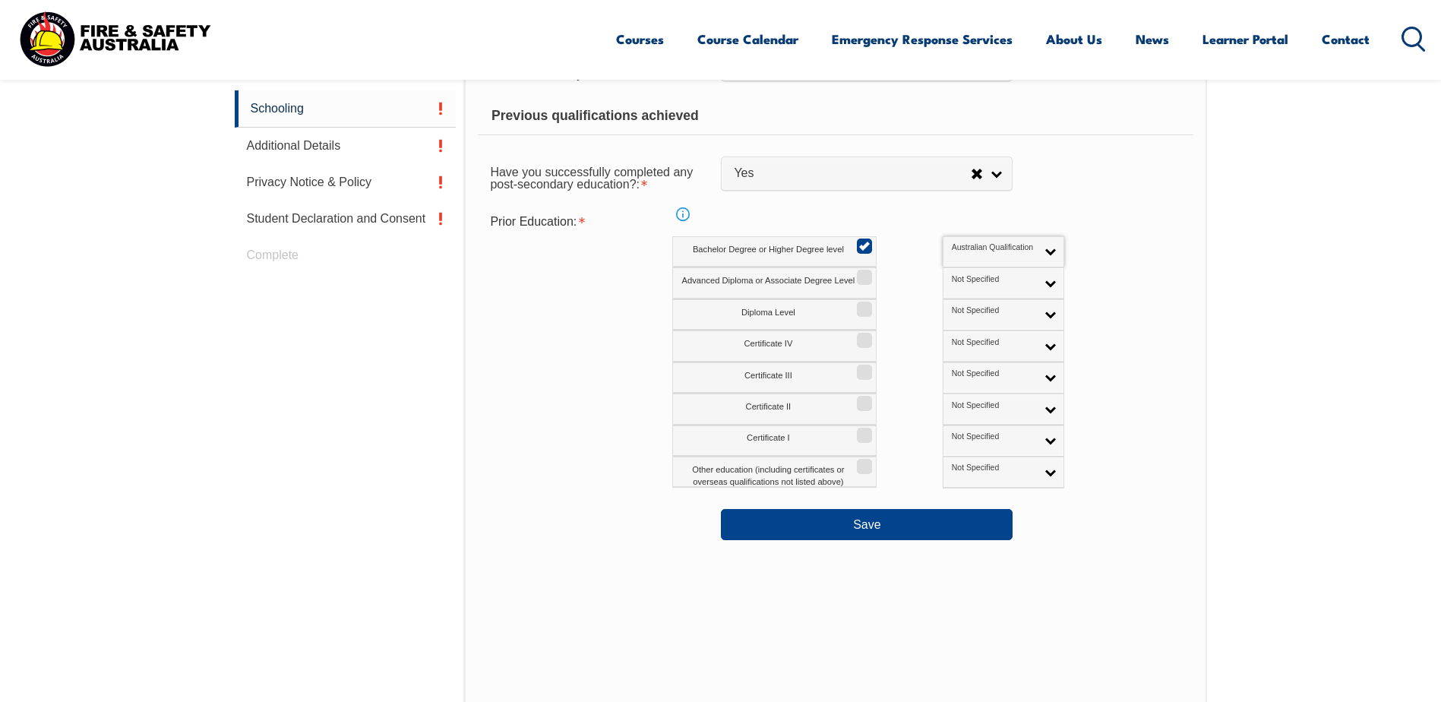
scroll to position [869, 0]
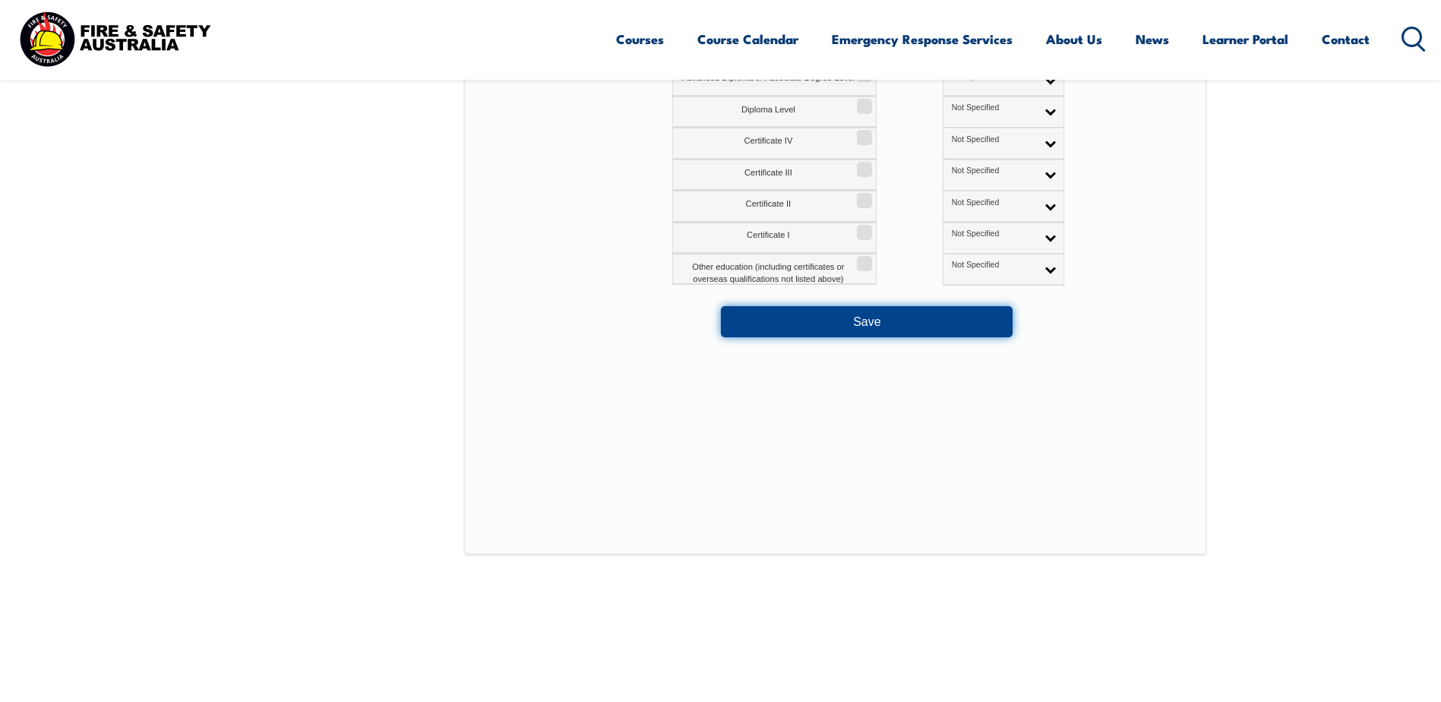
click at [869, 327] on button "Save" at bounding box center [867, 321] width 292 height 30
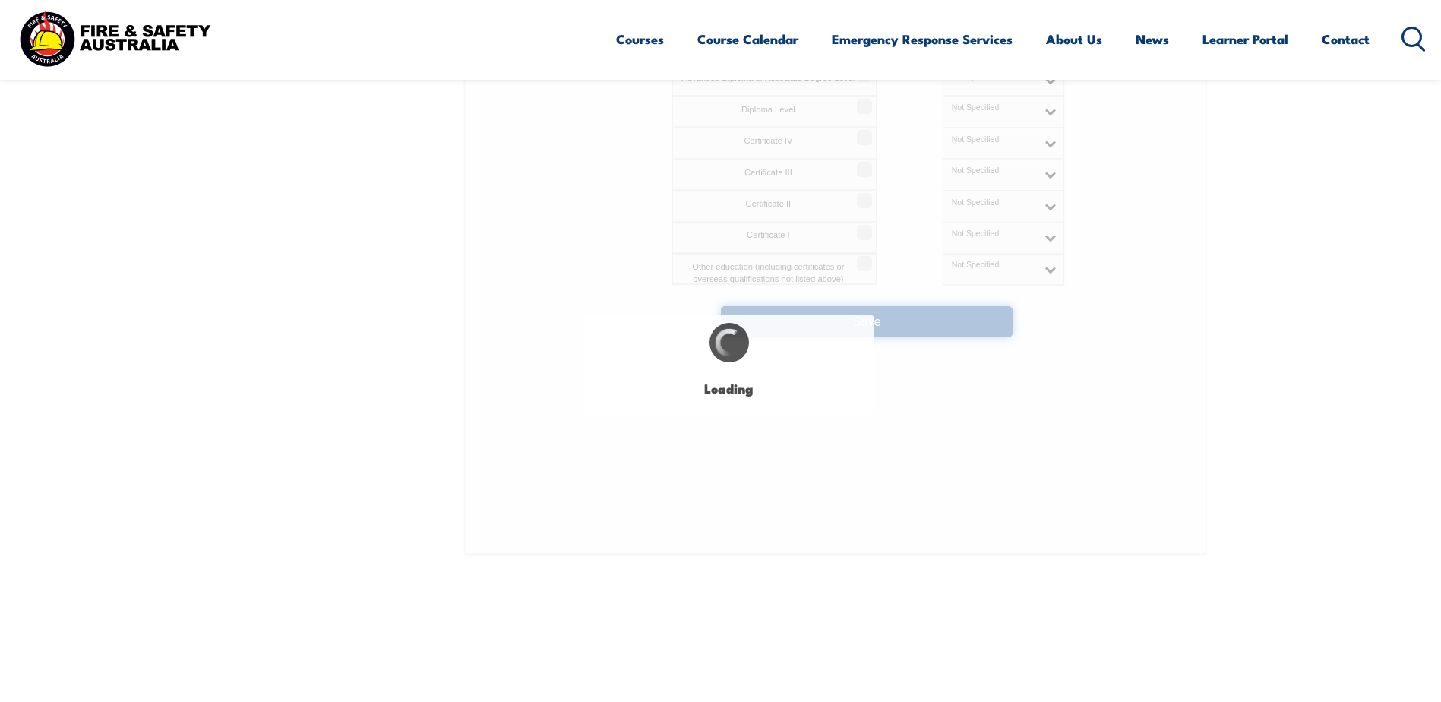
select select
select select "false"
select select "true"
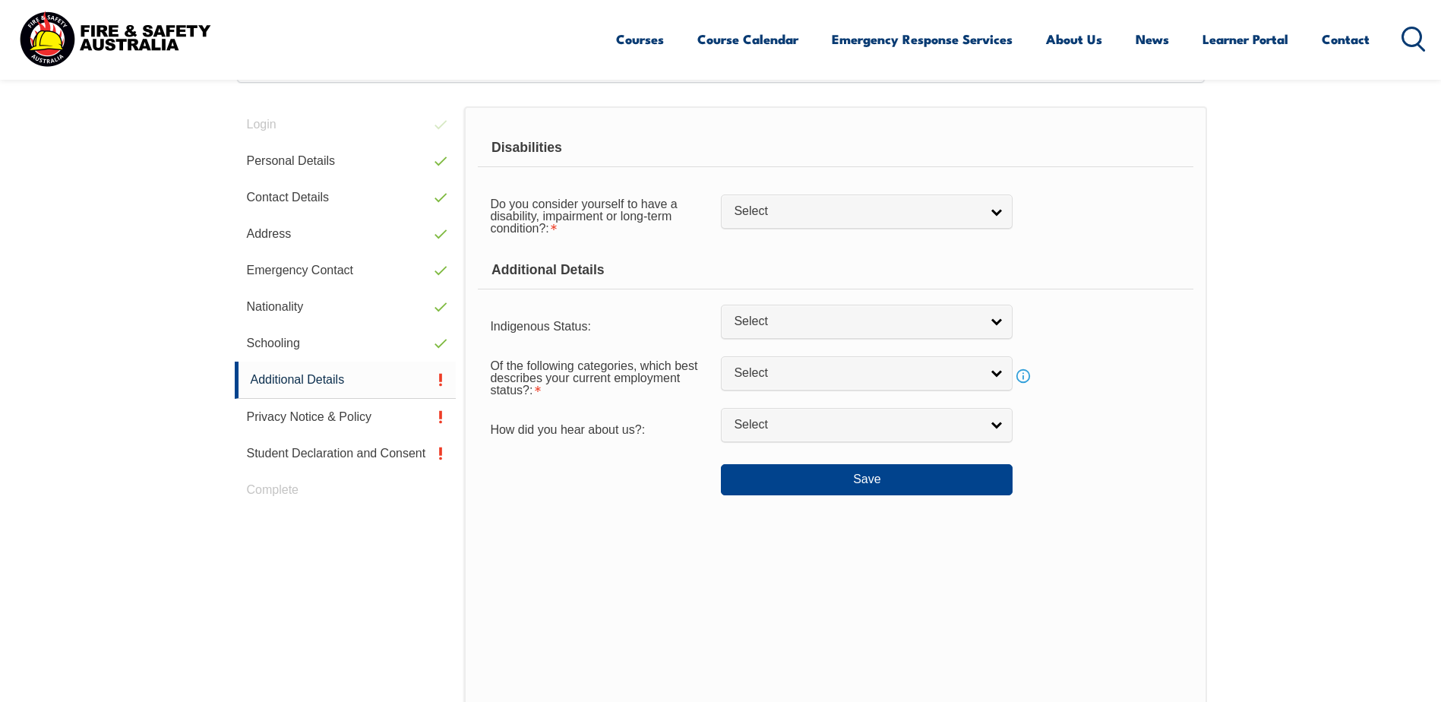
scroll to position [414, 0]
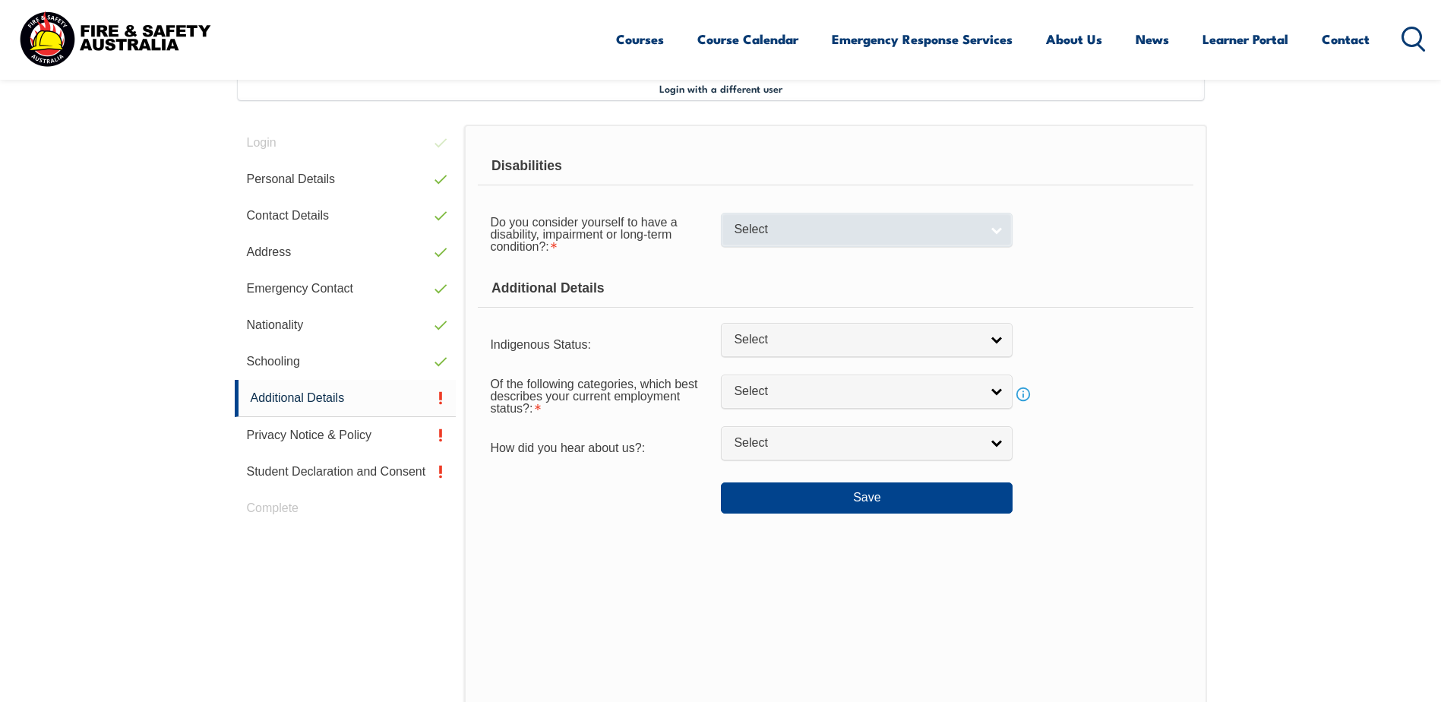
click at [794, 232] on span "Select" at bounding box center [857, 230] width 246 height 16
click at [775, 254] on li "No" at bounding box center [866, 255] width 284 height 19
select select "false"
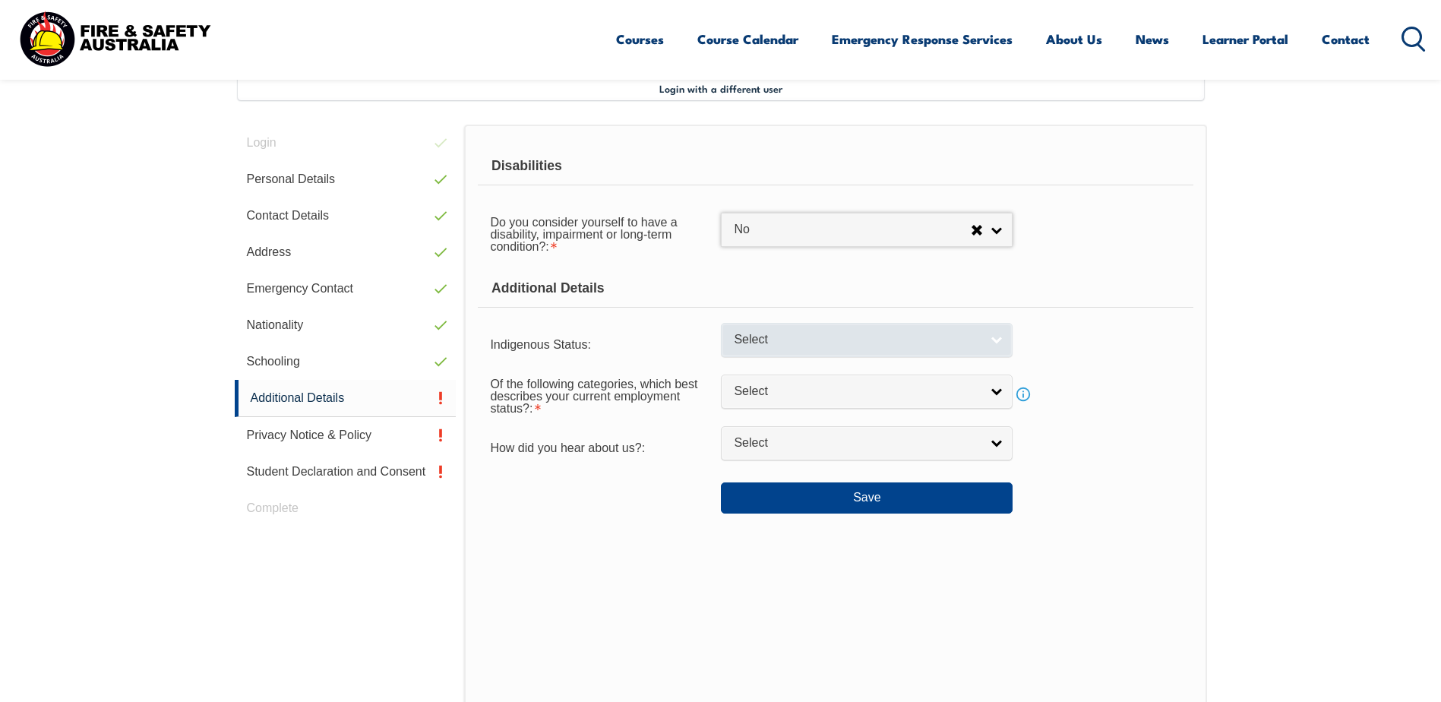
click at [768, 340] on span "Select" at bounding box center [857, 340] width 246 height 16
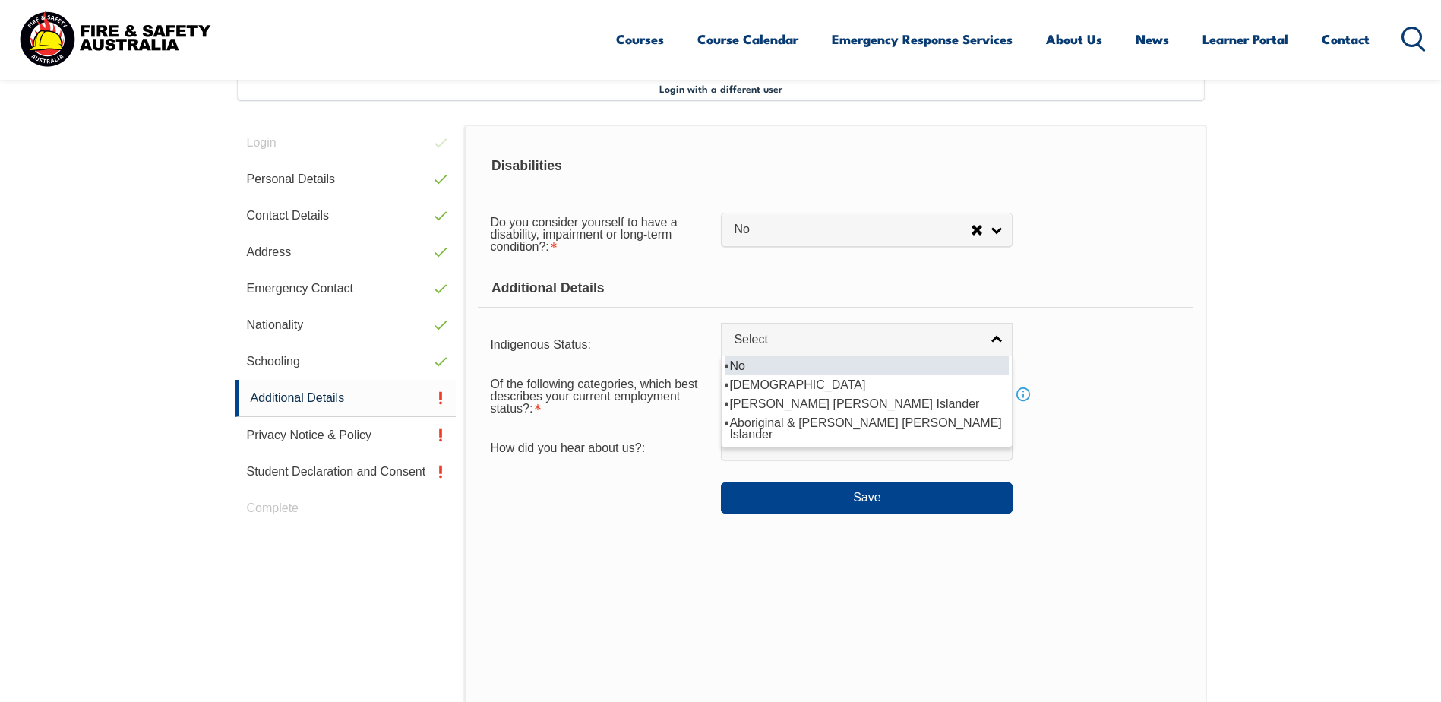
click at [752, 371] on li "No" at bounding box center [866, 365] width 284 height 19
select select "4"
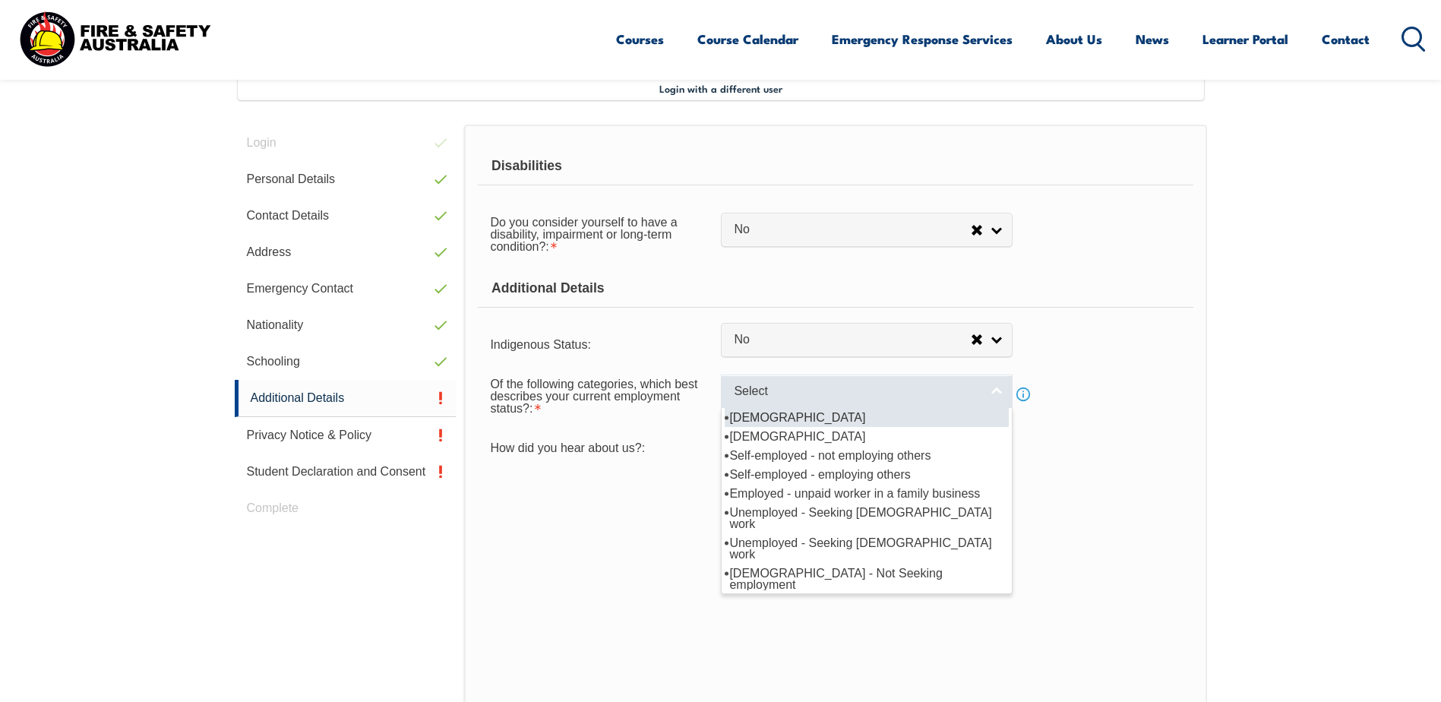
click at [775, 394] on span "Select" at bounding box center [857, 391] width 246 height 16
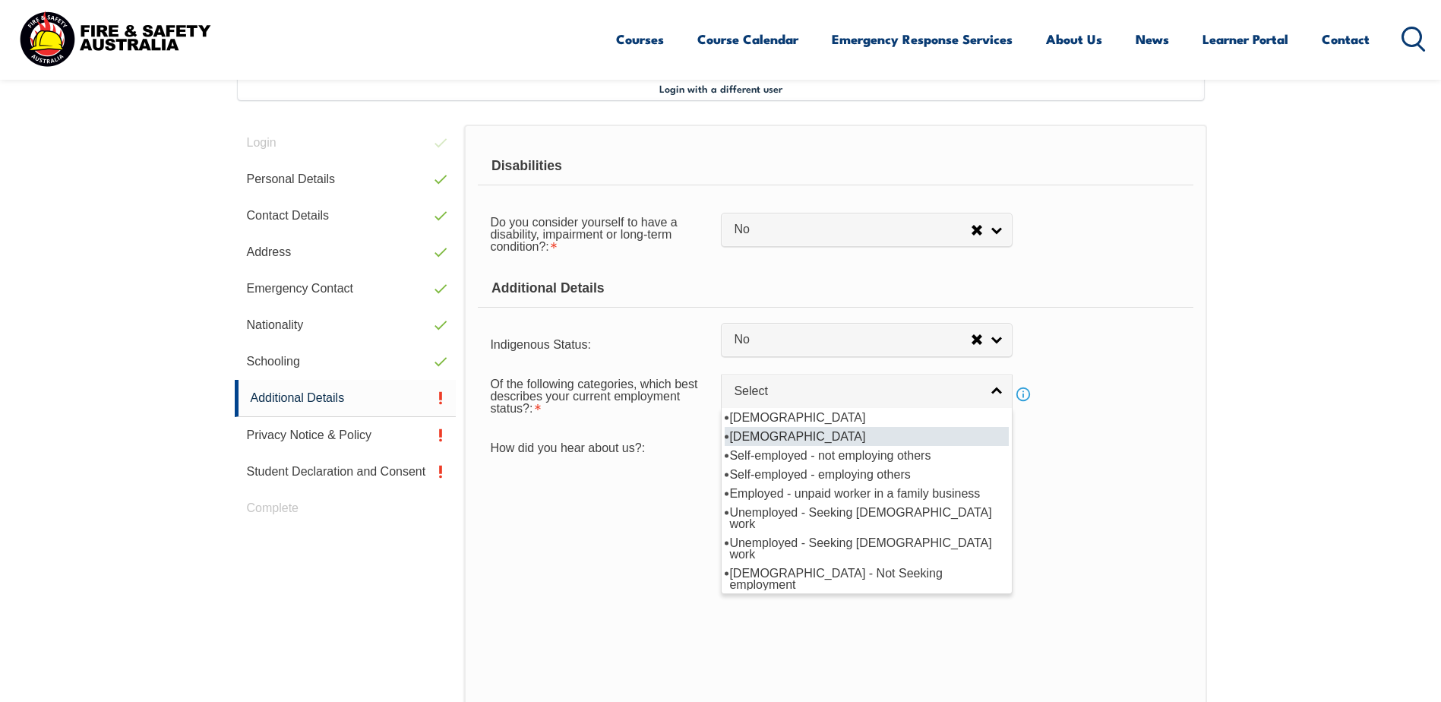
click at [764, 434] on li "Part-time employee" at bounding box center [866, 436] width 284 height 19
select select "2"
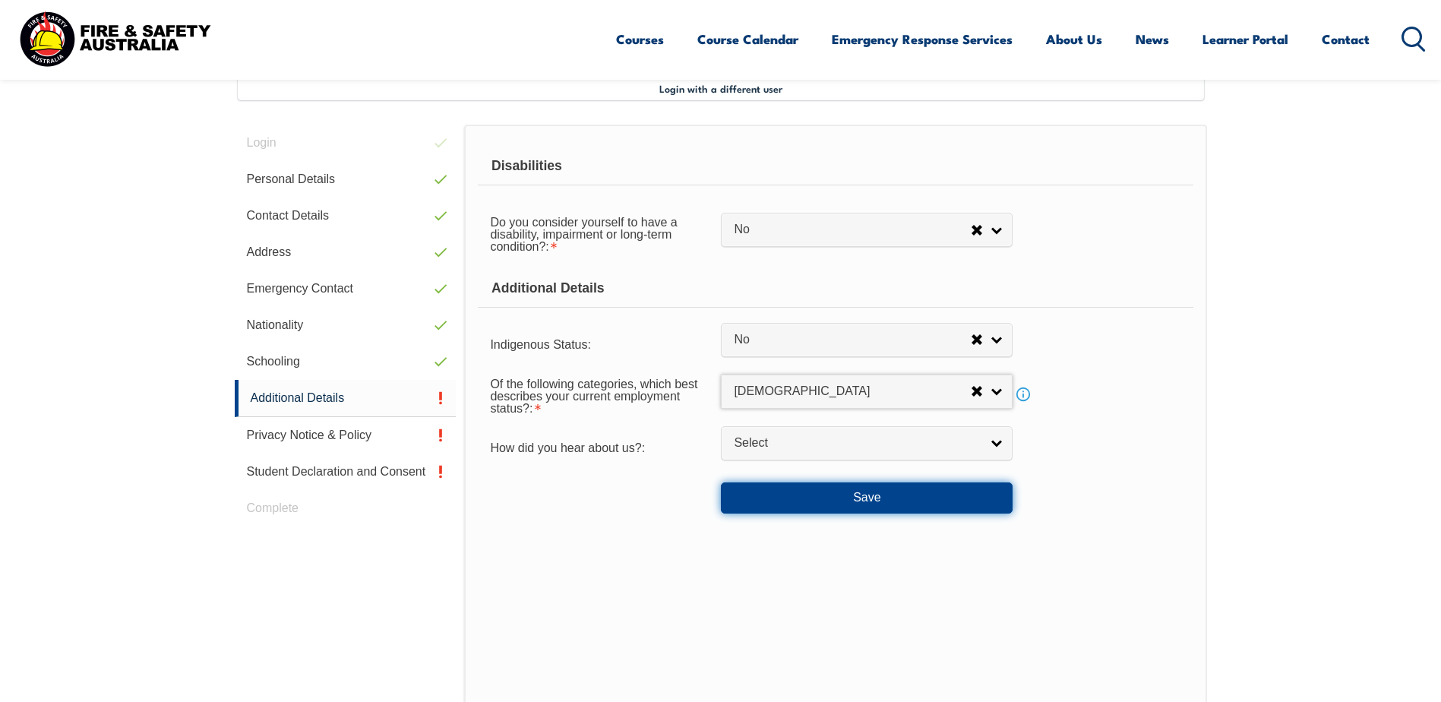
click at [828, 506] on button "Save" at bounding box center [867, 497] width 292 height 30
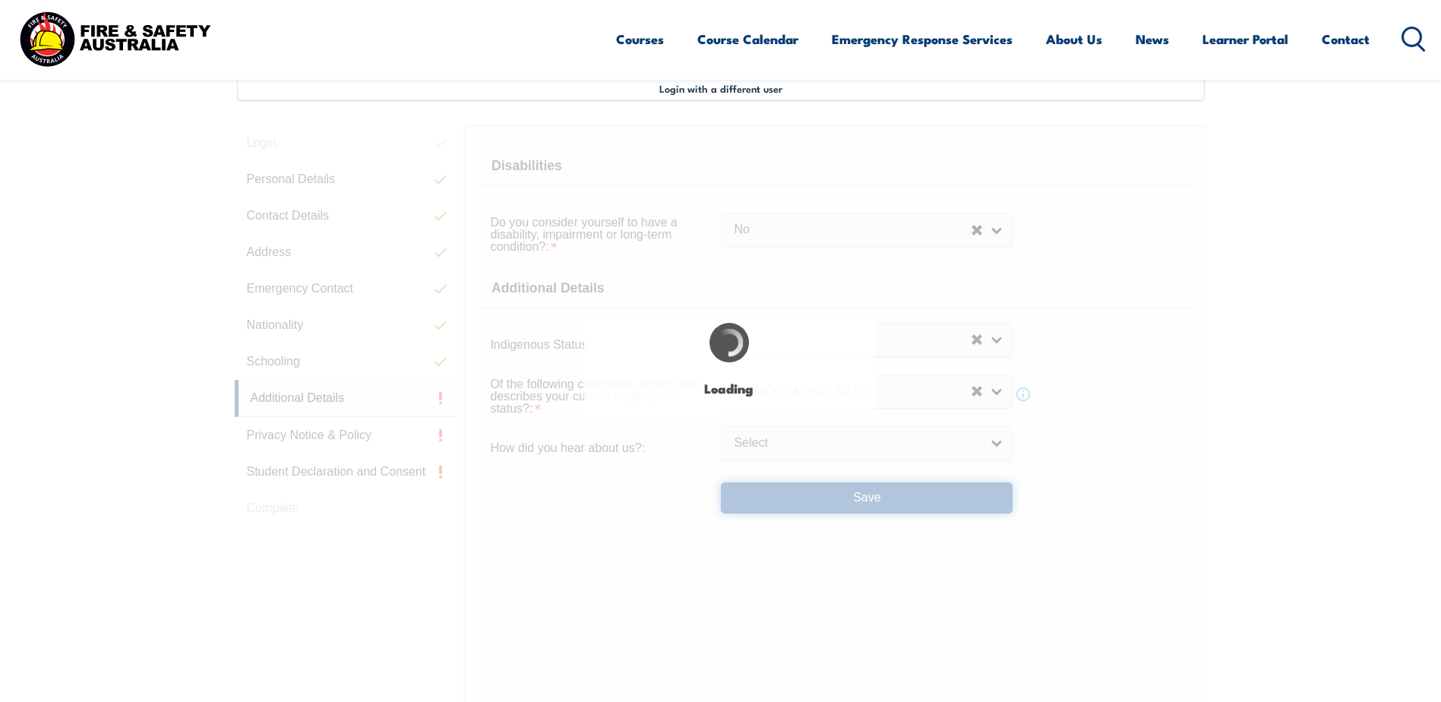
select select "false"
select select
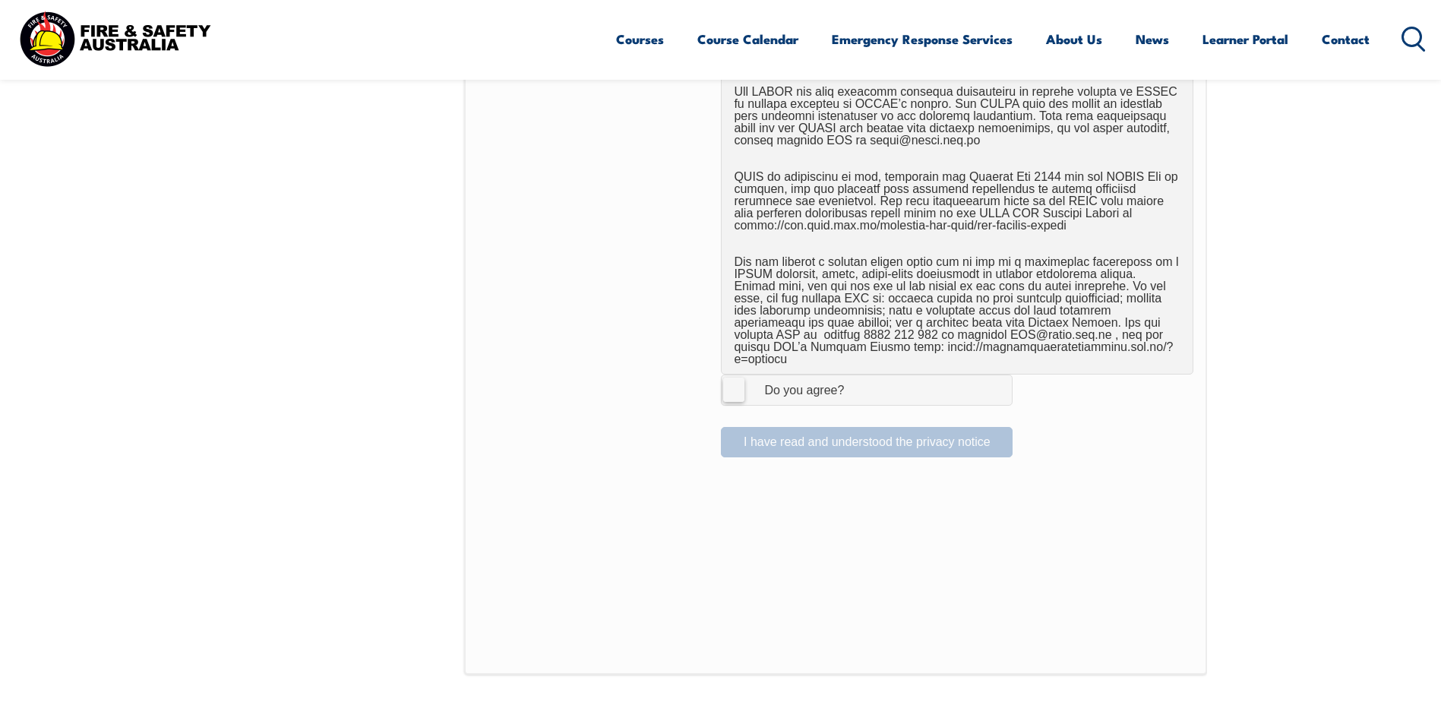
scroll to position [1173, 0]
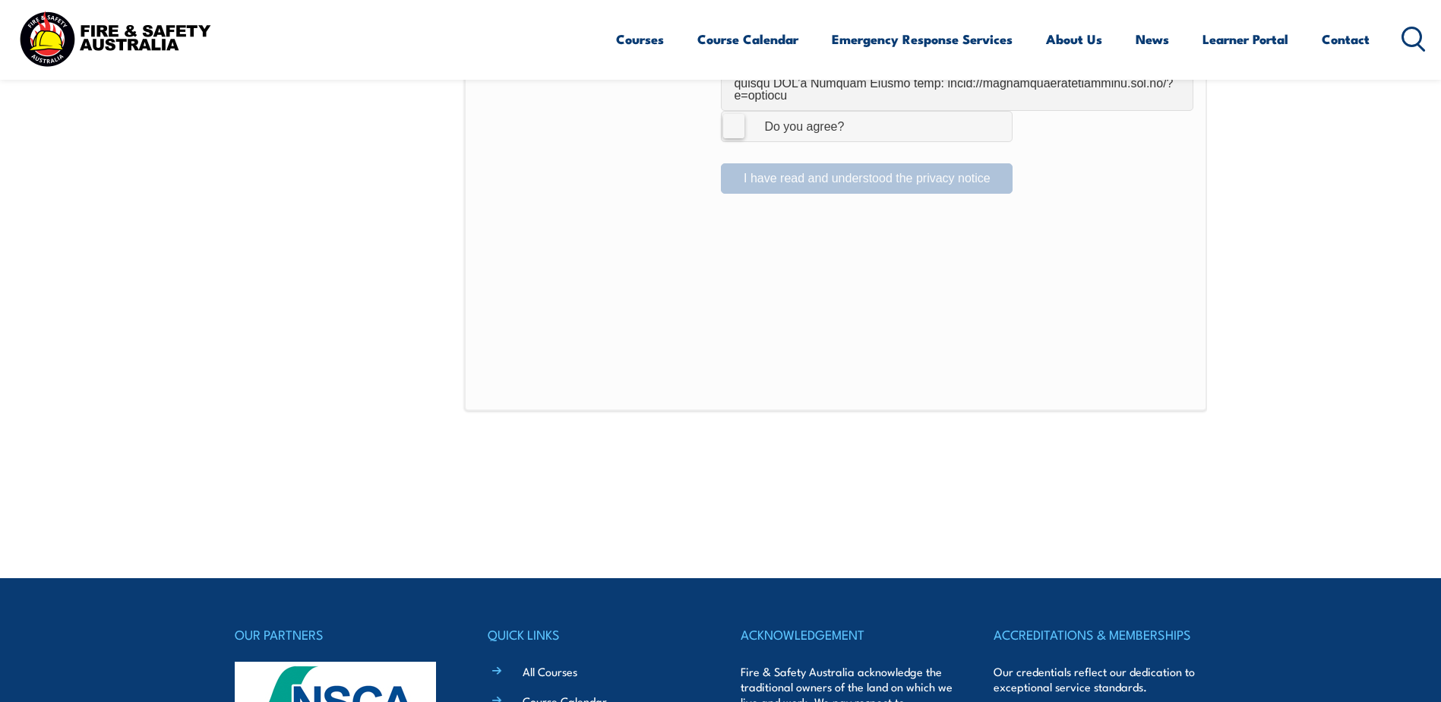
click at [739, 115] on label "I Agree Do you agree?" at bounding box center [867, 126] width 292 height 30
click at [856, 115] on input "I Agree Do you agree?" at bounding box center [869, 126] width 26 height 29
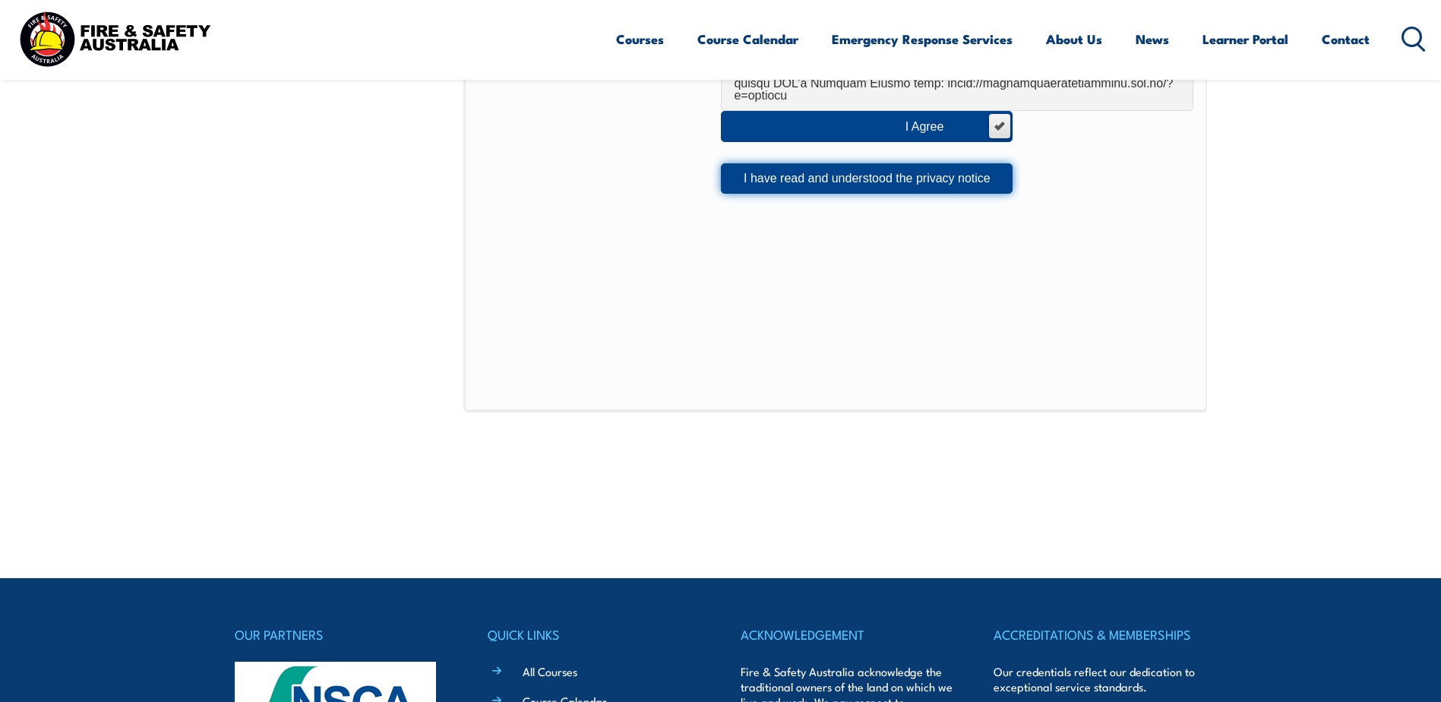
click at [907, 165] on button "I have read and understood the privacy notice" at bounding box center [867, 178] width 292 height 30
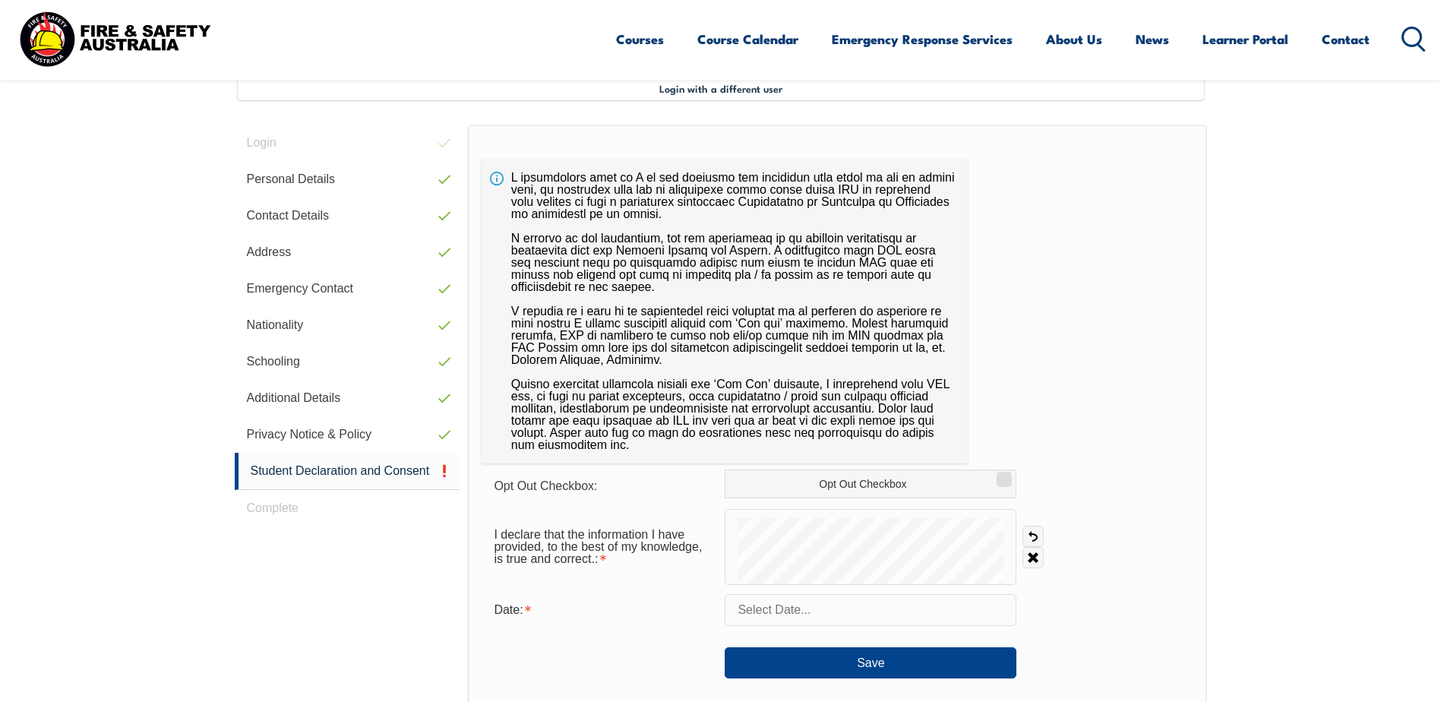
scroll to position [566, 0]
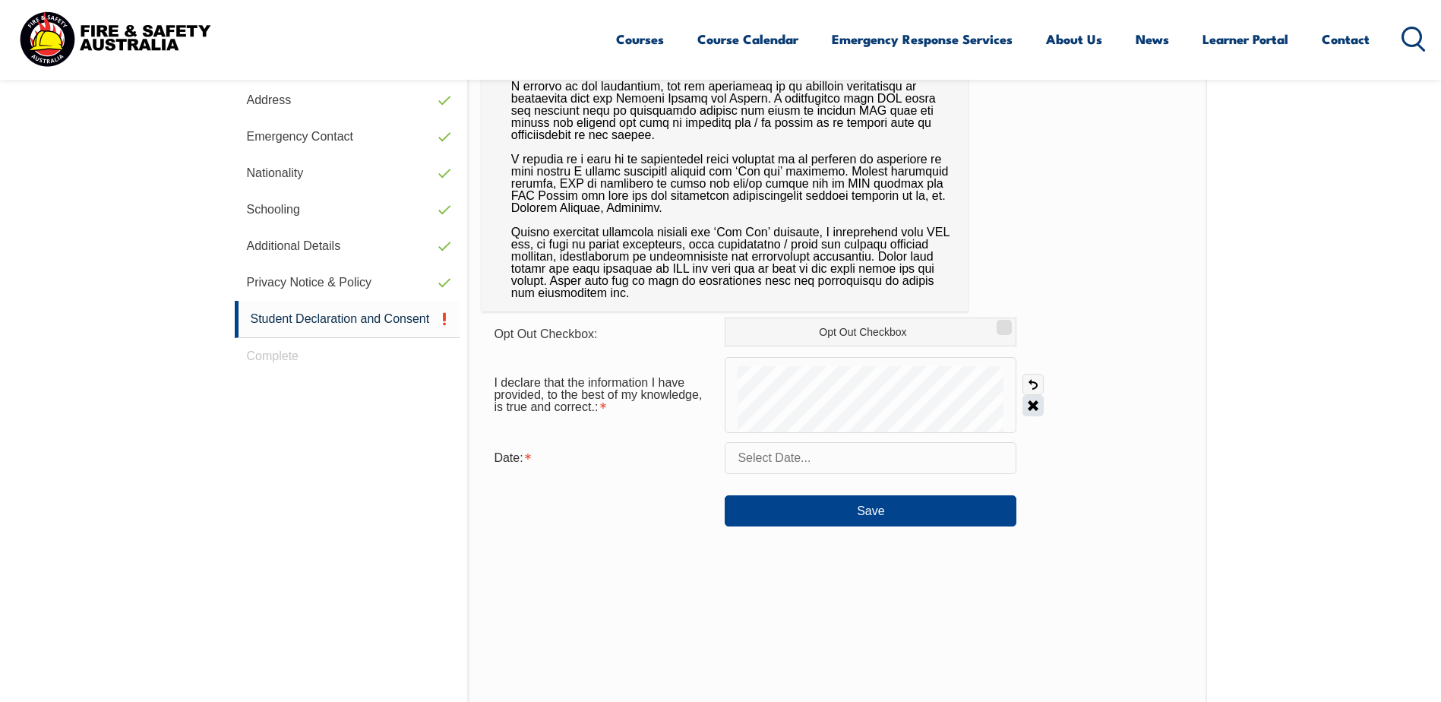
click at [1032, 402] on link "Clear" at bounding box center [1032, 405] width 21 height 21
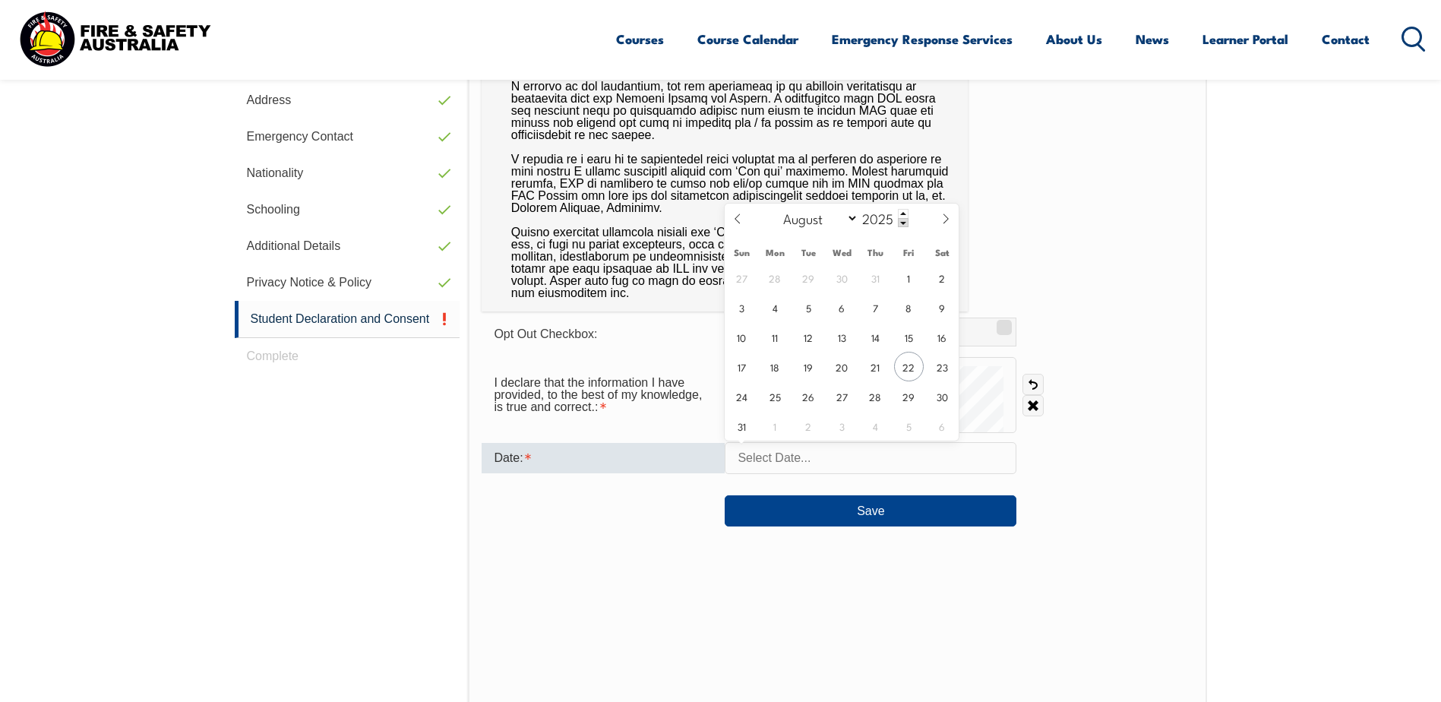
click at [816, 458] on input "text" at bounding box center [870, 458] width 292 height 32
click at [909, 363] on span "22" at bounding box center [909, 367] width 30 height 30
type input "August 22, 2025"
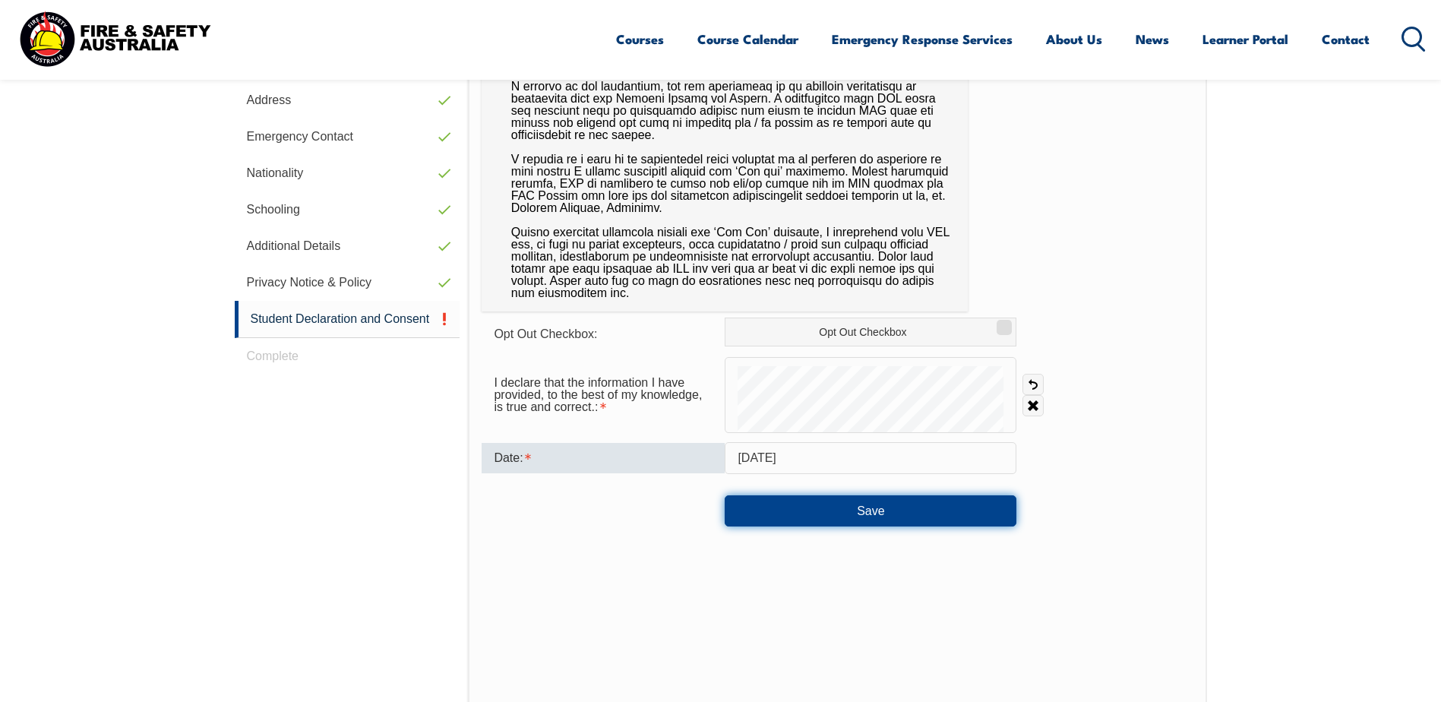
click at [874, 506] on button "Save" at bounding box center [870, 510] width 292 height 30
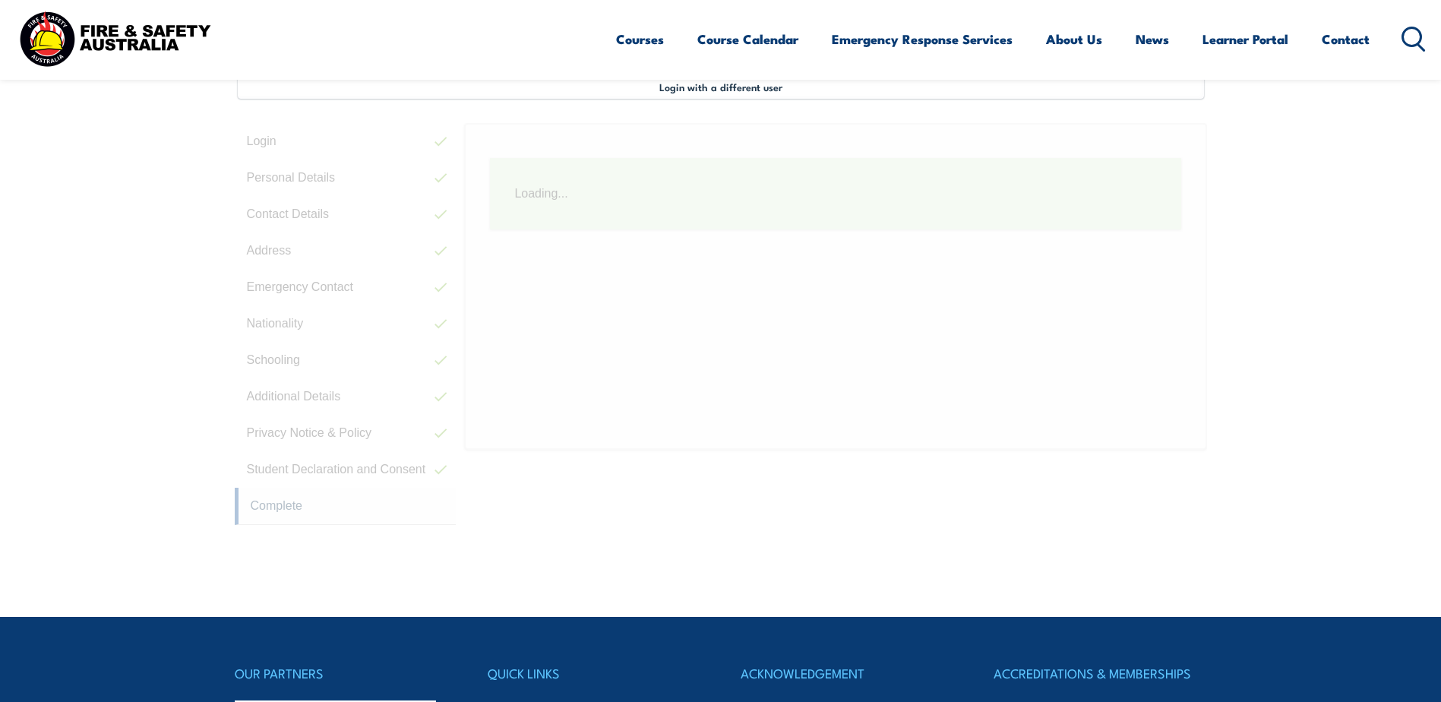
scroll to position [414, 0]
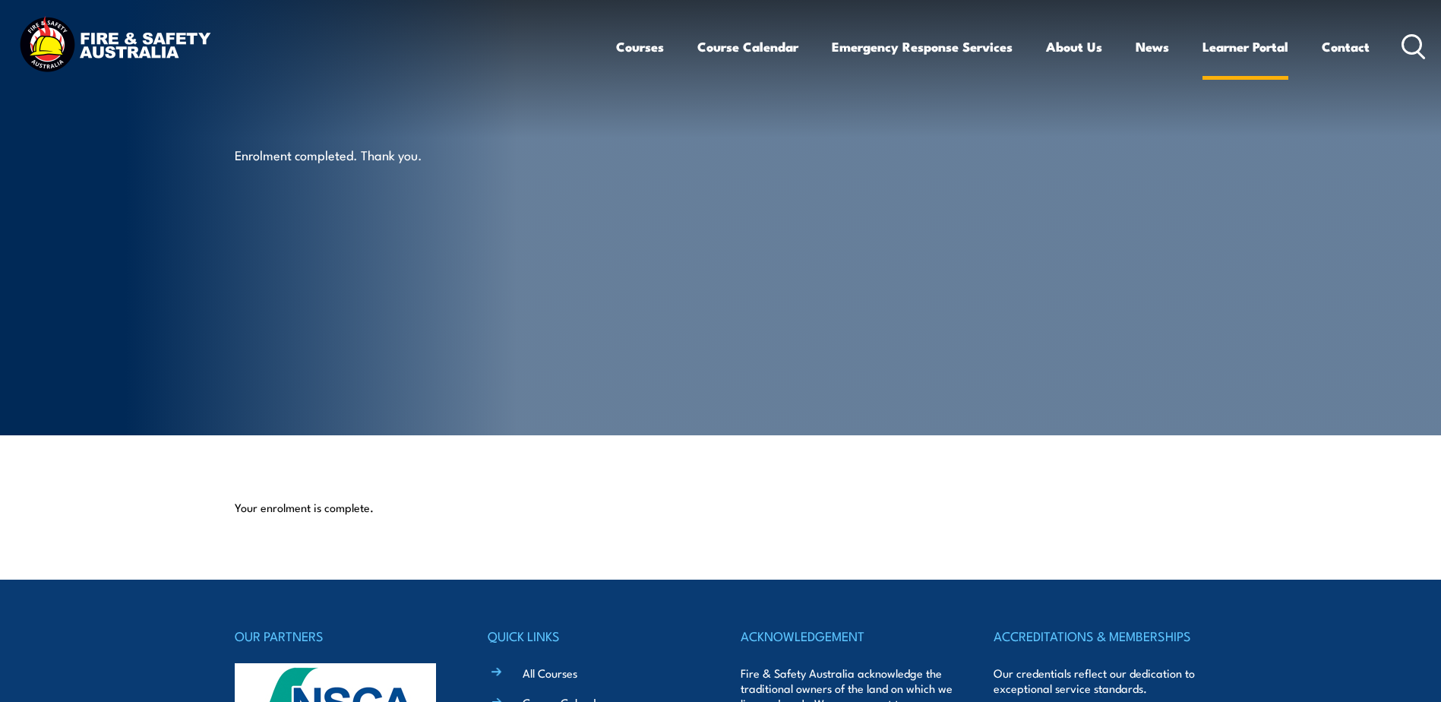
click at [1210, 43] on link "Learner Portal" at bounding box center [1245, 47] width 86 height 40
